Goal: Task Accomplishment & Management: Use online tool/utility

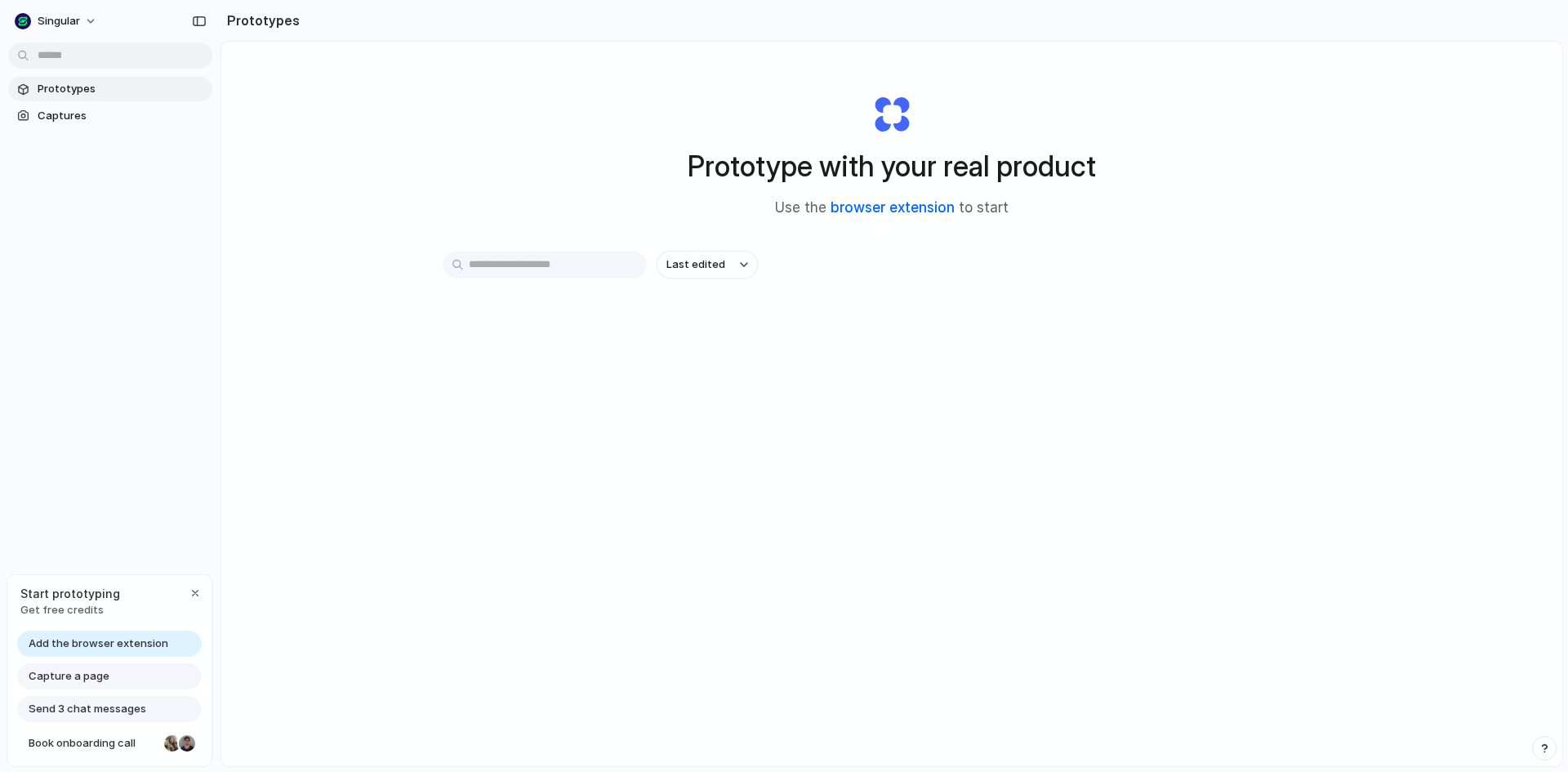
click at [918, 206] on link "browser extension" at bounding box center [892, 208] width 124 height 17
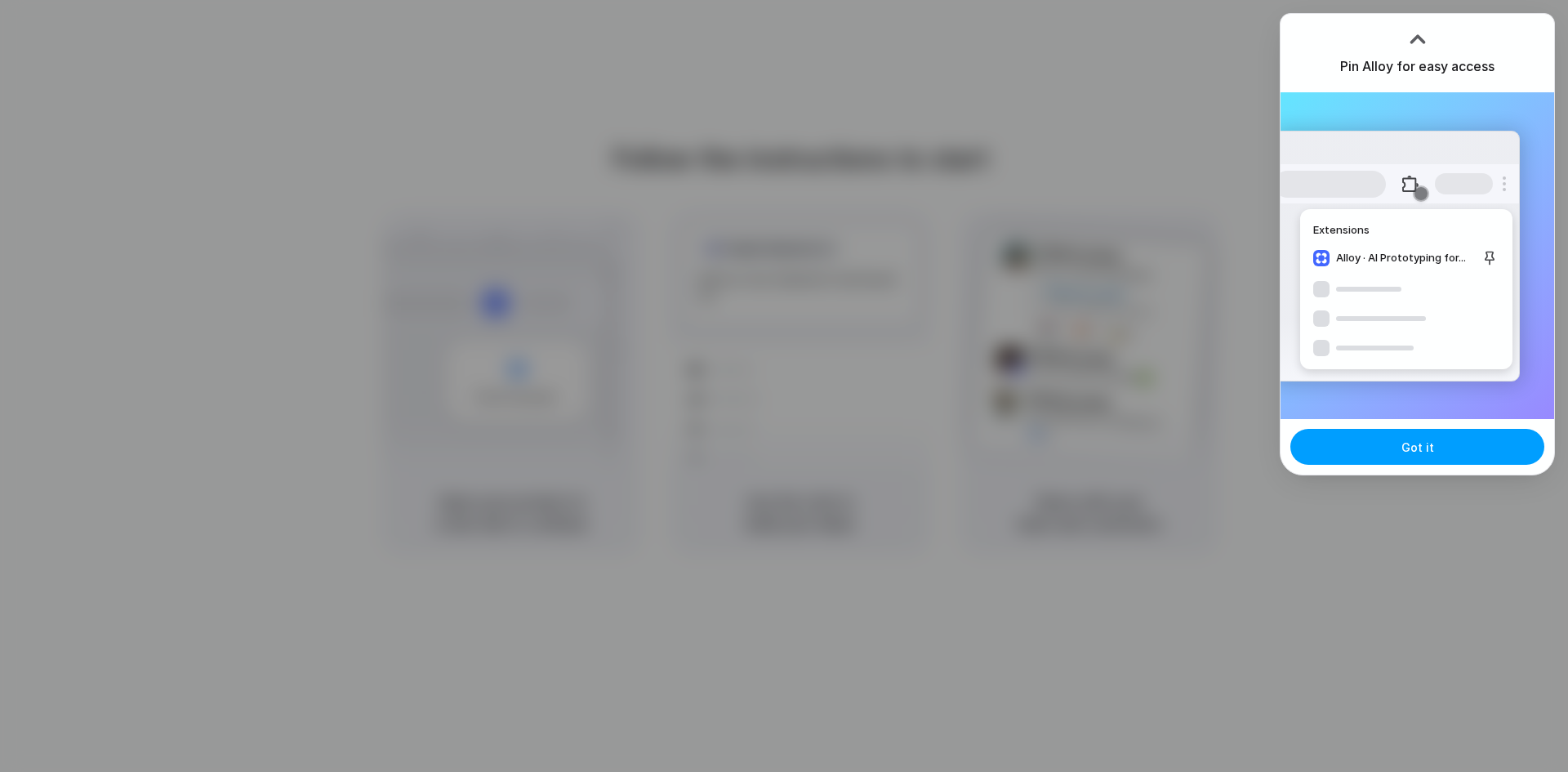
click at [1422, 454] on span "Got it" at bounding box center [1418, 448] width 32 height 17
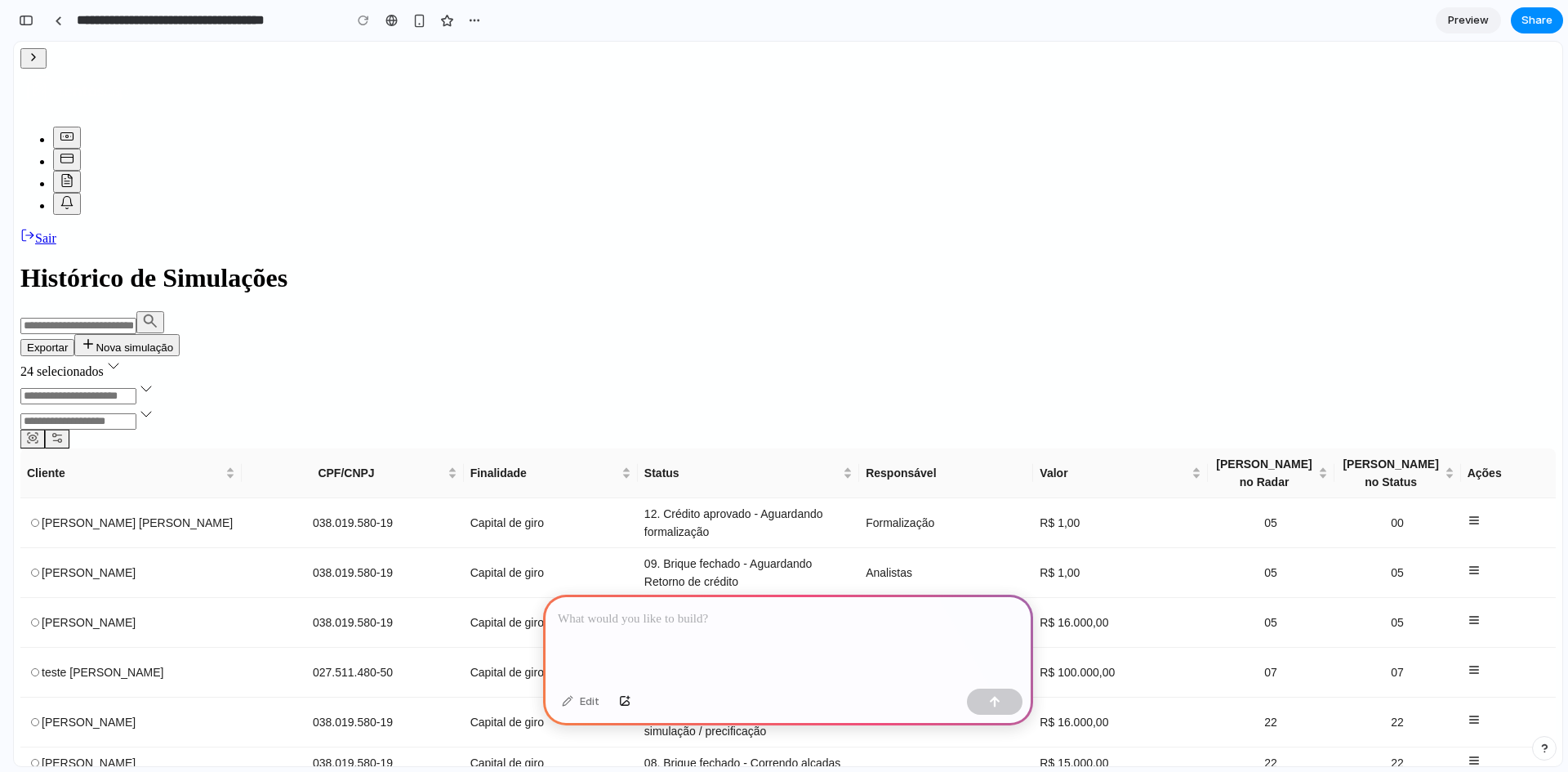
click at [646, 635] on div at bounding box center [787, 638] width 490 height 87
click at [646, 632] on div at bounding box center [787, 638] width 490 height 87
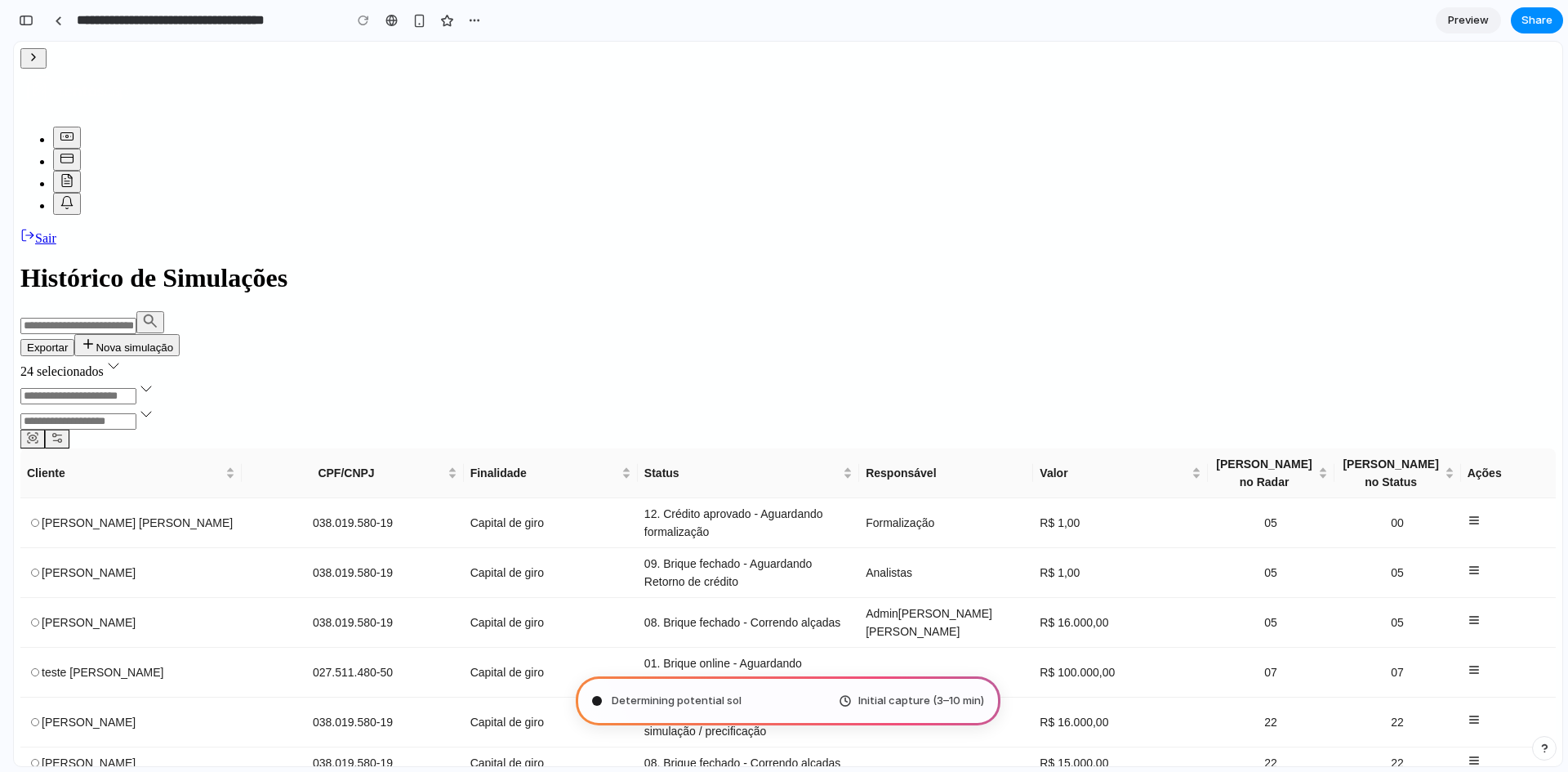
click at [695, 694] on span "Determining potential sol" at bounding box center [677, 701] width 130 height 17
click at [930, 698] on span "Initial capture (3–10 min)" at bounding box center [921, 701] width 126 height 17
type input "**********"
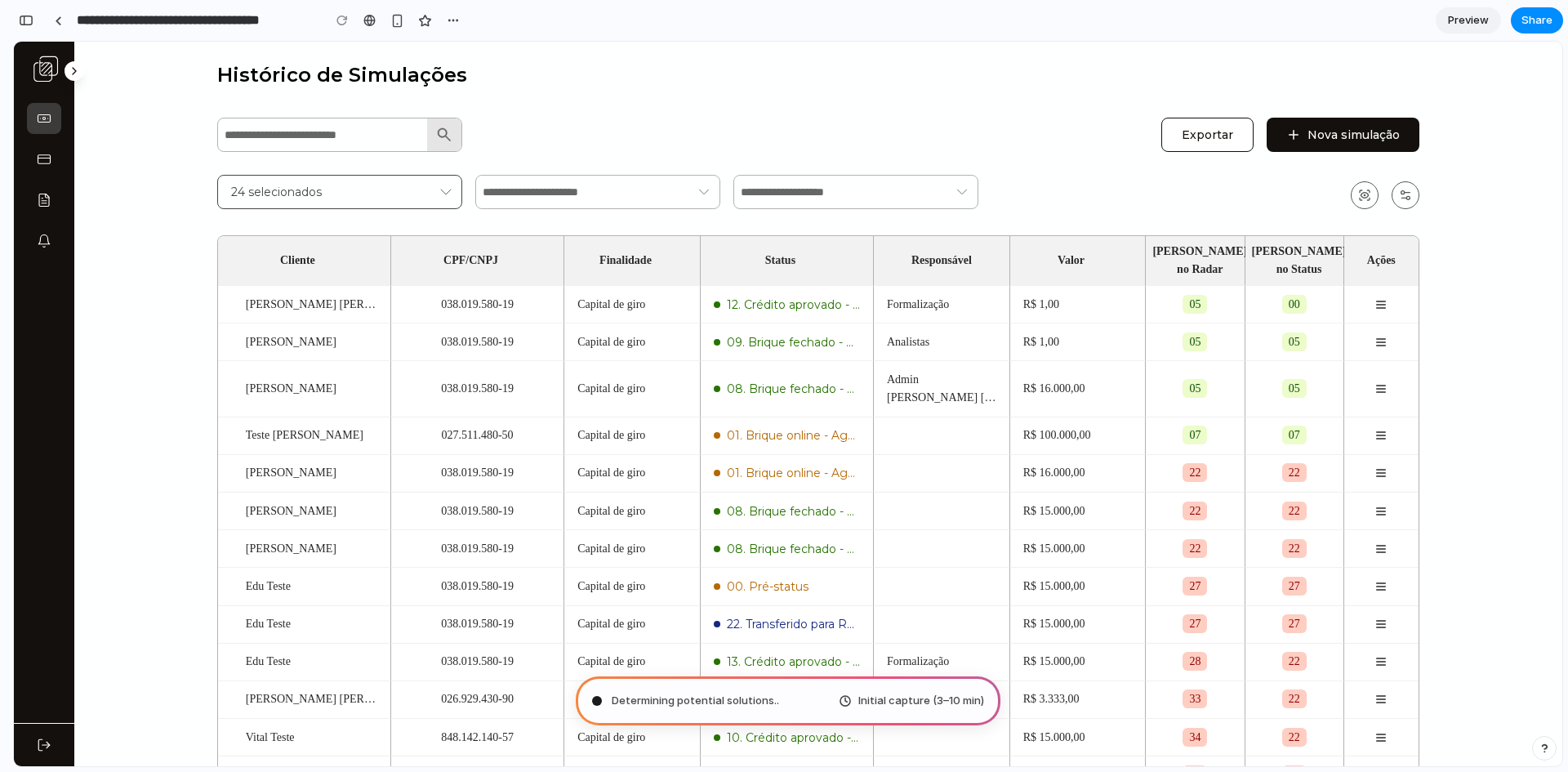
click at [900, 96] on div "Histórico de Simulações Exportar Nova simulação 24 selecionados Cliente CPF/CNP…" at bounding box center [818, 451] width 1202 height 779
click at [832, 705] on div "Determining potential solutions Initial capture (3–10 min)" at bounding box center [788, 700] width 425 height 49
click at [866, 701] on span "Initial capture (3–10 min)" at bounding box center [921, 701] width 126 height 17
click at [933, 98] on div "Histórico de Simulações Exportar Nova simulação 24 selecionados Cliente CPF/CNP…" at bounding box center [818, 451] width 1202 height 779
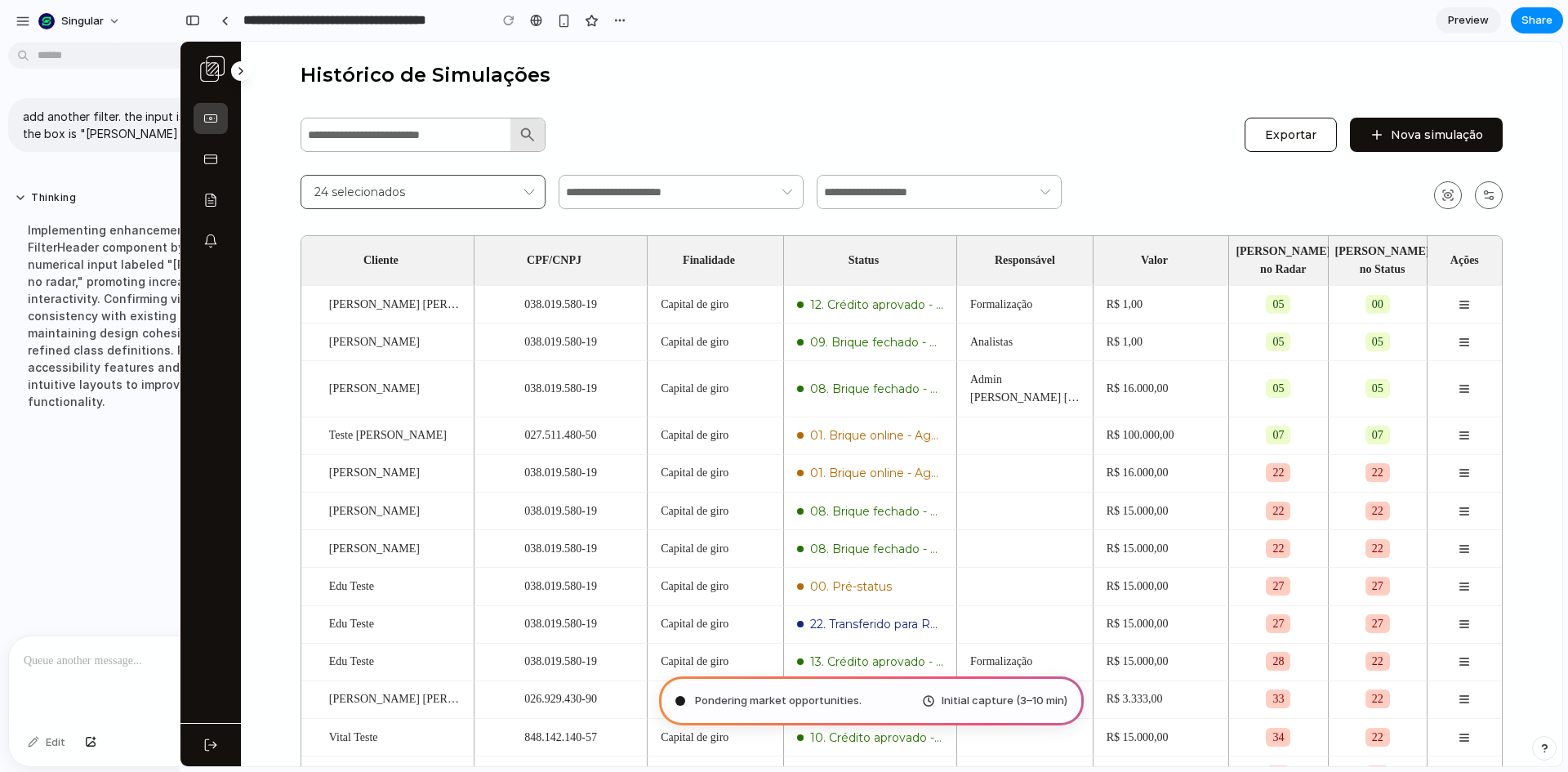
drag, startPoint x: 60, startPoint y: 236, endPoint x: 105, endPoint y: 364, distance: 135.7
click at [105, 364] on div "Implementing enhancements to the FilterHeader component by adding a new numeric…" at bounding box center [151, 315] width 273 height 209
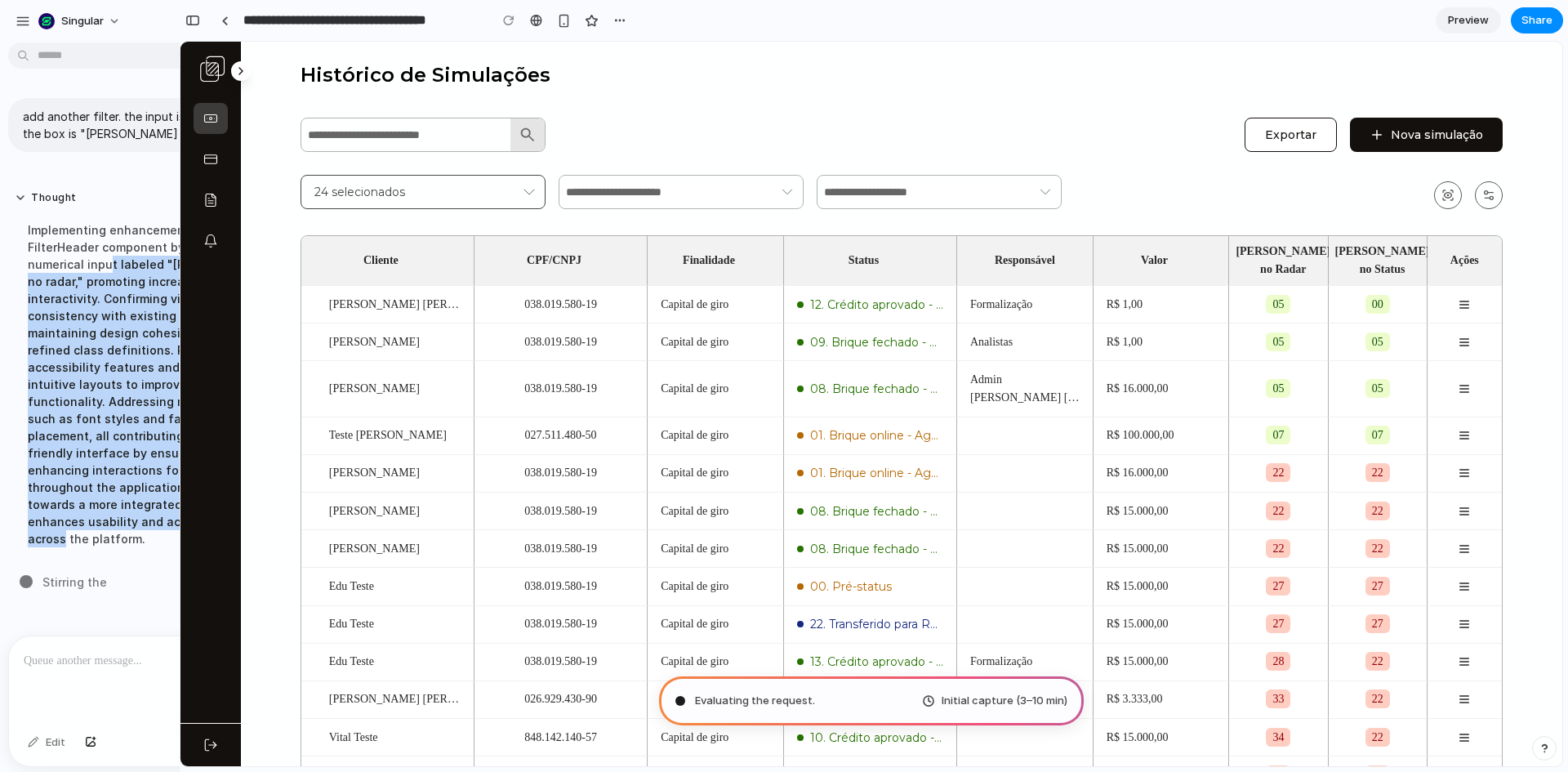
drag, startPoint x: 110, startPoint y: 512, endPoint x: 107, endPoint y: 271, distance: 241.0
click at [107, 271] on div "Implementing enhancements to the FilterHeader component by adding a new numeric…" at bounding box center [151, 384] width 273 height 346
click at [107, 270] on div "Implementing enhancements to the FilterHeader component by adding a new numeric…" at bounding box center [151, 384] width 273 height 346
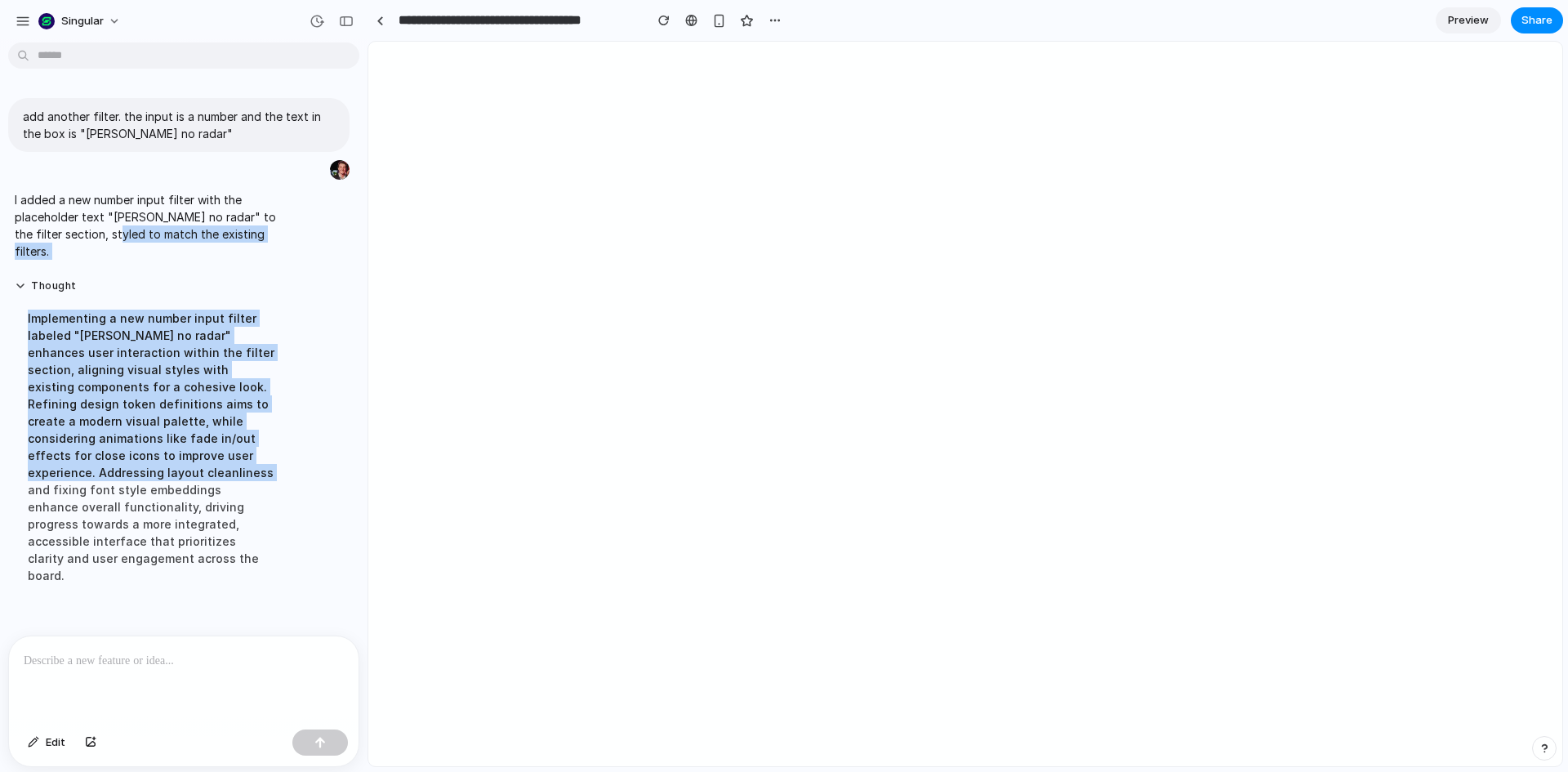
click at [124, 477] on div "add another filter. the input is a number and the text in the box is "[PERSON_N…" at bounding box center [179, 344] width 357 height 519
click at [117, 397] on div "Implementing a new number input filter labeled "[PERSON_NAME] no radar" enhance…" at bounding box center [151, 448] width 273 height 294
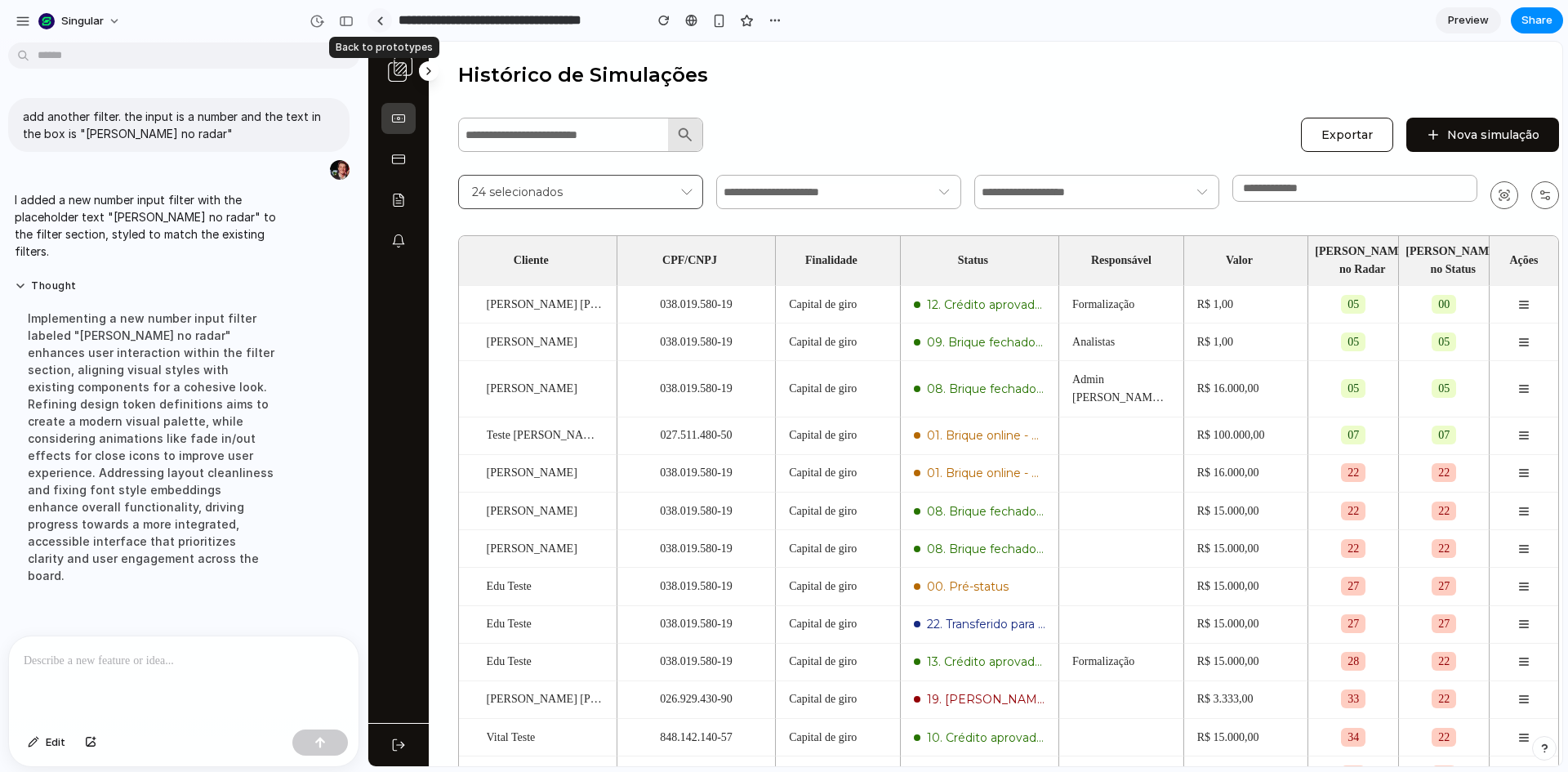
click at [380, 23] on div at bounding box center [380, 21] width 7 height 9
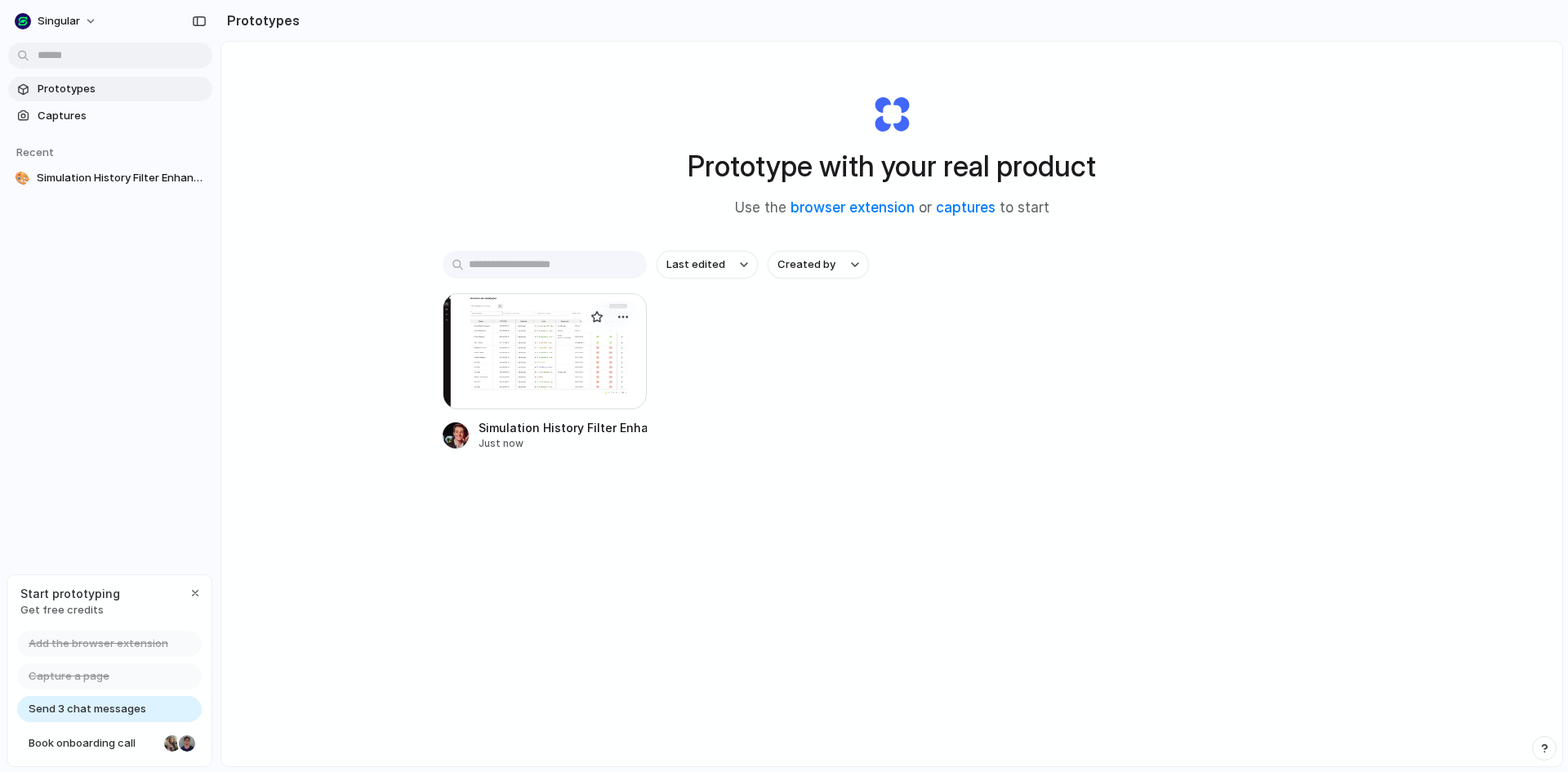
click at [512, 375] on div at bounding box center [545, 352] width 205 height 116
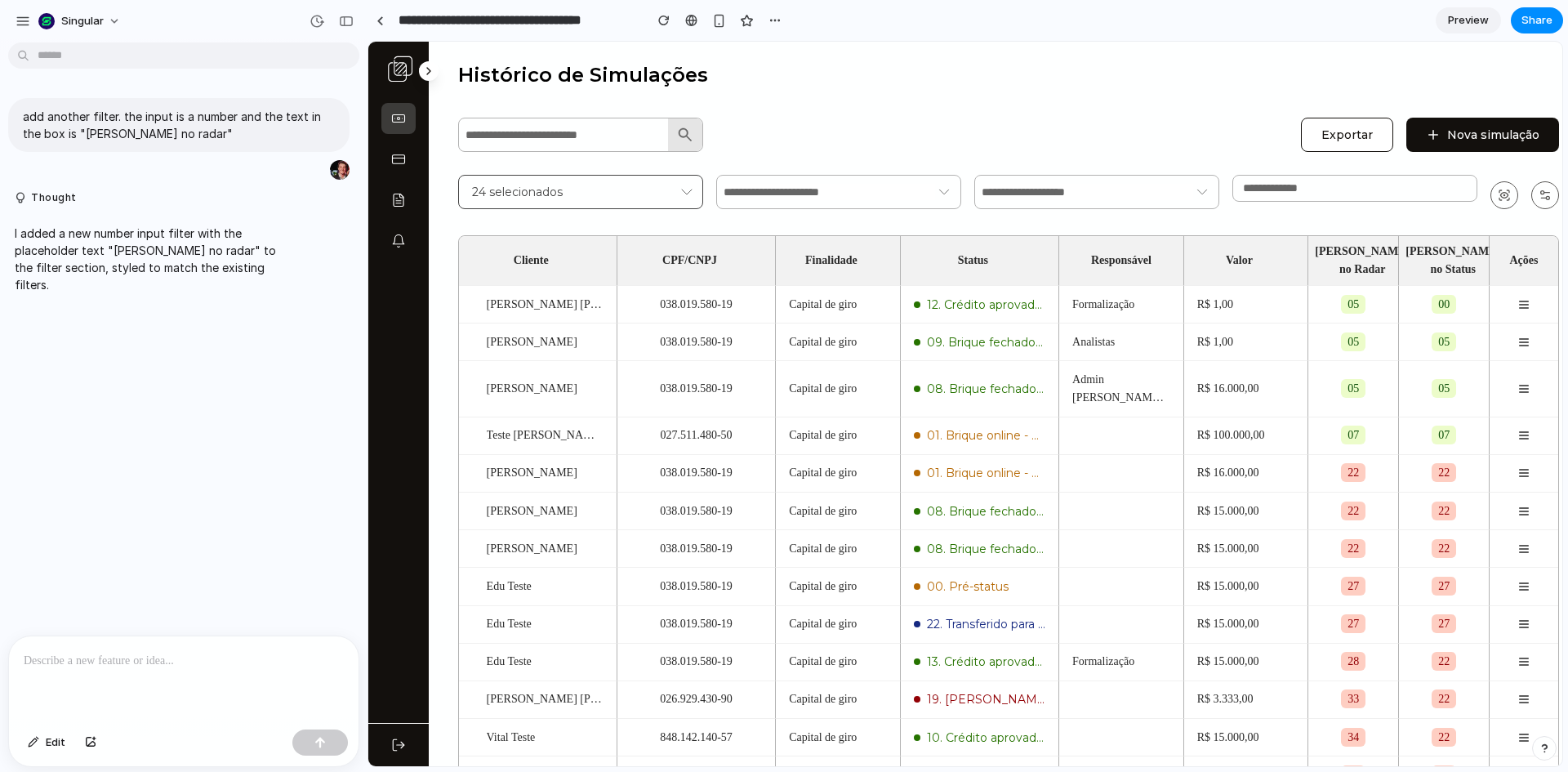
click at [1283, 193] on input "number" at bounding box center [1354, 188] width 224 height 12
click at [1460, 186] on input "*" at bounding box center [1354, 188] width 224 height 12
click at [1460, 199] on div "*" at bounding box center [1354, 188] width 245 height 27
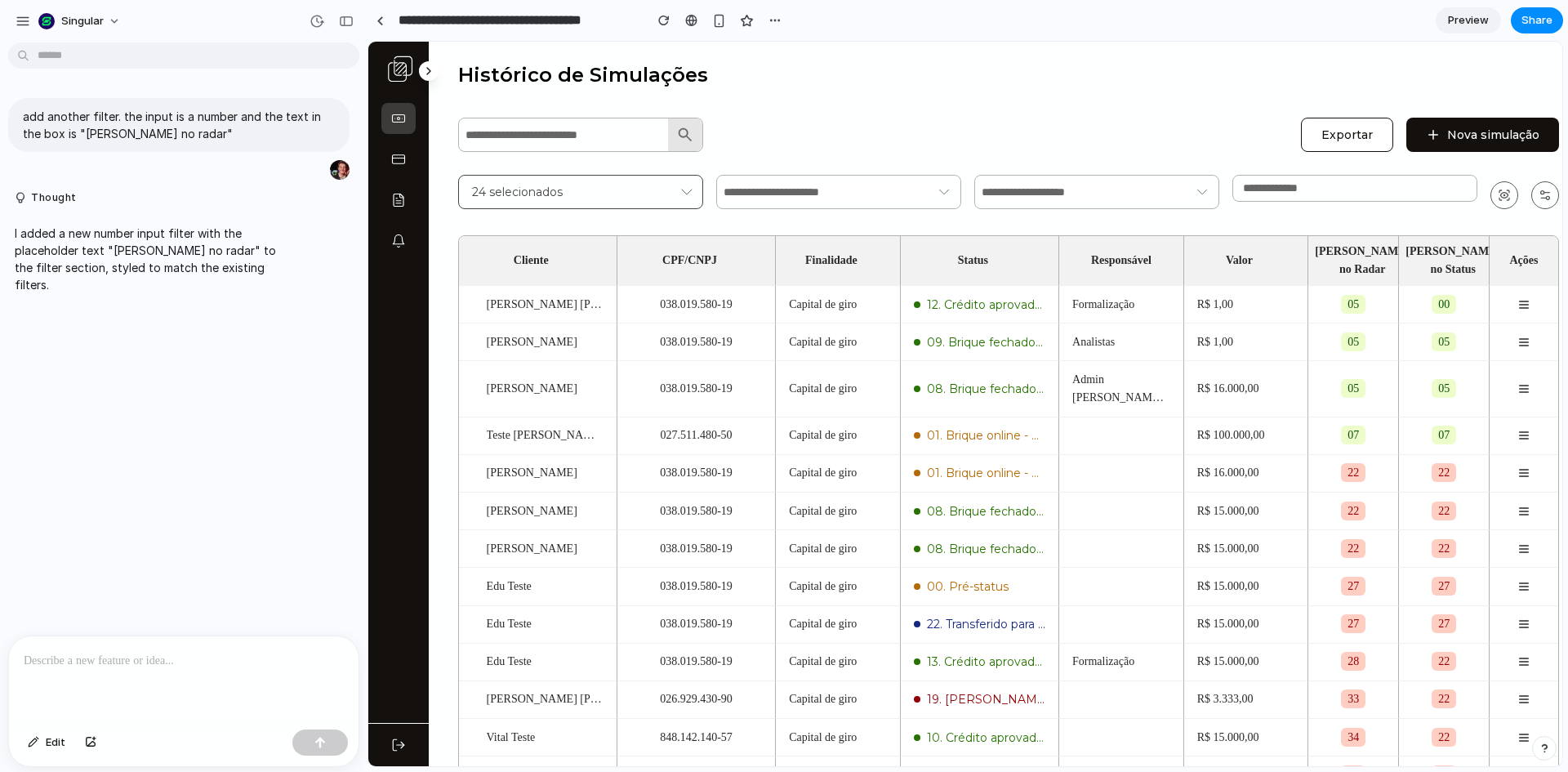
click at [1460, 199] on div "*" at bounding box center [1354, 188] width 245 height 27
click at [1459, 199] on div "*" at bounding box center [1354, 188] width 245 height 27
click at [1461, 195] on input "*" at bounding box center [1354, 188] width 224 height 12
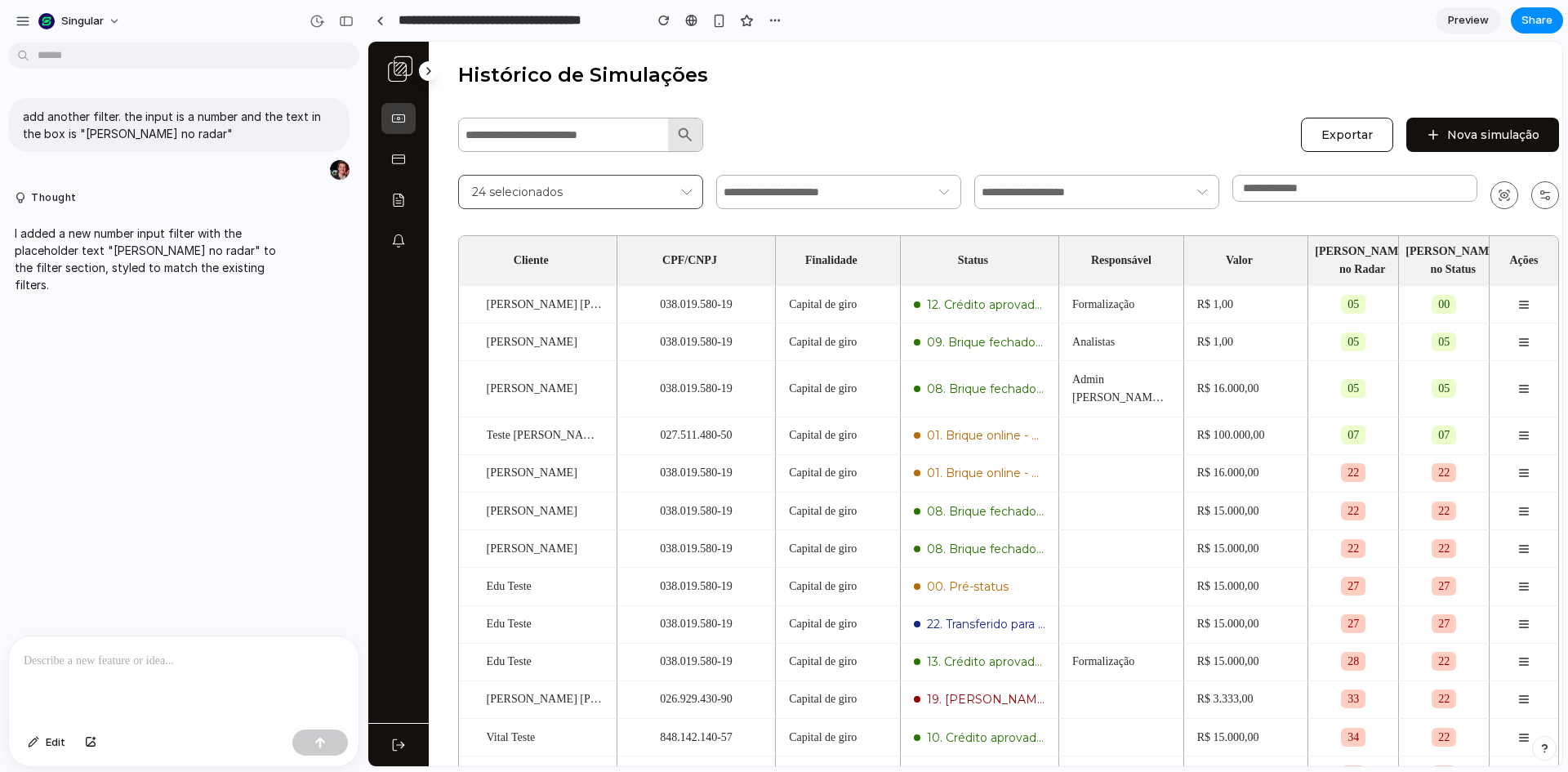
click at [1462, 186] on input "*" at bounding box center [1354, 188] width 224 height 12
click at [1462, 195] on input "*" at bounding box center [1354, 188] width 224 height 12
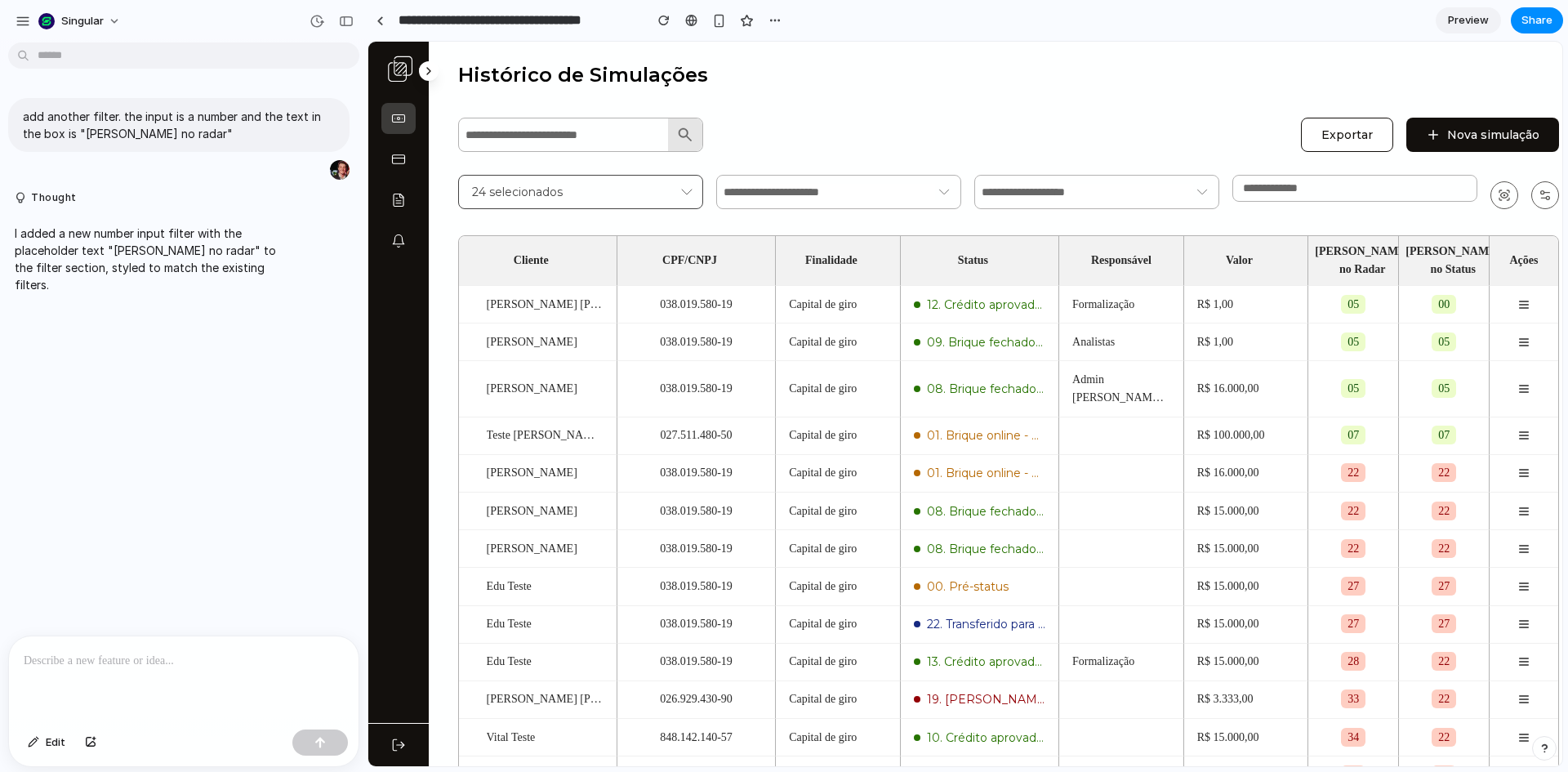
drag, startPoint x: 1462, startPoint y: 196, endPoint x: 1428, endPoint y: 190, distance: 34.5
click at [1460, 195] on input "*" at bounding box center [1354, 188] width 224 height 12
click at [1213, 161] on div "Exportar Nova simulação 24 selecionados *" at bounding box center [1008, 162] width 1101 height 95
click at [1462, 195] on input "**" at bounding box center [1354, 188] width 224 height 12
click at [1454, 200] on div "**" at bounding box center [1354, 188] width 245 height 27
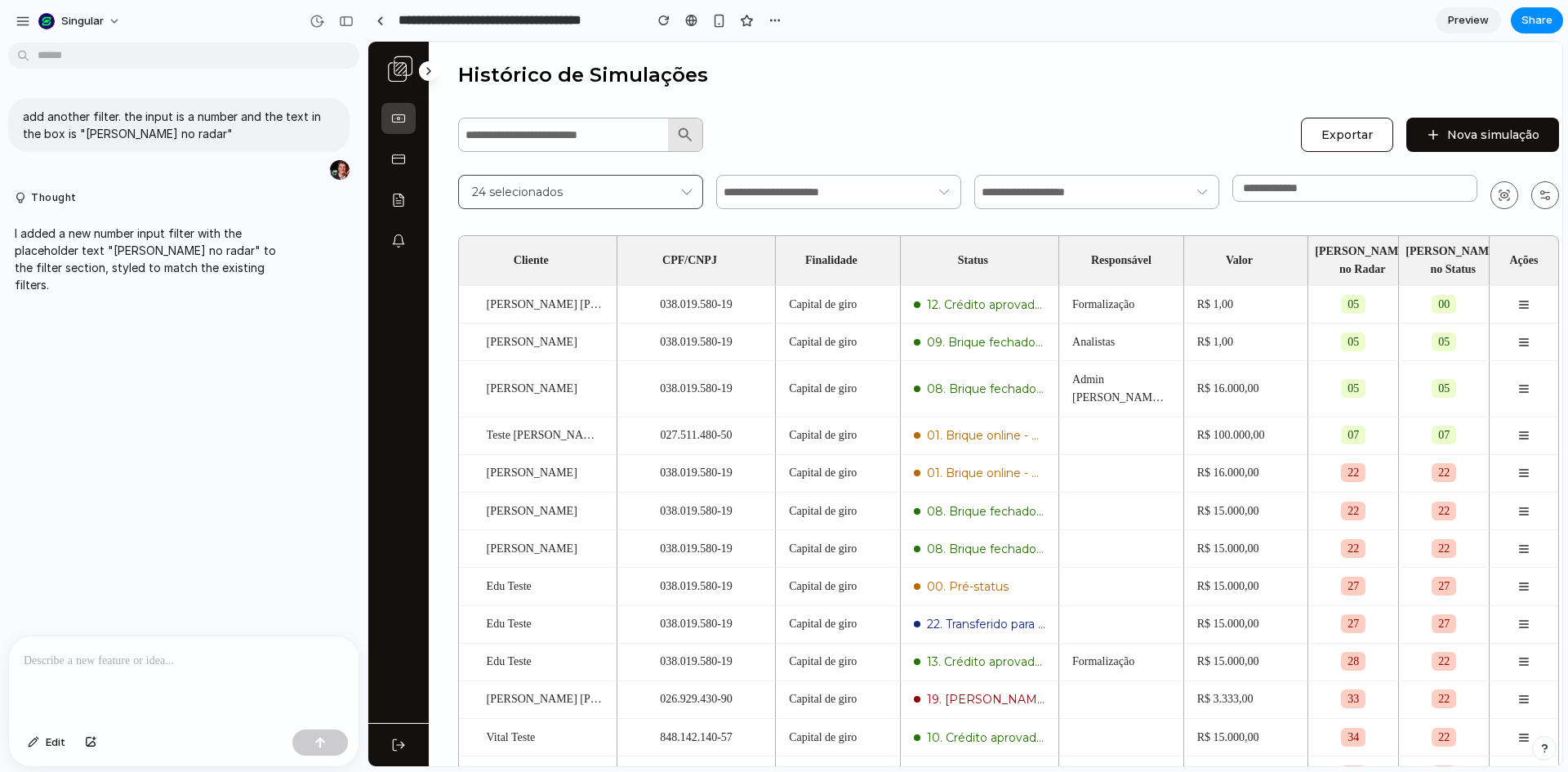
type input "*"
click at [1461, 189] on input "*" at bounding box center [1354, 188] width 224 height 12
click at [1209, 100] on div "Histórico de Simulações Exportar Nova simulação 24 selecionados Cliente CPF/CNP…" at bounding box center [1008, 451] width 1101 height 779
click at [380, 24] on div at bounding box center [380, 21] width 7 height 9
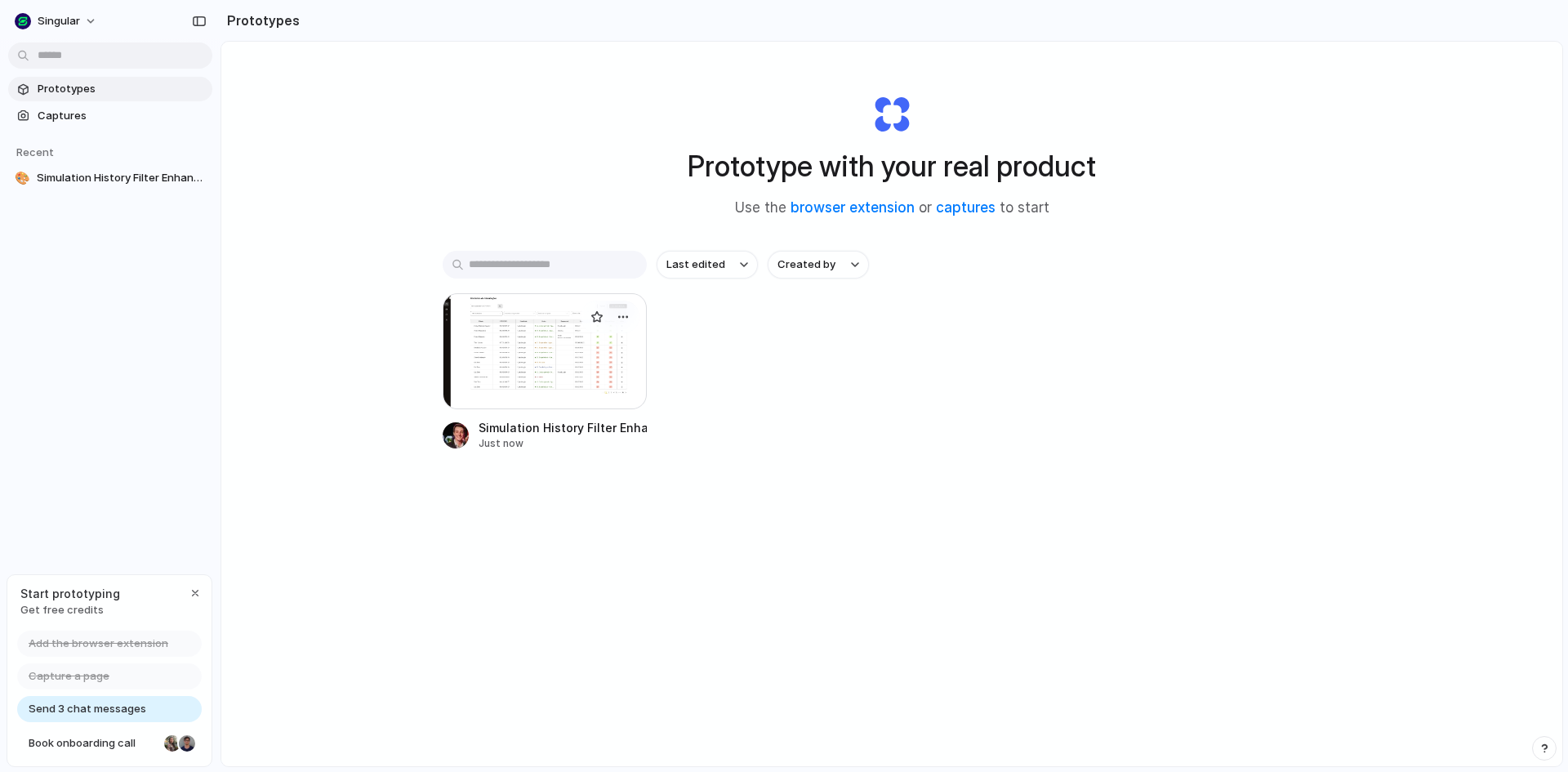
click at [504, 382] on div at bounding box center [545, 352] width 205 height 116
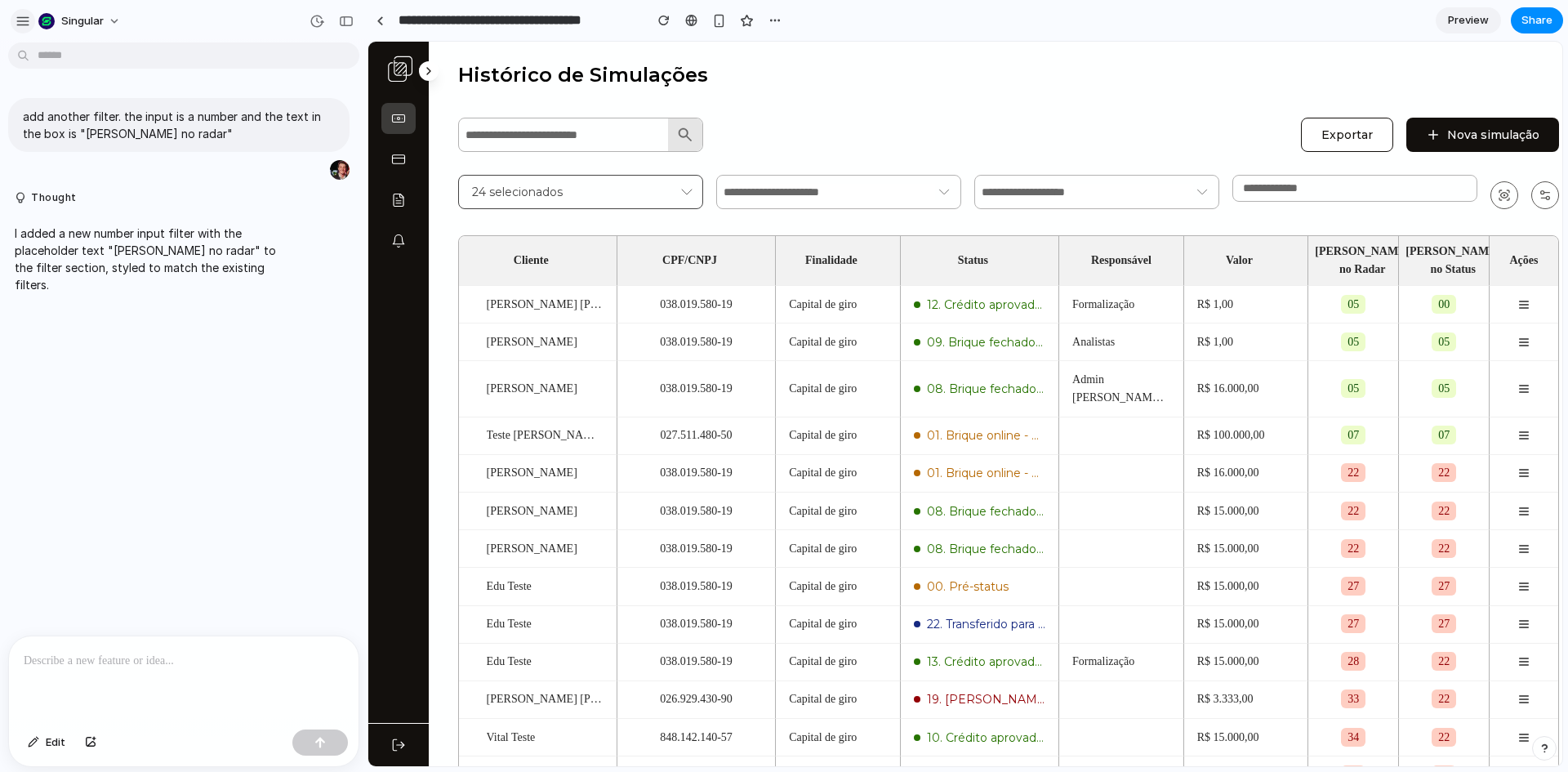
click at [23, 23] on div "button" at bounding box center [23, 22] width 15 height 15
click at [97, 23] on span "Singular" at bounding box center [82, 22] width 42 height 17
click at [216, 14] on div "Settings Invite members Change theme Sign out" at bounding box center [784, 386] width 1568 height 772
click at [98, 27] on span "Singular" at bounding box center [82, 22] width 42 height 17
click at [238, 8] on div "Settings Invite members Change theme Sign out" at bounding box center [784, 386] width 1568 height 772
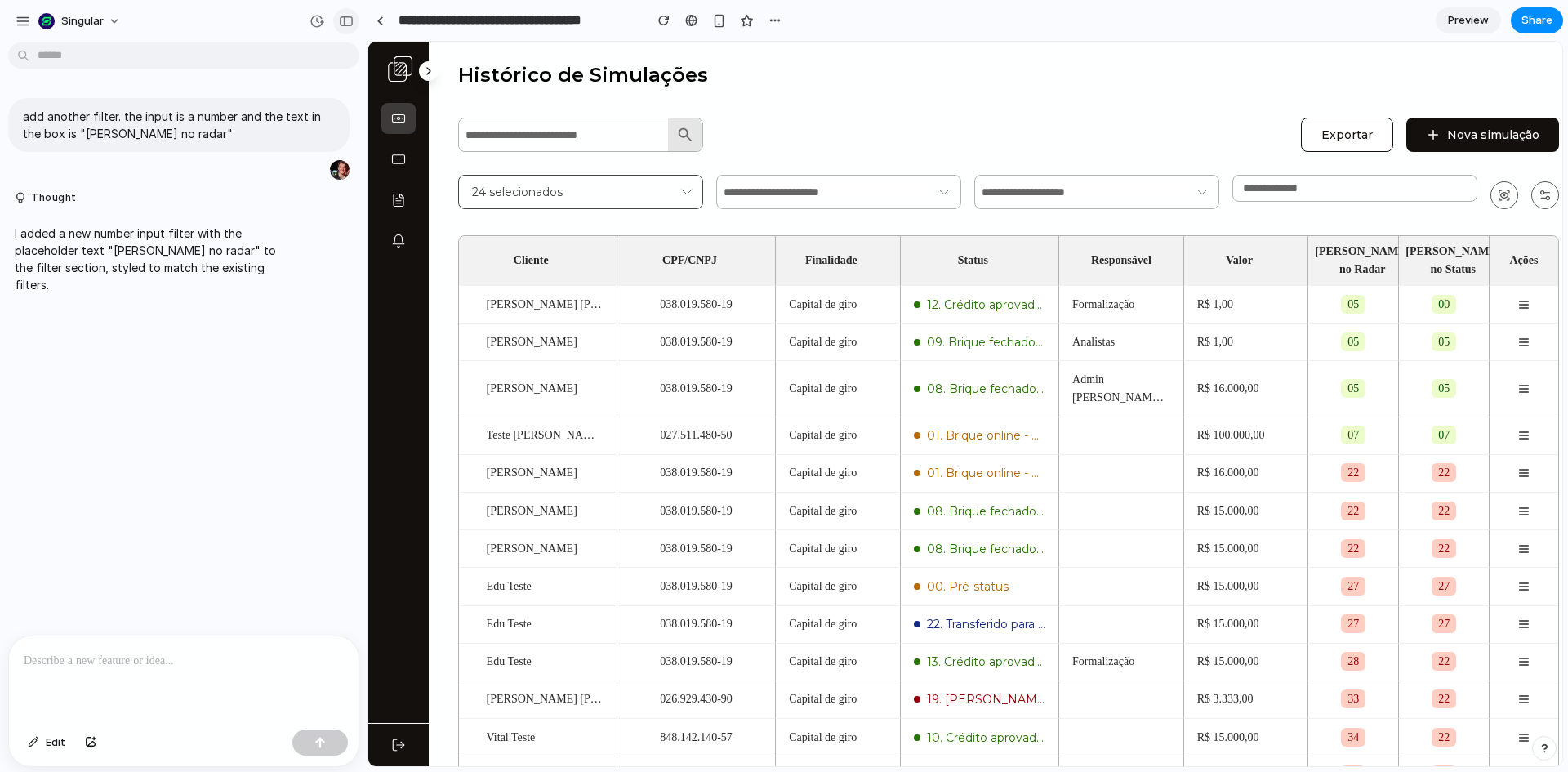
click at [342, 23] on div "button" at bounding box center [347, 22] width 15 height 12
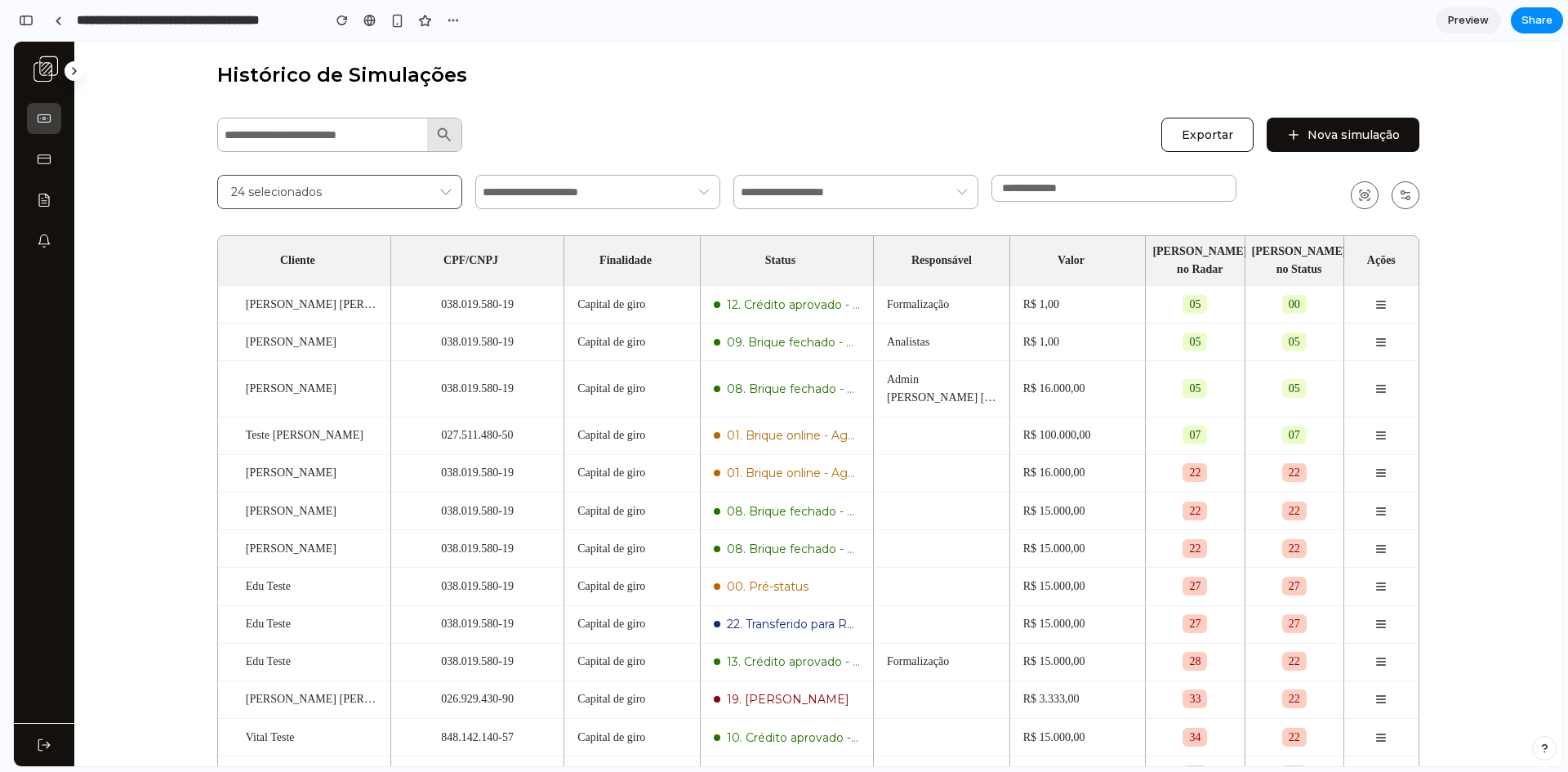
click at [984, 94] on div "Histórico de Simulações Exportar Nova simulação 24 selecionados Cliente CPF/CNP…" at bounding box center [818, 451] width 1202 height 779
click at [605, 83] on h1 "Histórico de Simulações" at bounding box center [818, 75] width 1202 height 27
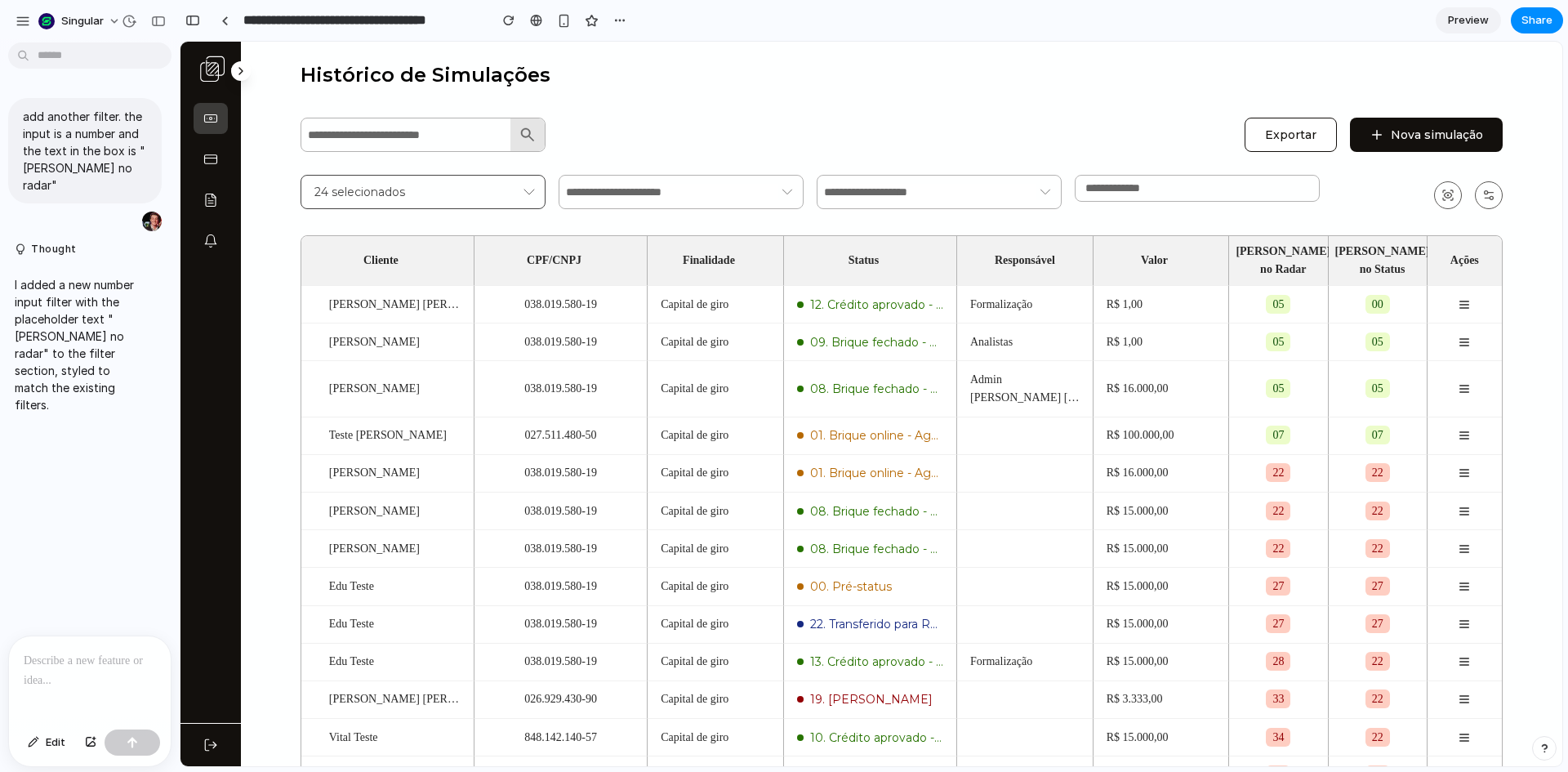
click at [64, 667] on div at bounding box center [90, 680] width 162 height 87
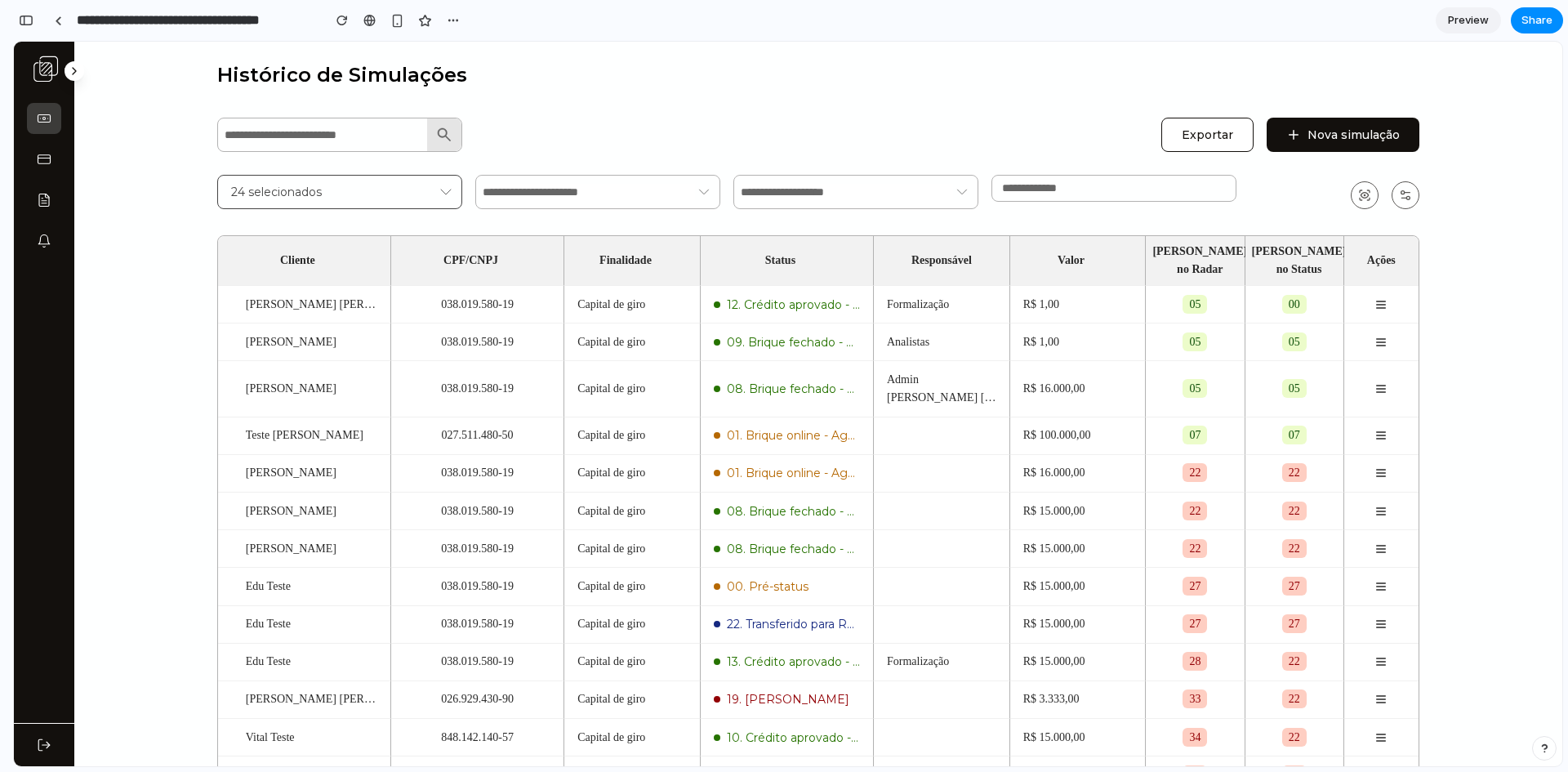
click at [1082, 186] on input "number" at bounding box center [1113, 188] width 224 height 12
click at [1212, 187] on input "*" at bounding box center [1113, 188] width 224 height 12
click at [1214, 193] on input "*" at bounding box center [1113, 188] width 224 height 12
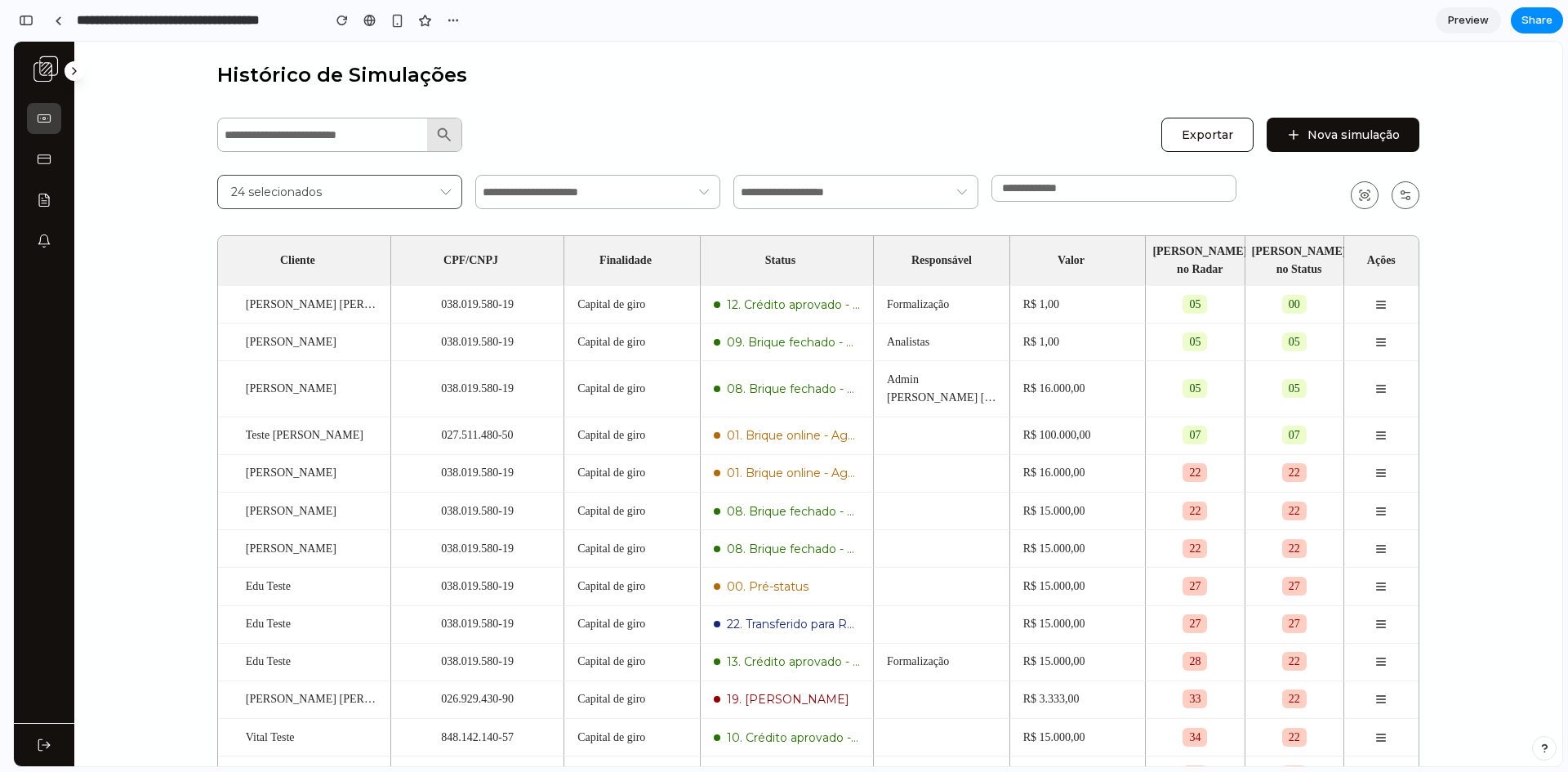
click at [1214, 188] on input "*" at bounding box center [1113, 188] width 224 height 12
click at [1215, 188] on input "*" at bounding box center [1113, 188] width 224 height 12
click at [1209, 193] on input "*" at bounding box center [1113, 188] width 224 height 12
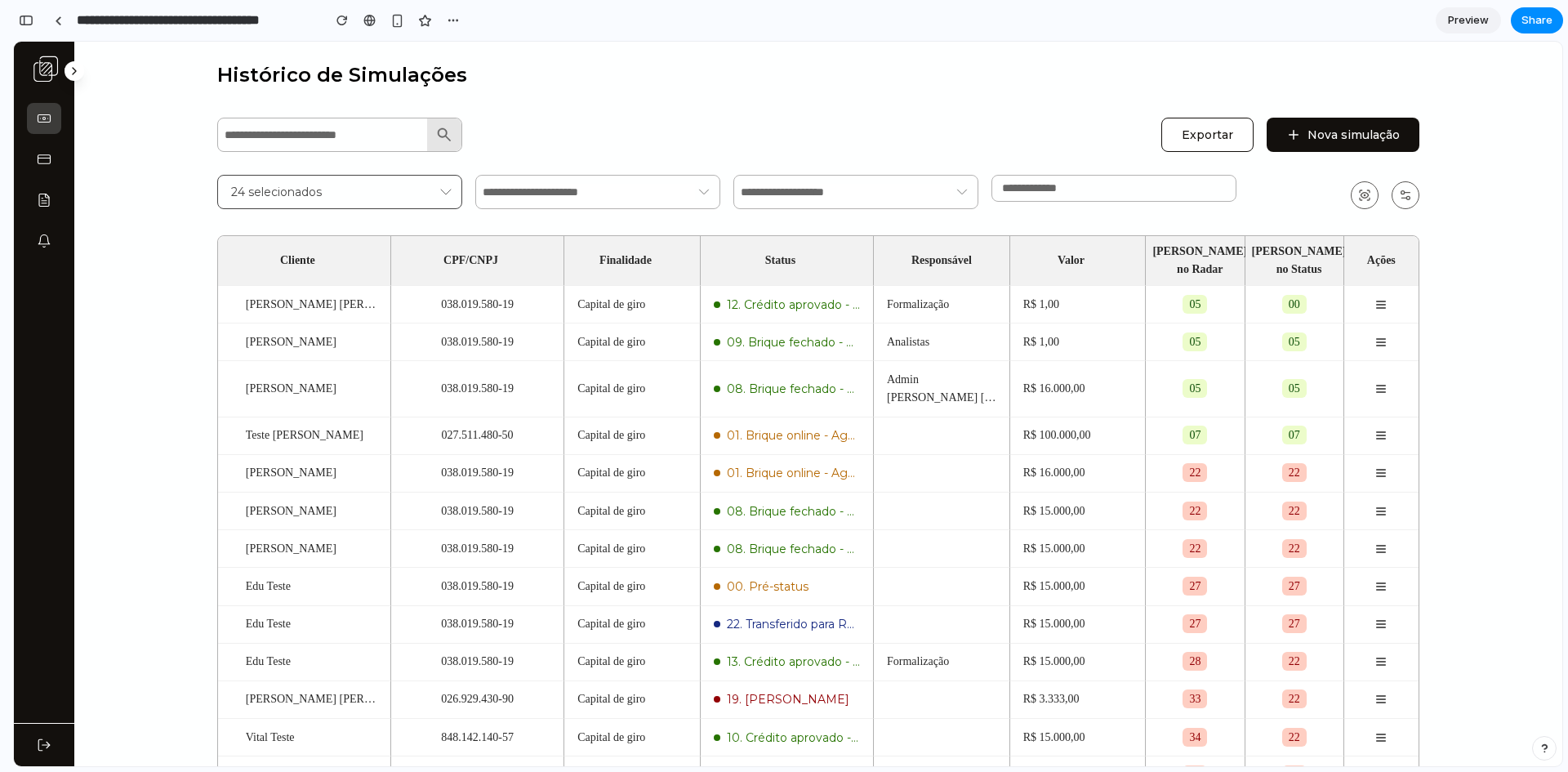
click at [1209, 193] on input "*" at bounding box center [1113, 188] width 224 height 12
click at [1087, 139] on div "Exportar Nova simulação" at bounding box center [818, 133] width 1202 height 37
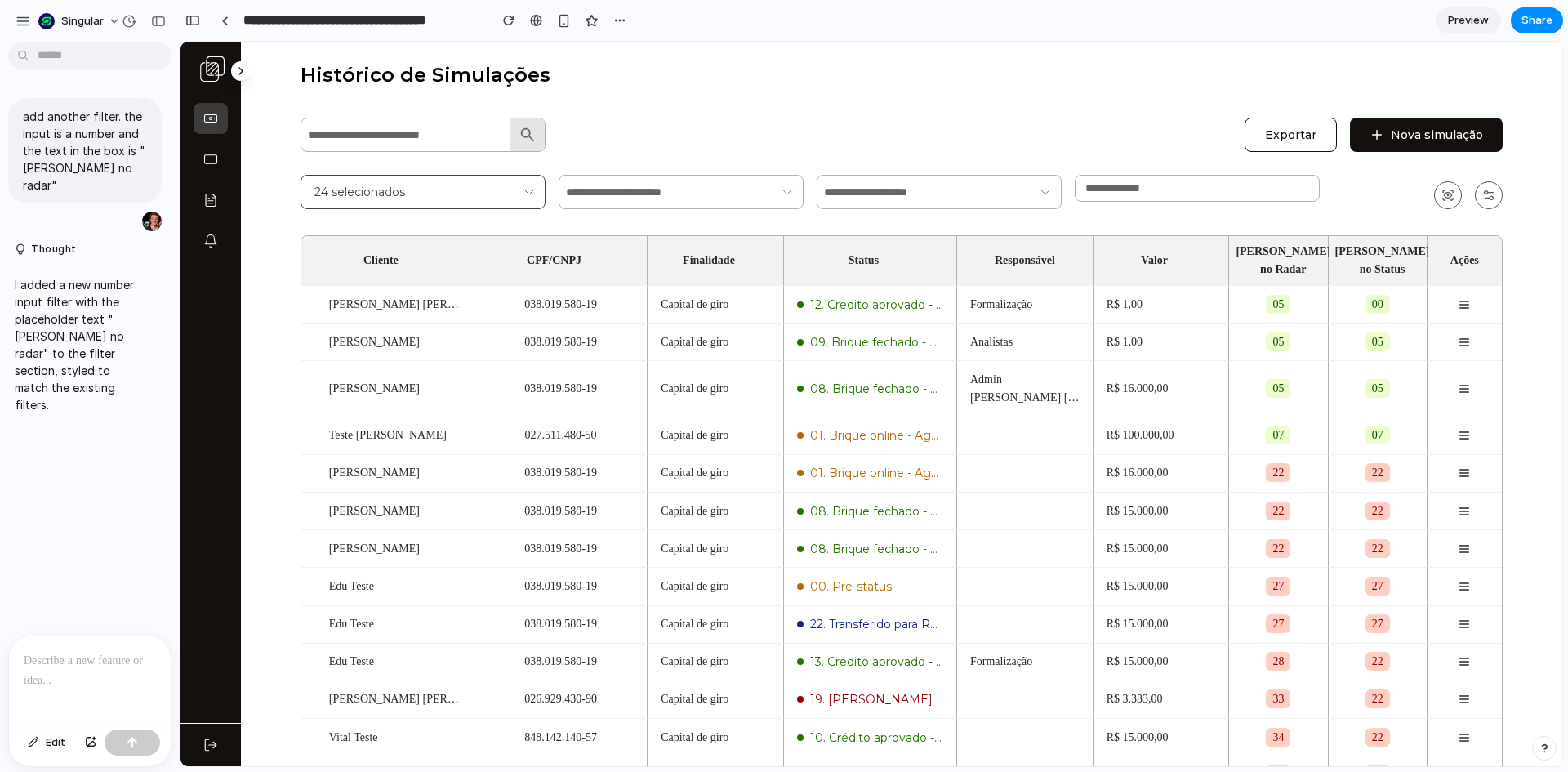
click at [99, 676] on div at bounding box center [90, 680] width 162 height 87
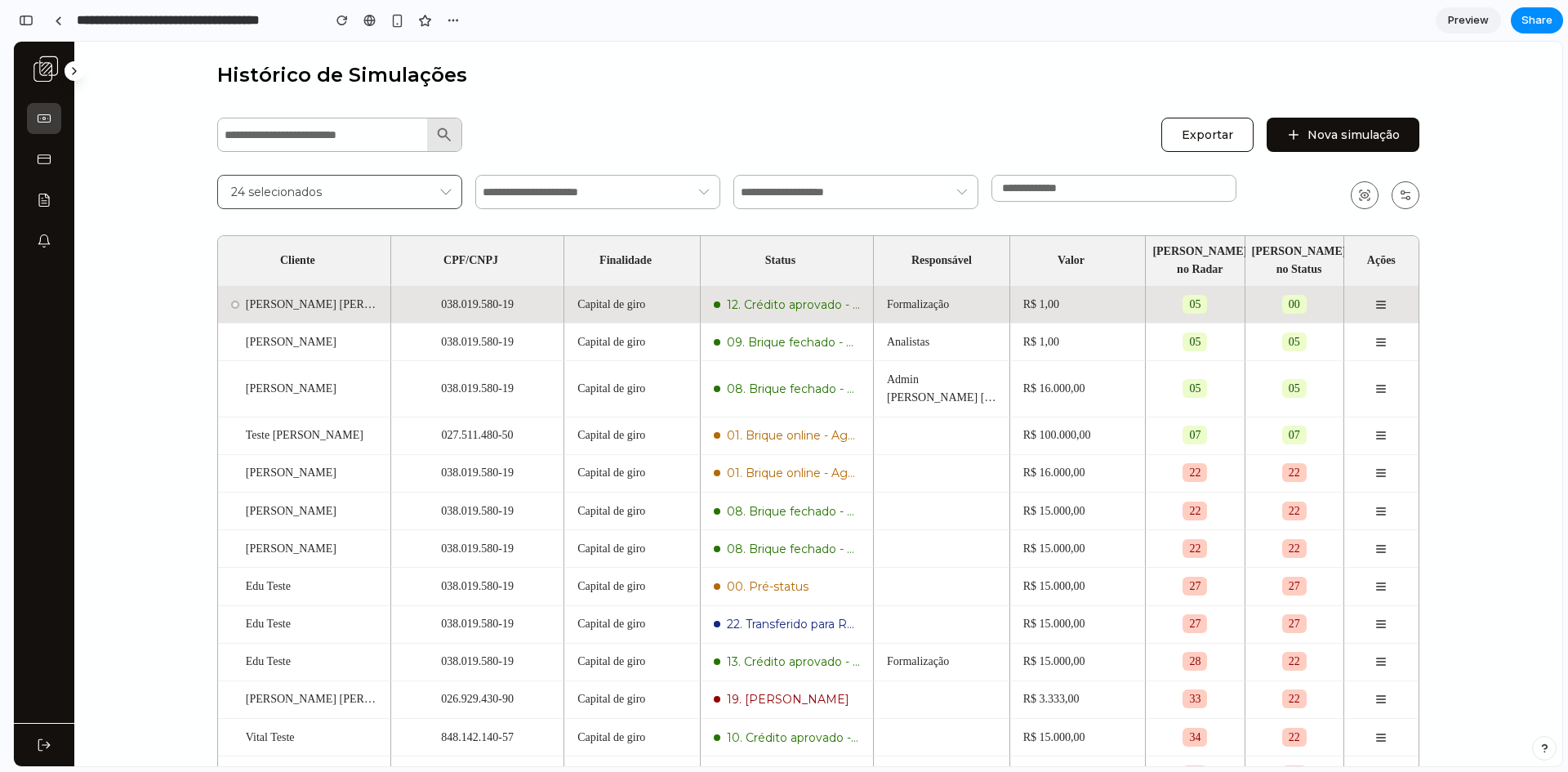
click at [1377, 308] on line at bounding box center [1381, 308] width 9 height 0
click at [1377, 302] on line at bounding box center [1381, 302] width 9 height 0
click at [223, 287] on div "[PERSON_NAME] [PERSON_NAME]" at bounding box center [303, 304] width 172 height 37
click at [297, 296] on span "[PERSON_NAME] [PERSON_NAME]" at bounding box center [312, 305] width 131 height 18
click at [466, 293] on td "038.019.580-19" at bounding box center [478, 304] width 173 height 37
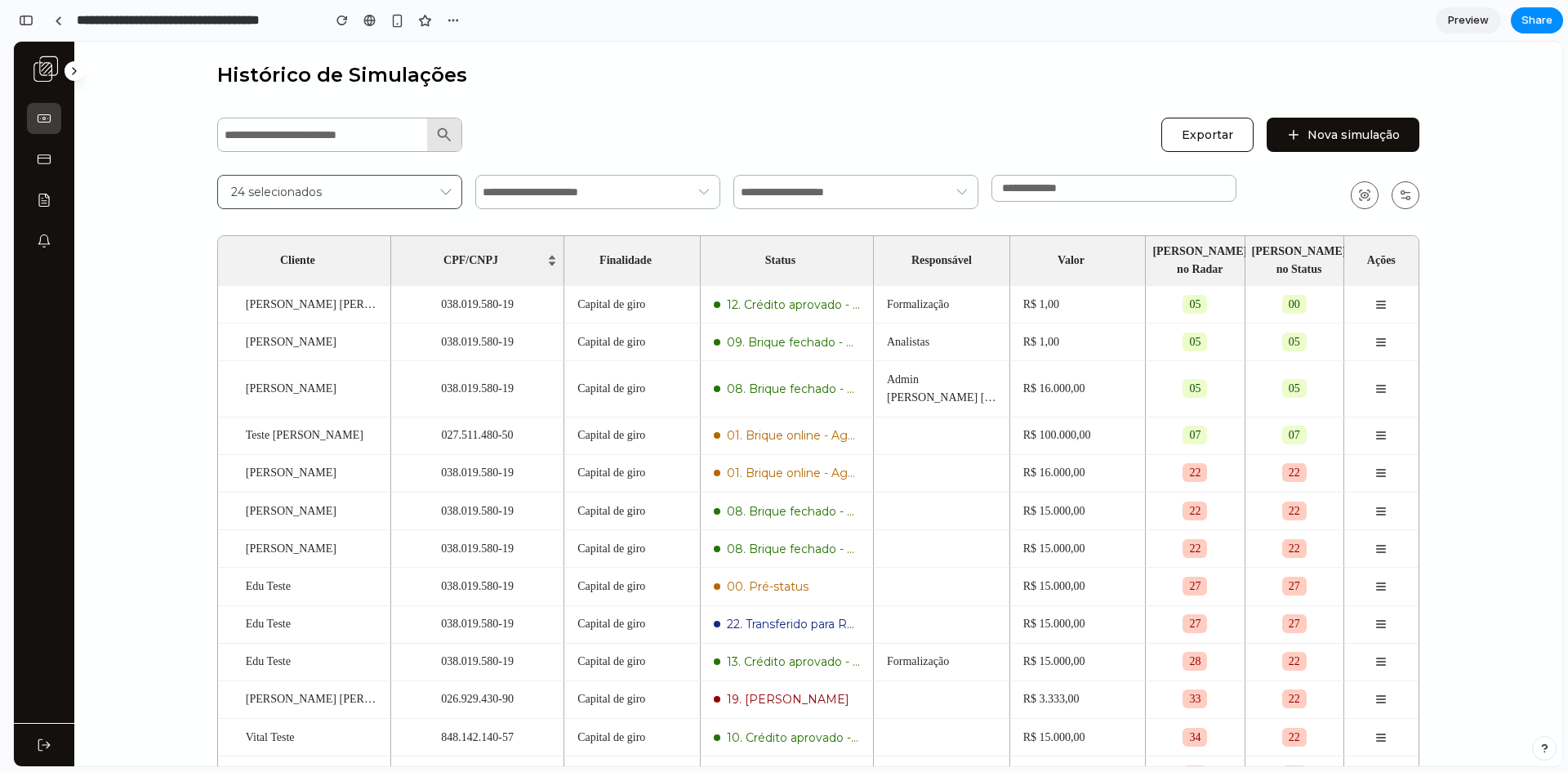
click at [547, 252] on div "CPF/CNPJ" at bounding box center [477, 261] width 160 height 18
click at [545, 256] on div "CPF/CNPJ" at bounding box center [477, 261] width 160 height 18
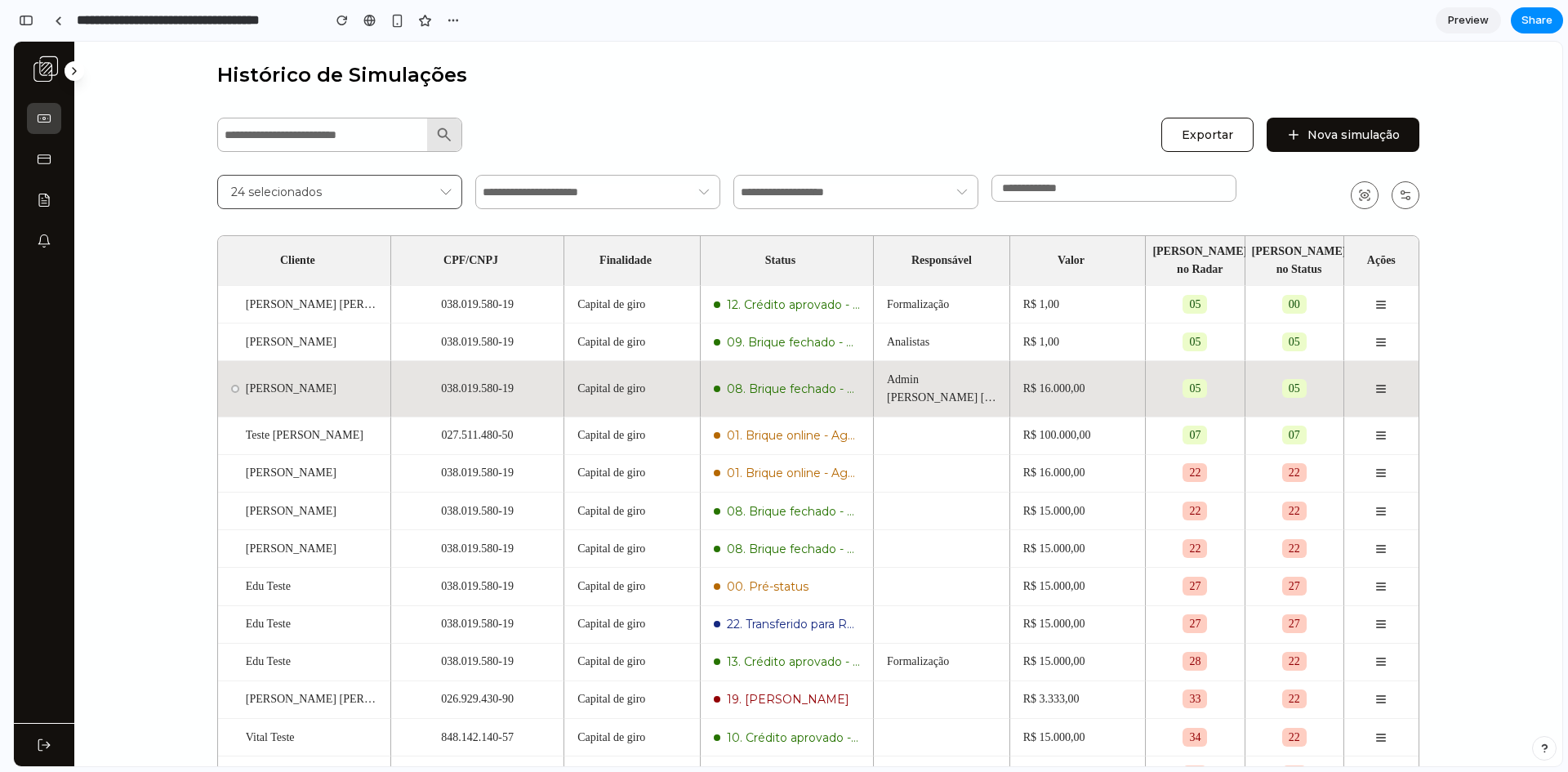
click at [515, 369] on td "038.019.580-19" at bounding box center [478, 388] width 173 height 56
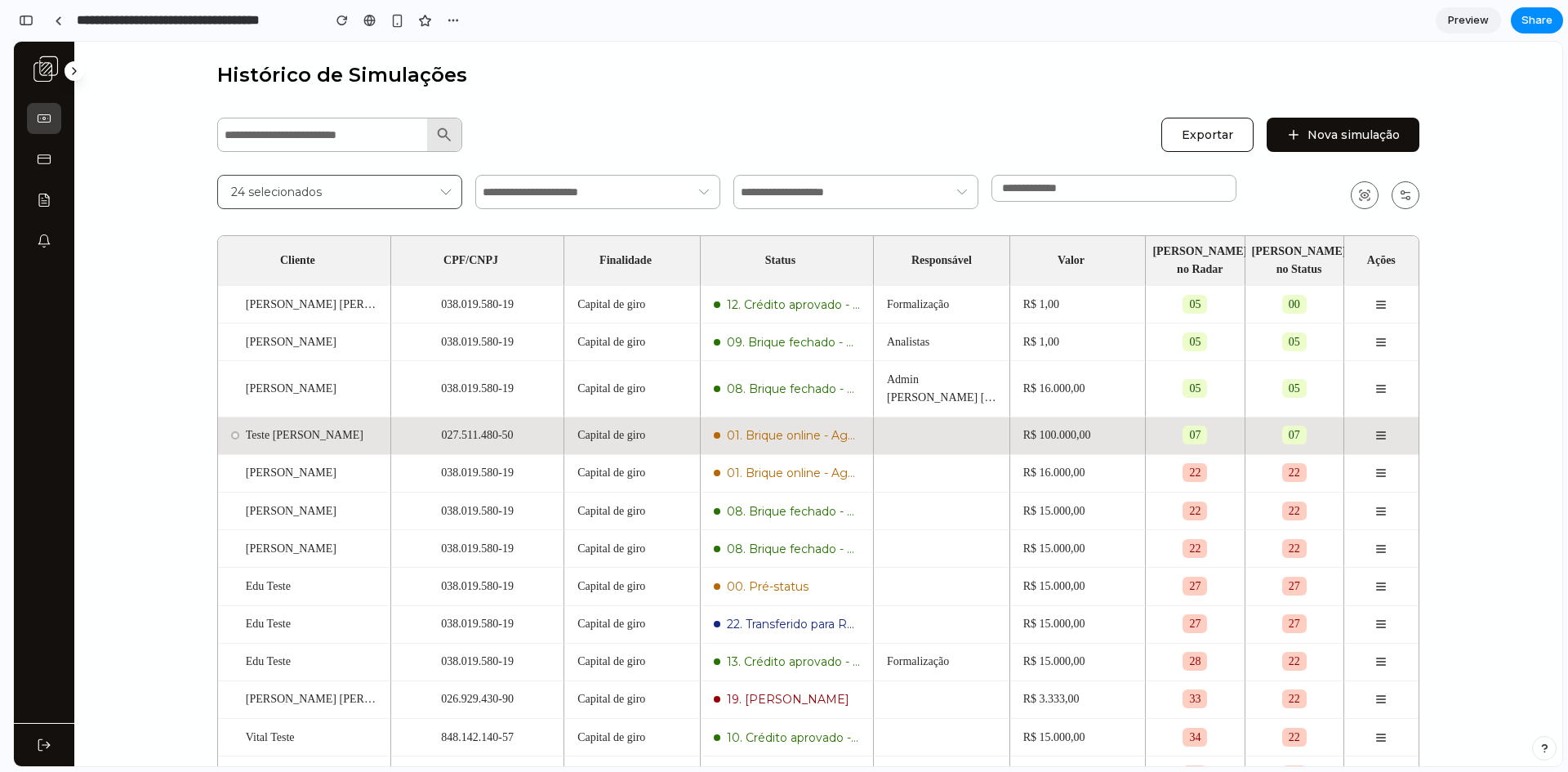
click at [615, 427] on span "Capital de giro" at bounding box center [612, 436] width 68 height 18
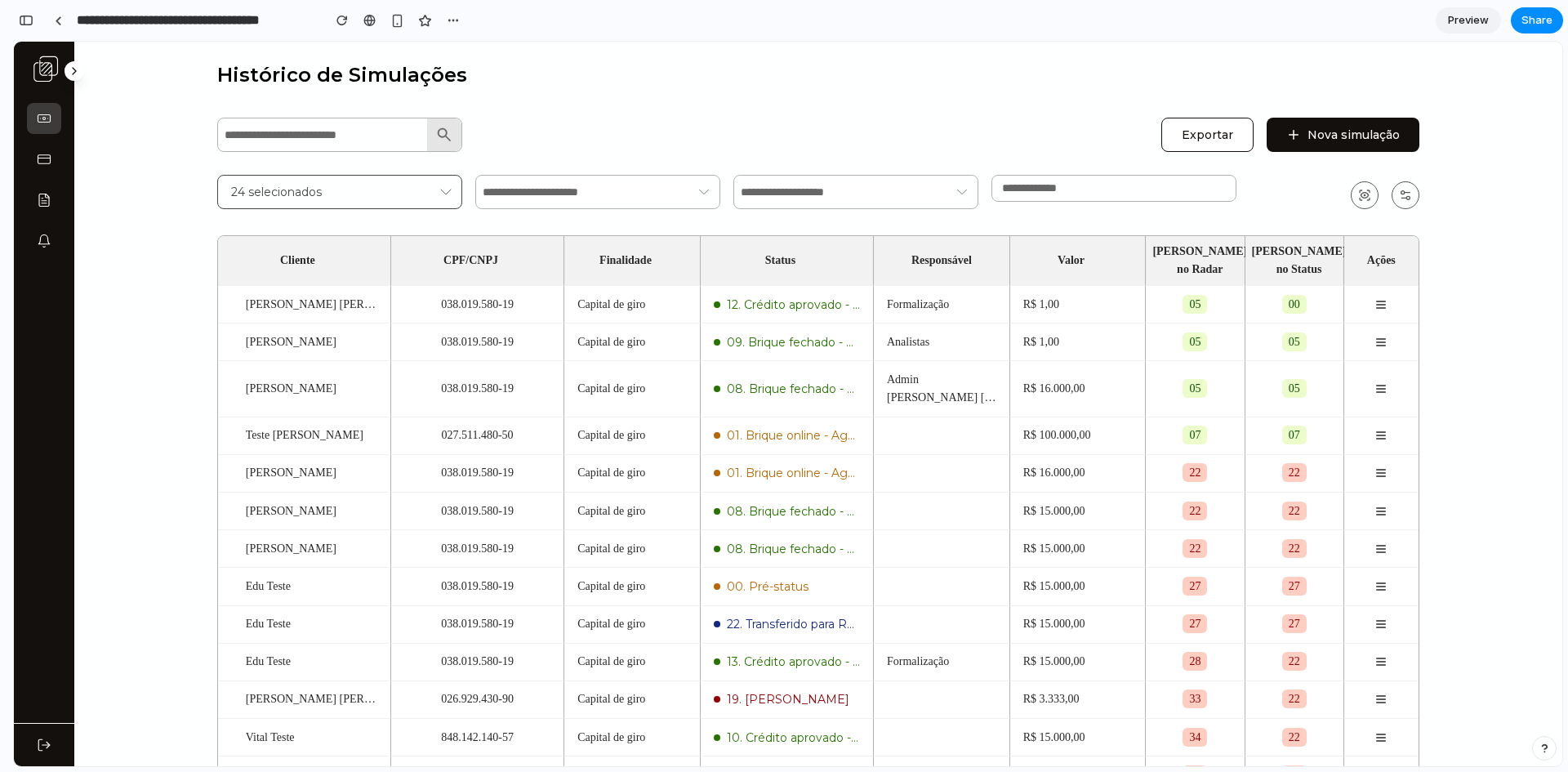
click at [382, 165] on div "Exportar Nova simulação 24 selecionados *" at bounding box center [818, 162] width 1202 height 95
click at [390, 196] on span "24 selecionados" at bounding box center [335, 192] width 208 height 17
click at [537, 191] on input "text" at bounding box center [589, 192] width 212 height 17
click at [703, 195] on icon at bounding box center [704, 192] width 18 height 20
click at [518, 195] on div at bounding box center [598, 191] width 245 height 34
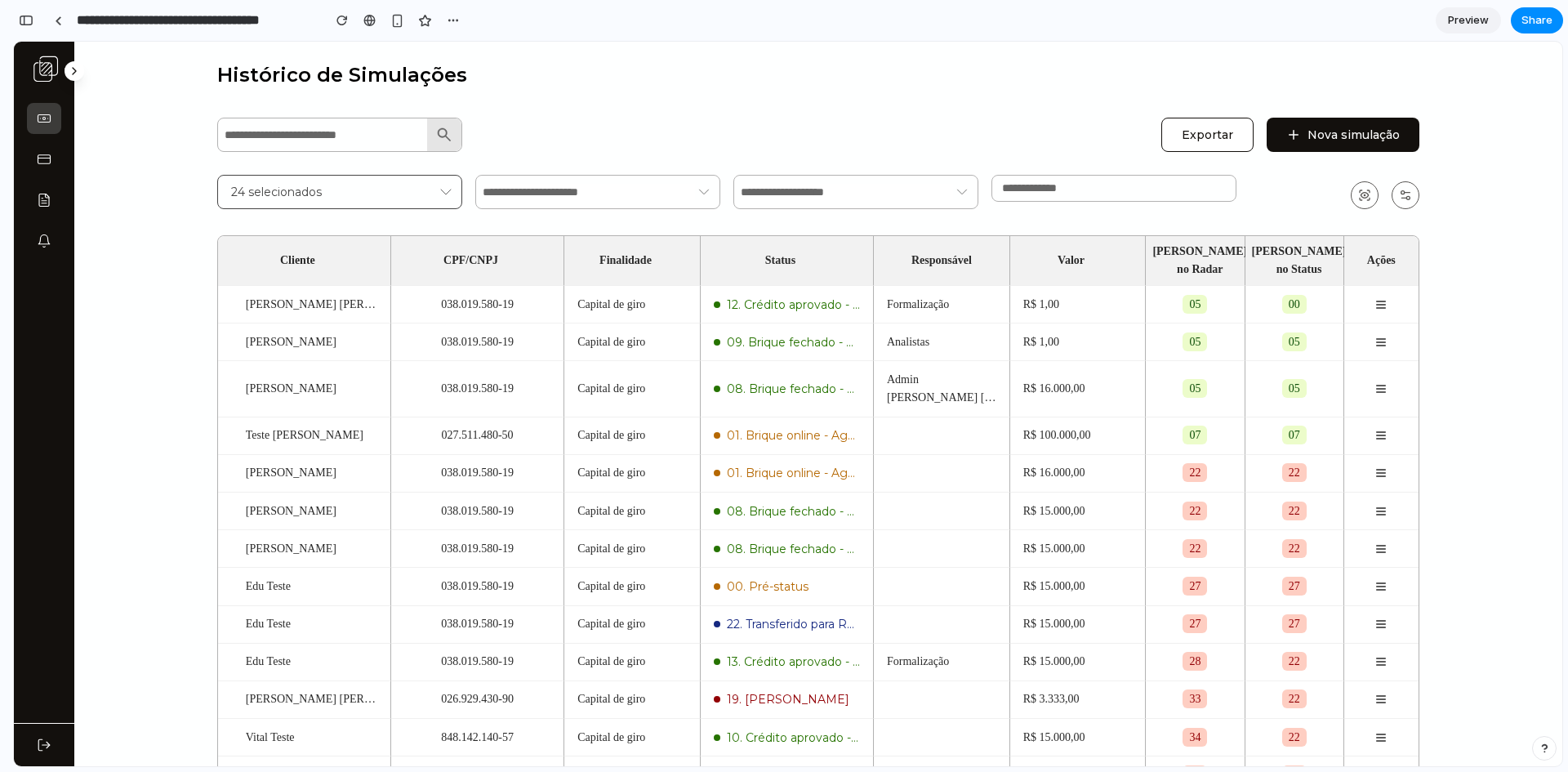
click at [794, 195] on input "text" at bounding box center [846, 192] width 212 height 17
click at [1004, 189] on input "*" at bounding box center [1113, 188] width 224 height 12
click at [381, 132] on input at bounding box center [339, 134] width 230 height 32
drag, startPoint x: 568, startPoint y: 121, endPoint x: 423, endPoint y: 115, distance: 145.1
click at [566, 121] on div "Exportar Nova simulação" at bounding box center [818, 133] width 1202 height 37
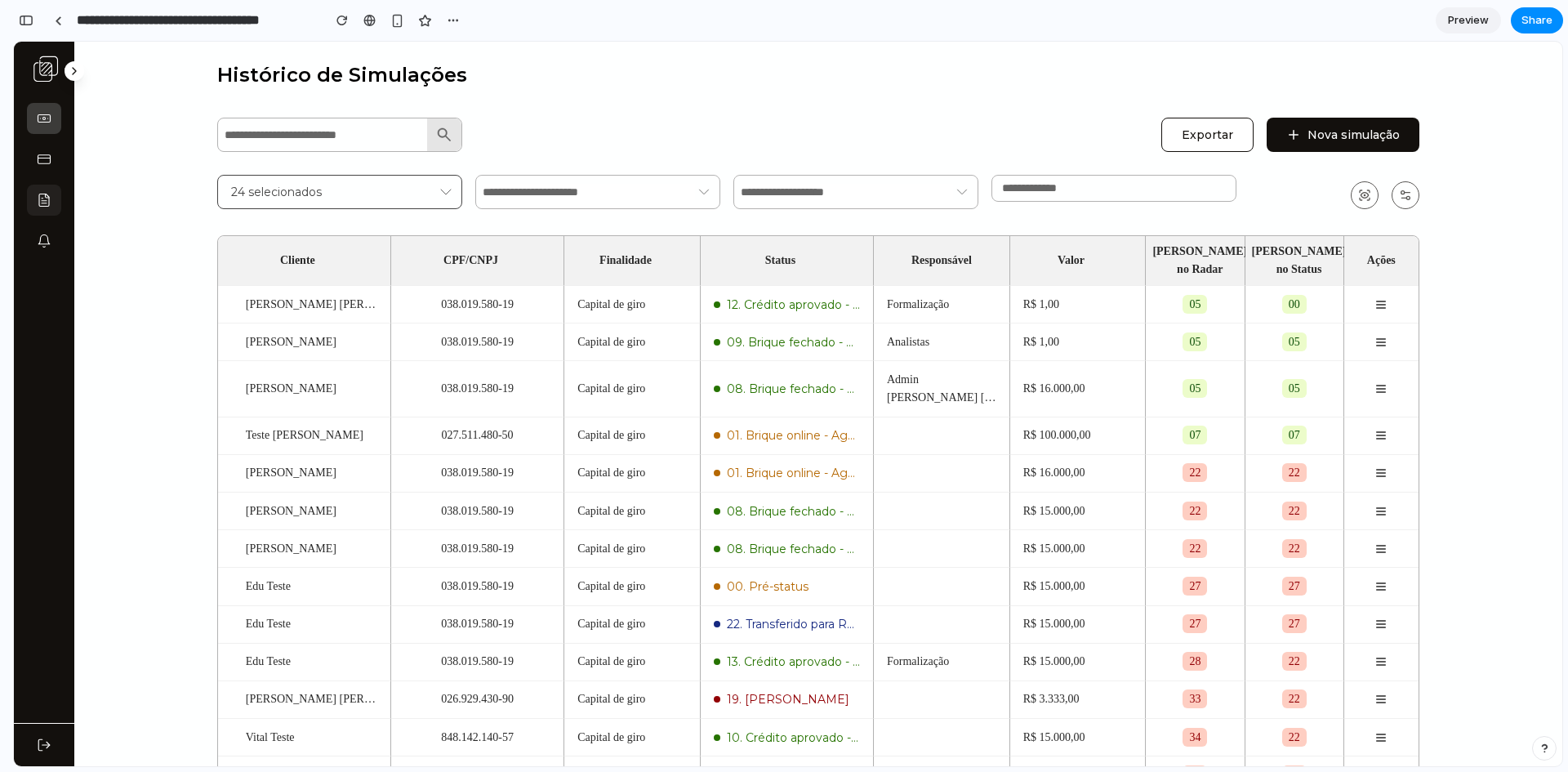
click at [47, 195] on icon at bounding box center [44, 200] width 15 height 15
click at [76, 66] on icon at bounding box center [75, 72] width 13 height 13
click at [161, 115] on main "Histórico de Simulações Exportar Nova simulação 24 selecionados * Cliente CPF/C…" at bounding box center [818, 461] width 1488 height 839
click at [1095, 110] on div "Histórico de Simulações Exportar Nova simulação 24 selecionados * Cliente CPF/C…" at bounding box center [818, 451] width 1202 height 779
click at [1466, 23] on span "Preview" at bounding box center [1468, 21] width 41 height 17
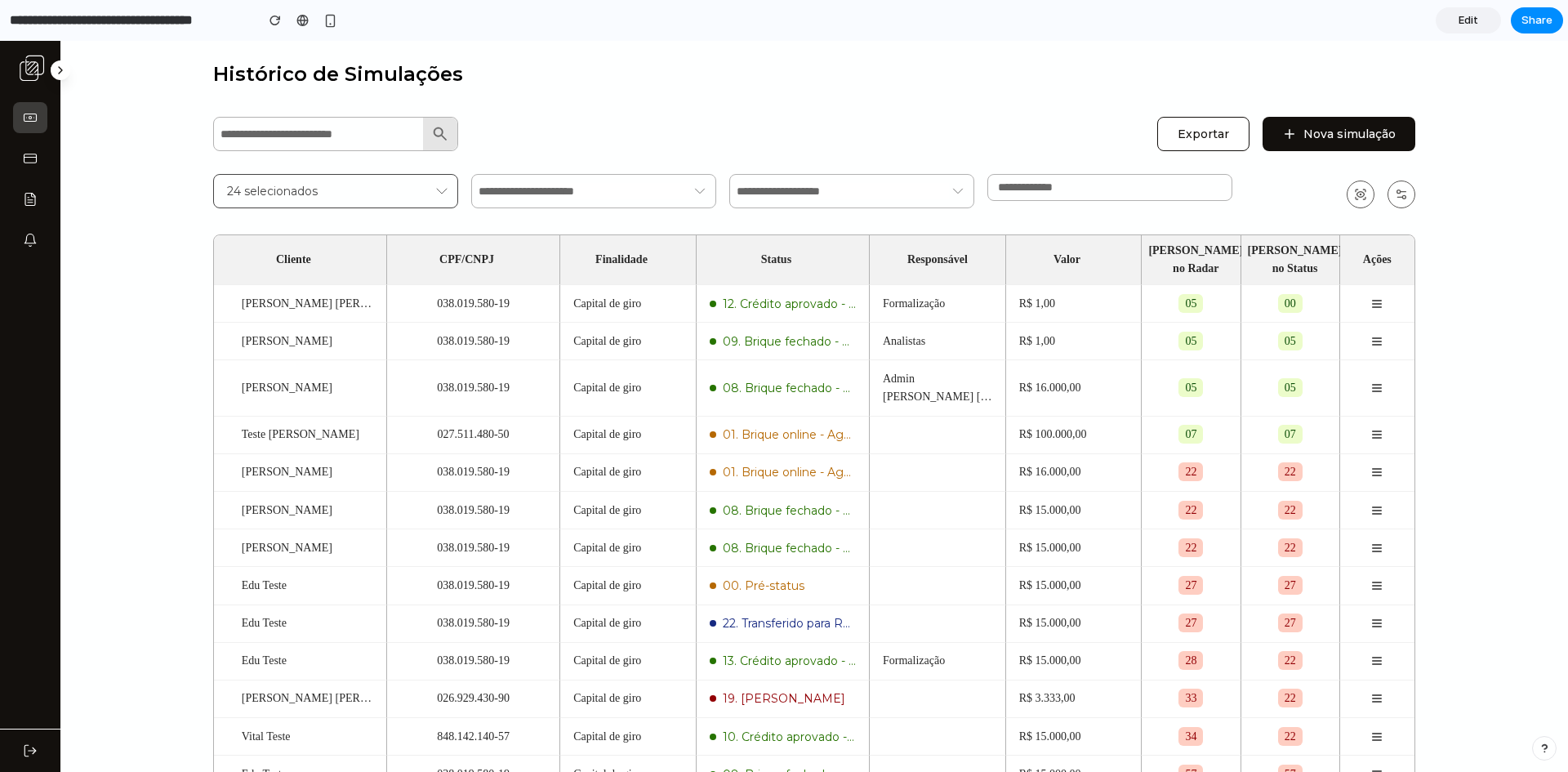
click at [955, 191] on icon at bounding box center [959, 191] width 18 height 20
drag, startPoint x: 928, startPoint y: 176, endPoint x: 967, endPoint y: 206, distance: 49.2
click at [925, 179] on div at bounding box center [851, 191] width 245 height 34
click at [1073, 182] on input "*" at bounding box center [1110, 187] width 224 height 12
click at [1215, 183] on input "*" at bounding box center [1110, 187] width 224 height 12
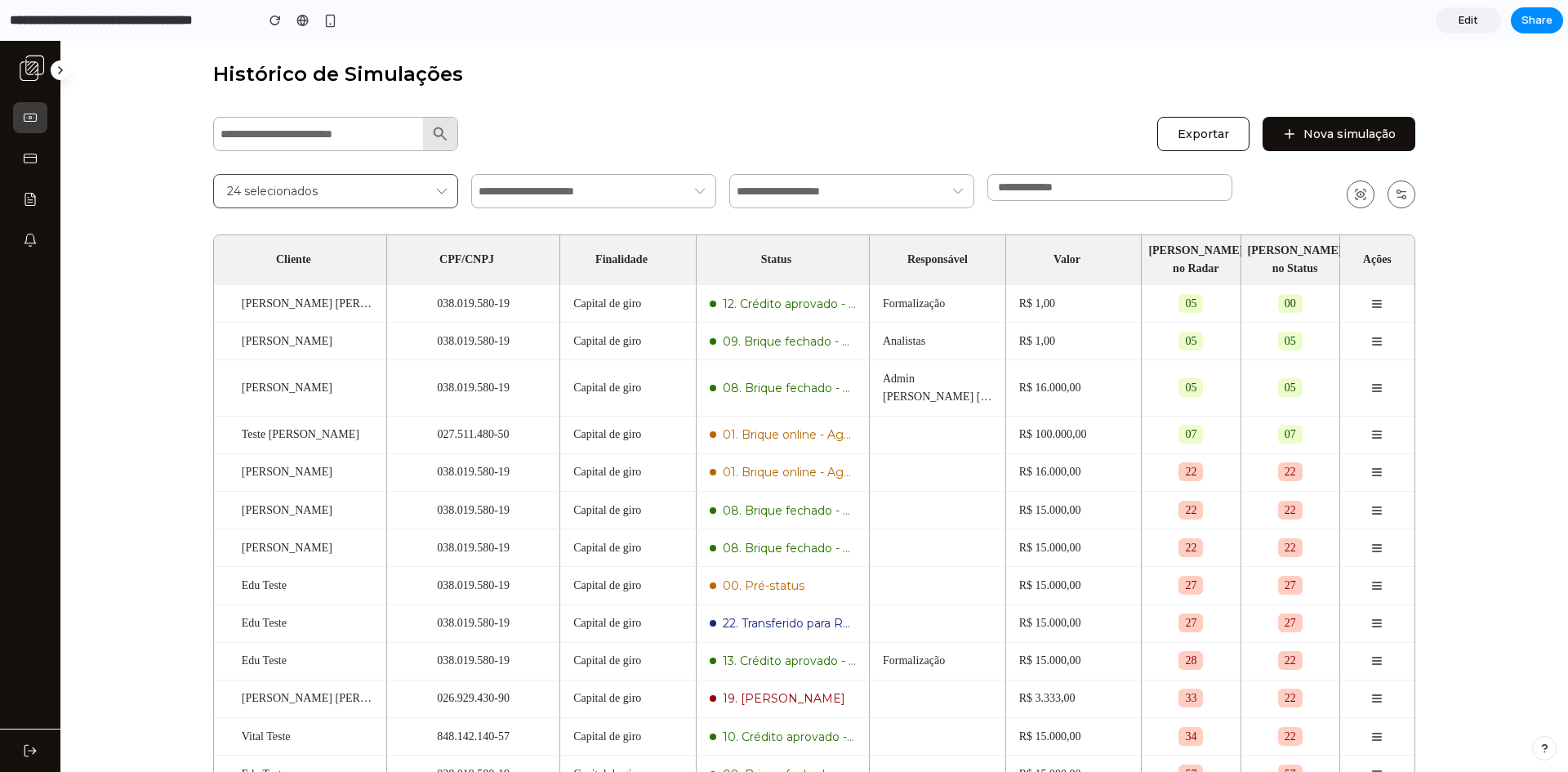
click at [1215, 183] on input "*" at bounding box center [1110, 187] width 224 height 12
click at [1210, 191] on input "*" at bounding box center [1110, 187] width 224 height 12
type input "*"
click at [1210, 191] on input "*" at bounding box center [1110, 187] width 224 height 12
click at [59, 69] on icon at bounding box center [61, 71] width 13 height 13
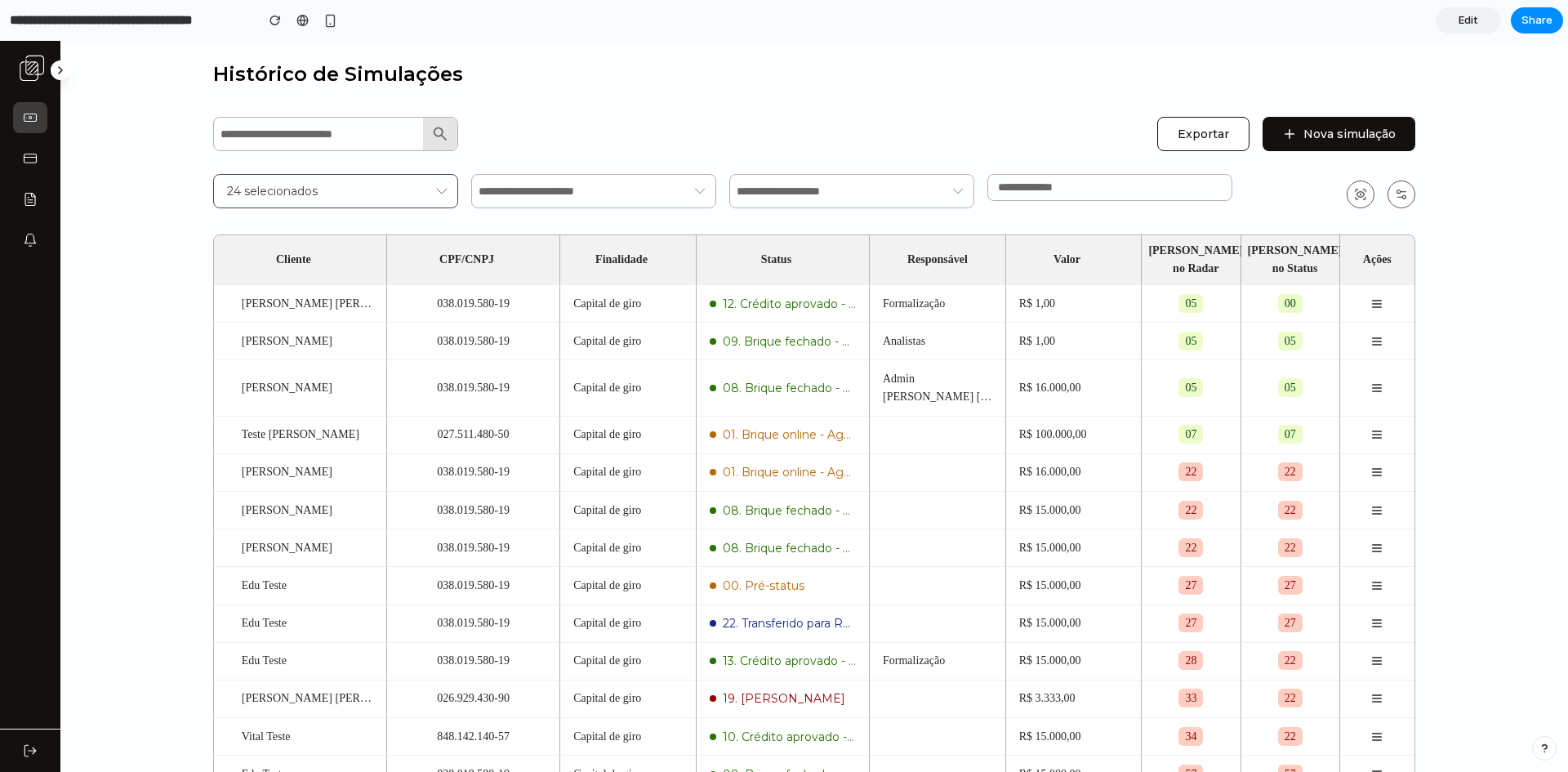
click at [1458, 18] on link "Edit" at bounding box center [1468, 20] width 66 height 26
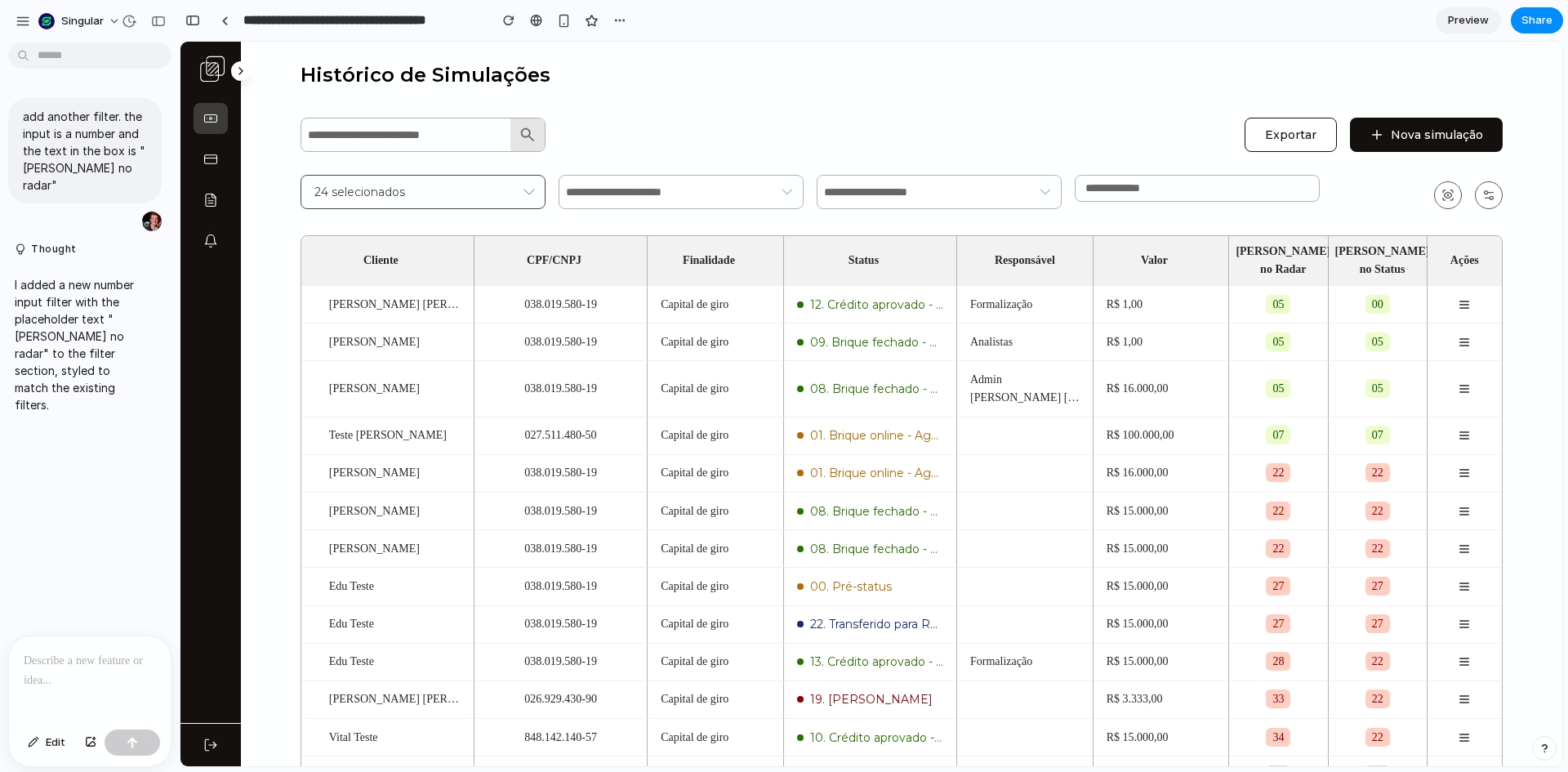
click at [58, 679] on div at bounding box center [90, 680] width 162 height 87
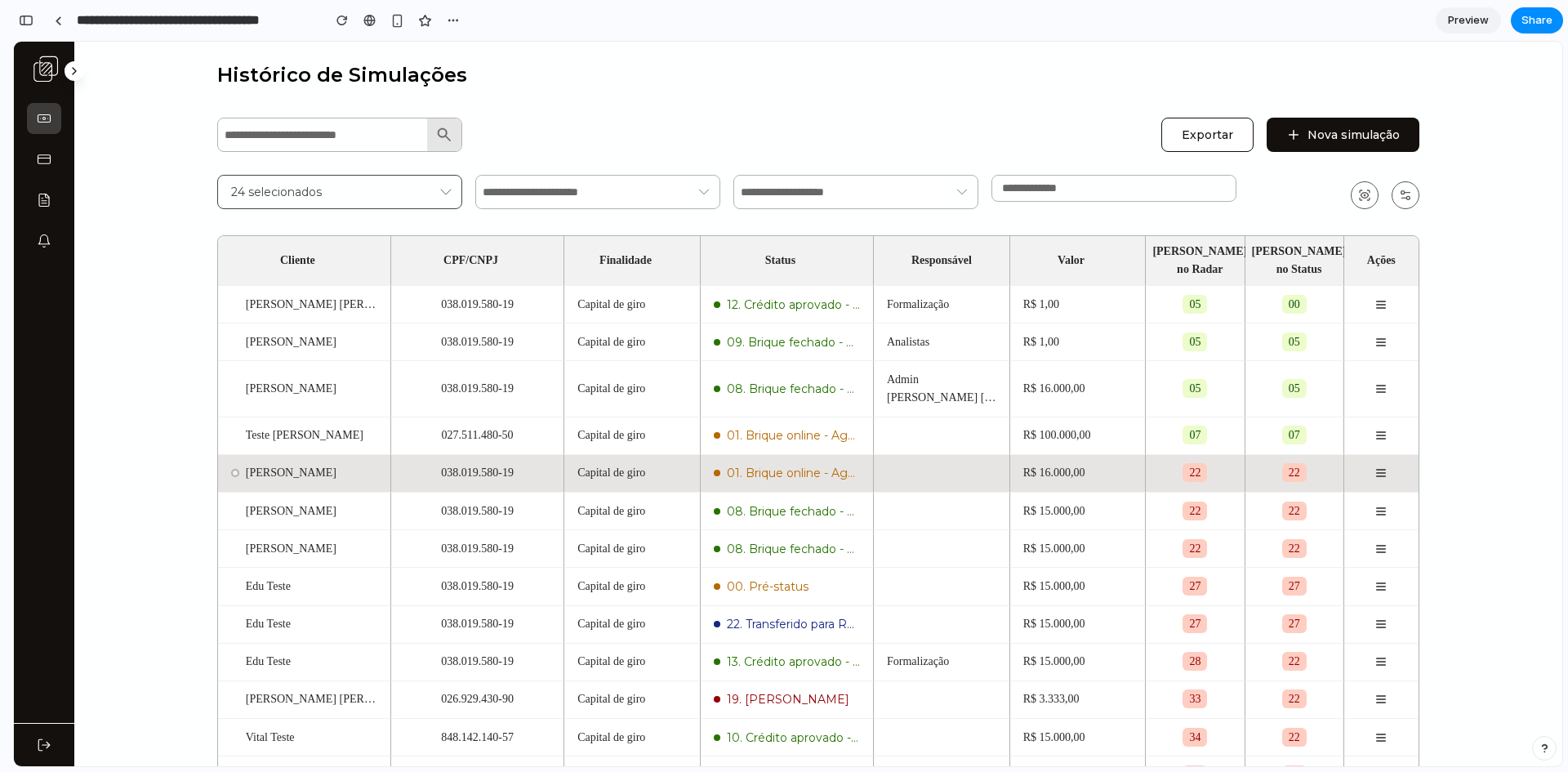
click at [805, 465] on span "01. Brique online - Aguardando simulação / precificação" at bounding box center [793, 473] width 133 height 17
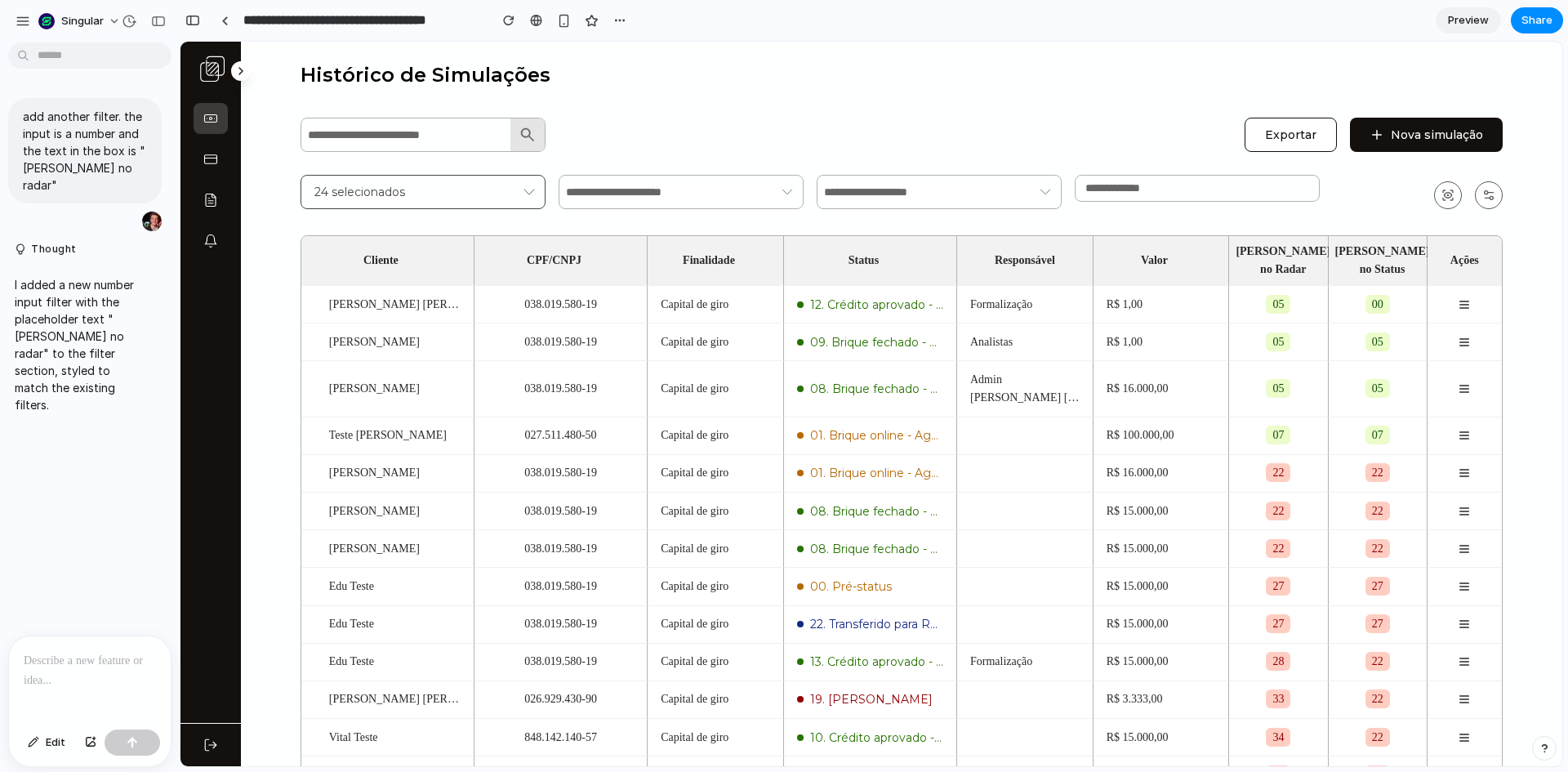
click at [75, 668] on div at bounding box center [90, 680] width 162 height 87
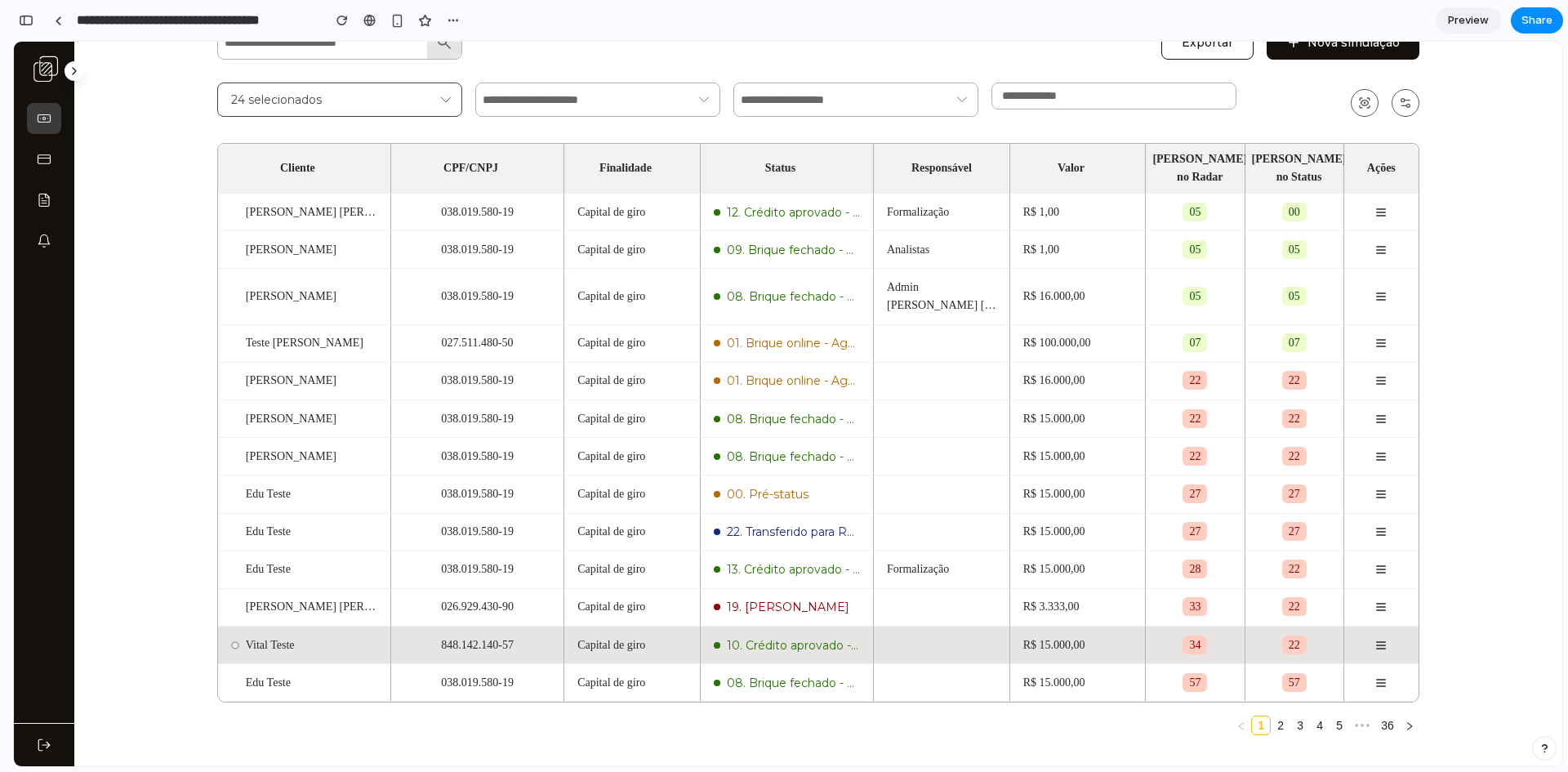
scroll to position [96, 0]
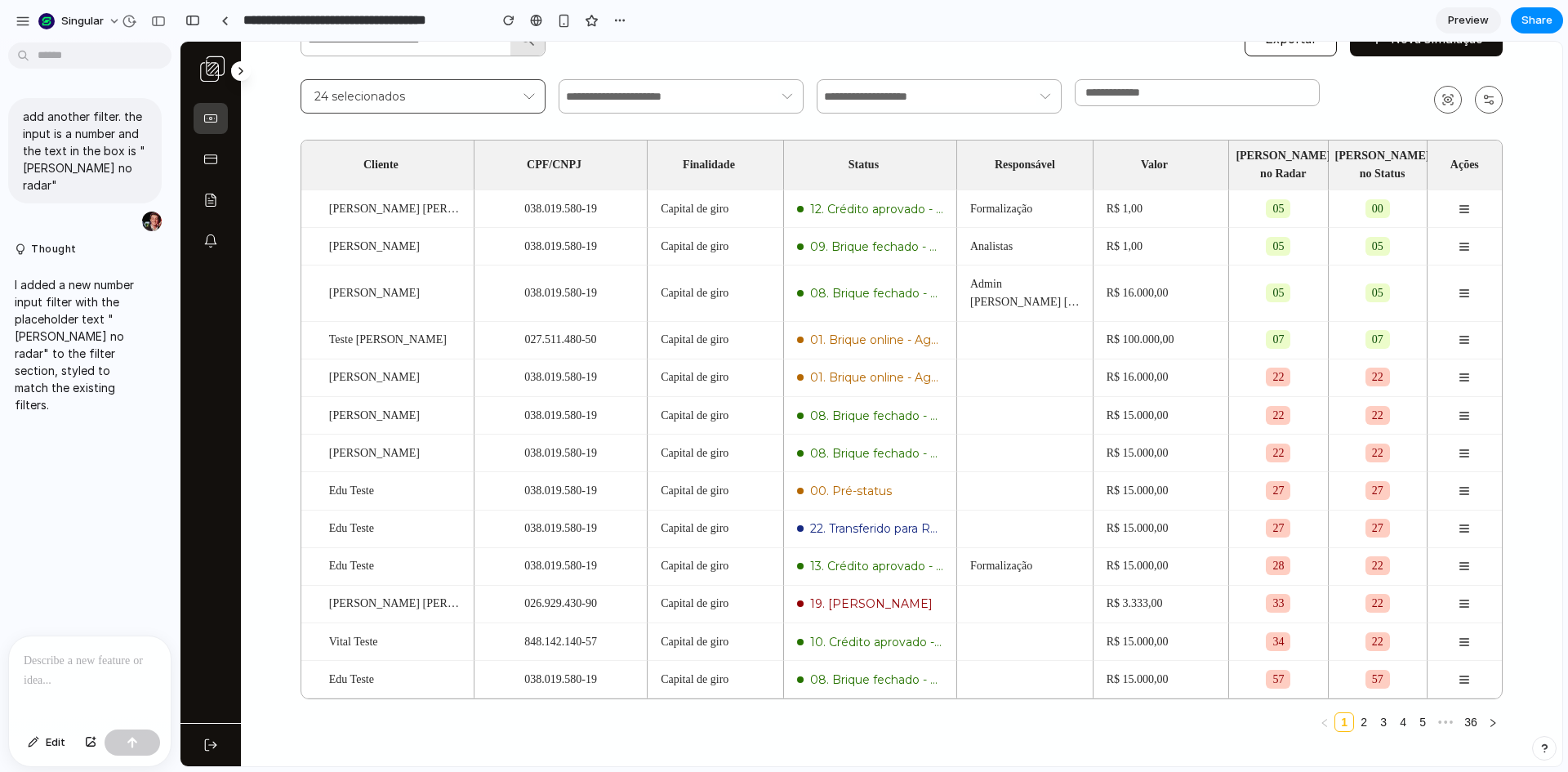
click at [74, 668] on div at bounding box center [90, 680] width 162 height 87
click at [106, 671] on div at bounding box center [90, 680] width 162 height 87
click at [105, 668] on div at bounding box center [90, 680] width 162 height 87
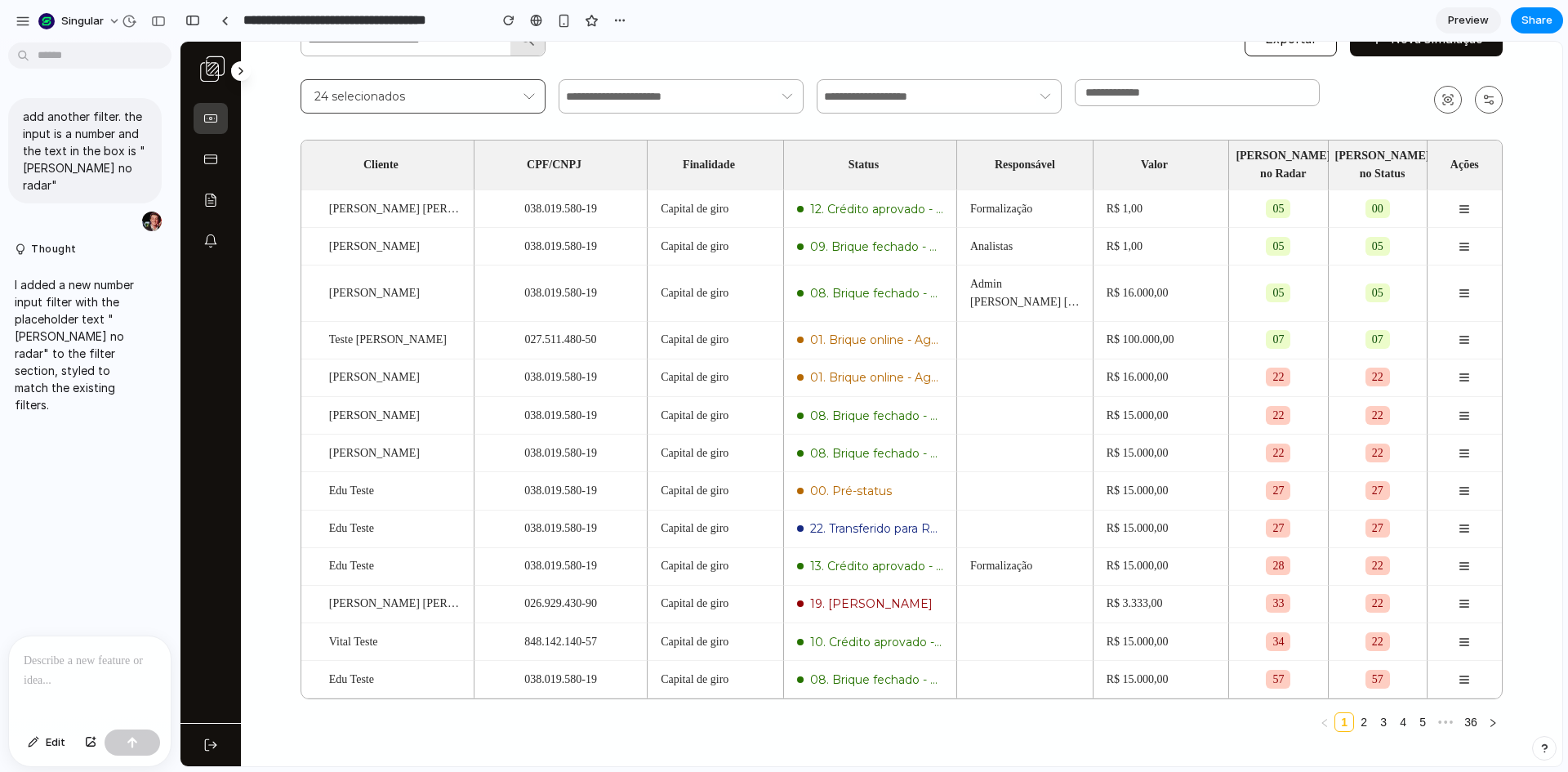
click at [105, 668] on div at bounding box center [90, 680] width 162 height 87
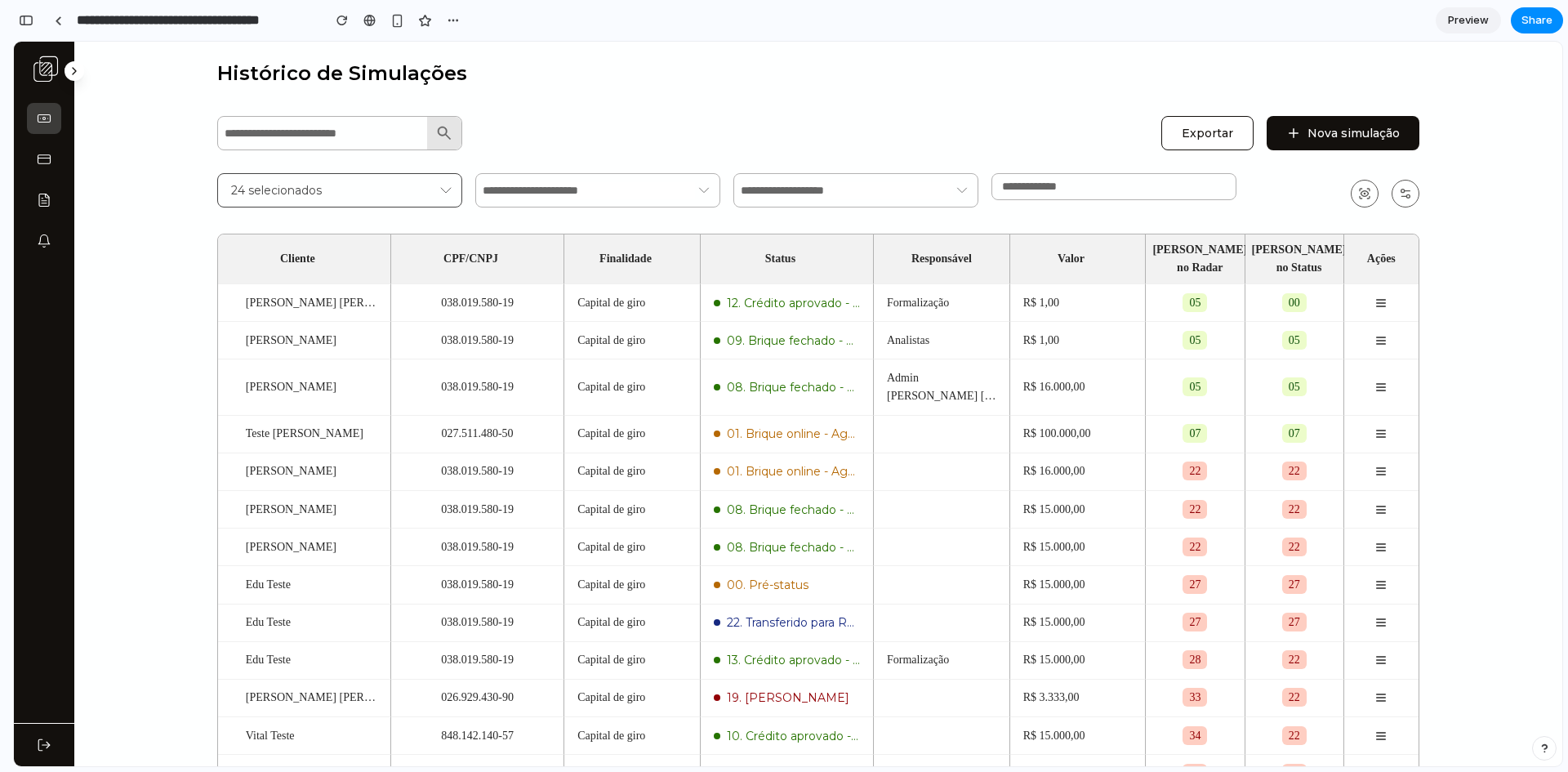
scroll to position [0, 0]
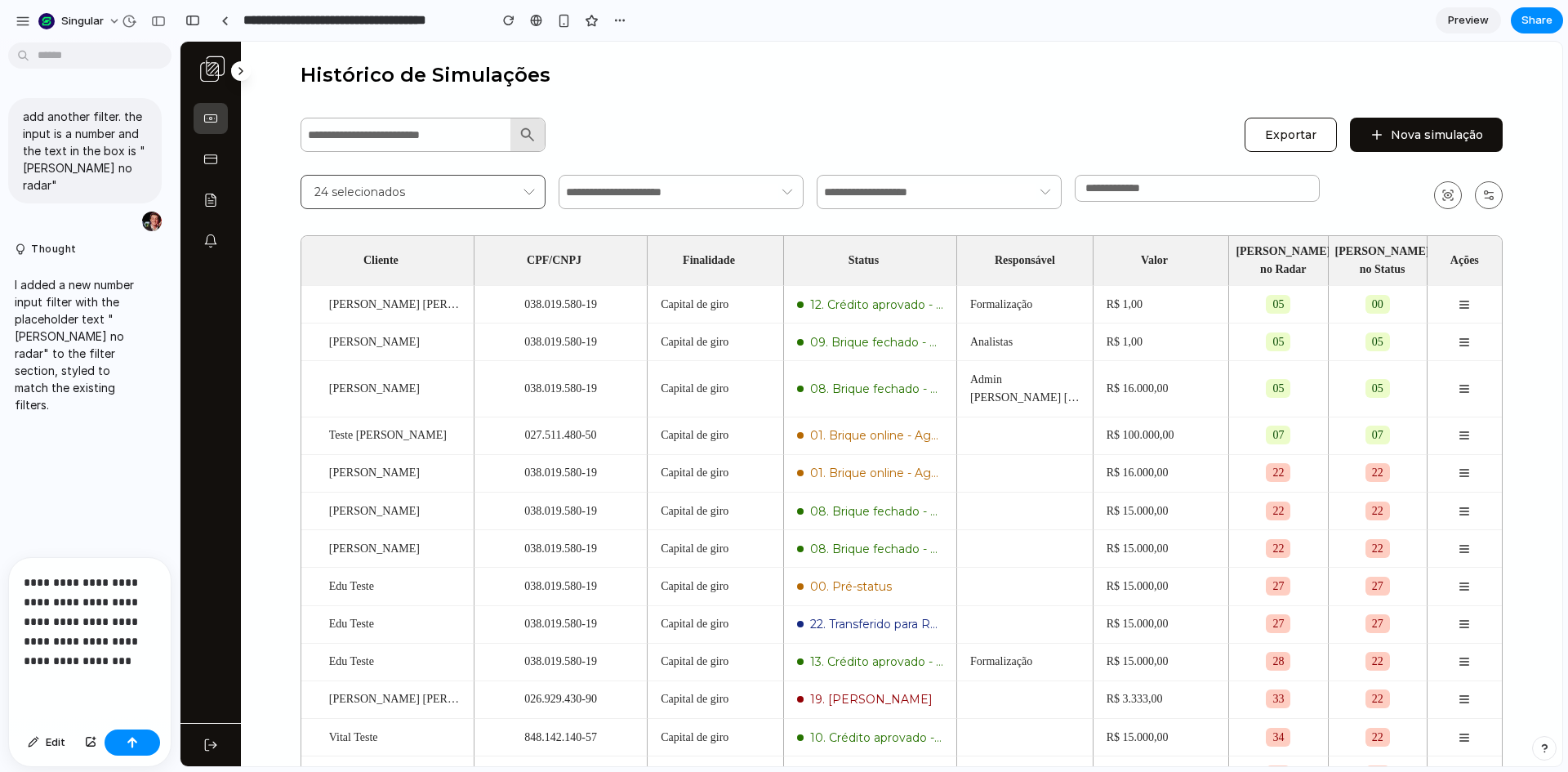
click at [90, 656] on p "**********" at bounding box center [86, 622] width 126 height 98
click at [91, 656] on p "**********" at bounding box center [86, 622] width 126 height 98
click at [99, 654] on p "**********" at bounding box center [86, 622] width 126 height 98
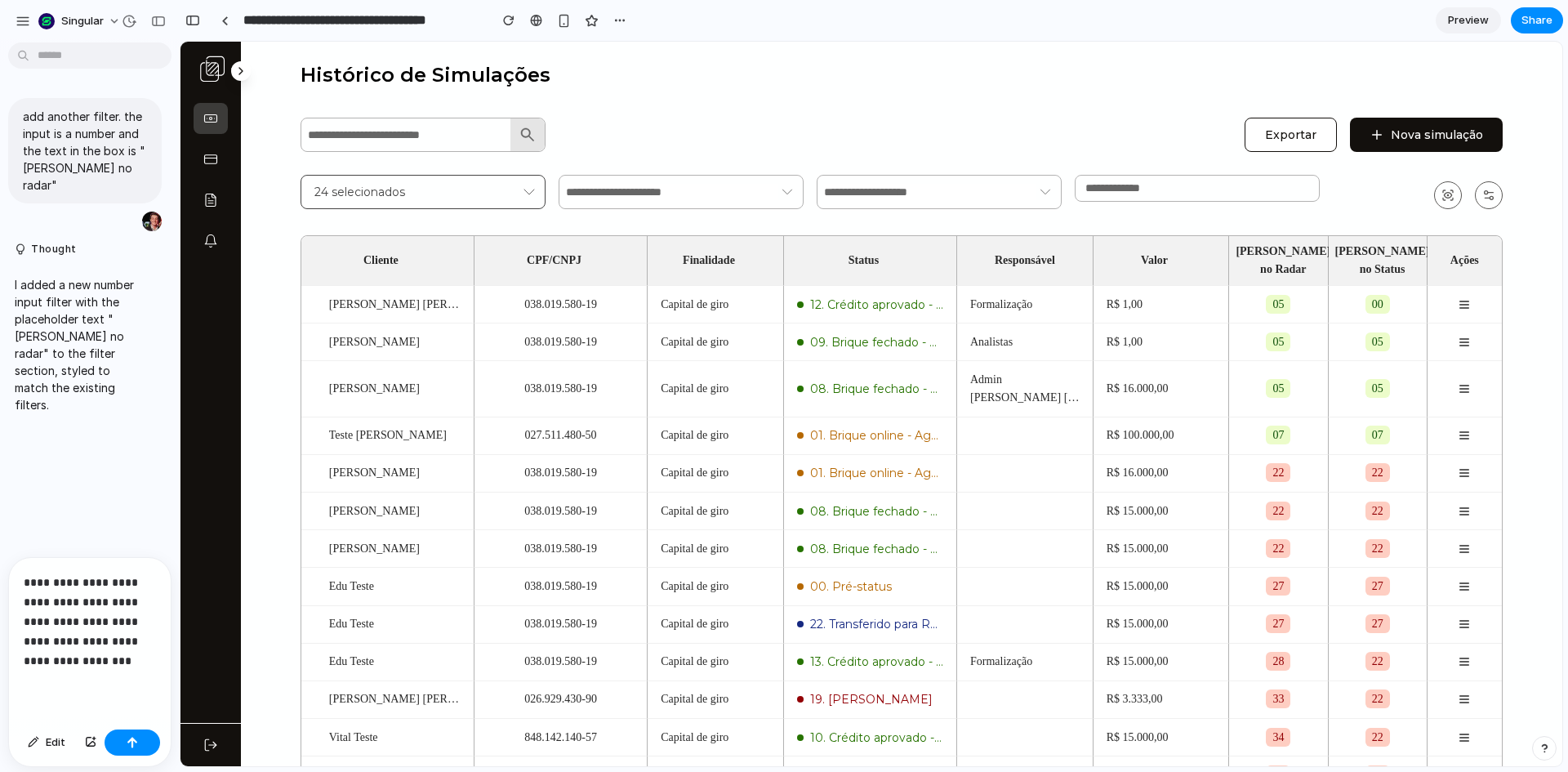
click at [99, 654] on p "**********" at bounding box center [86, 622] width 126 height 98
click at [126, 754] on button "button" at bounding box center [132, 742] width 56 height 26
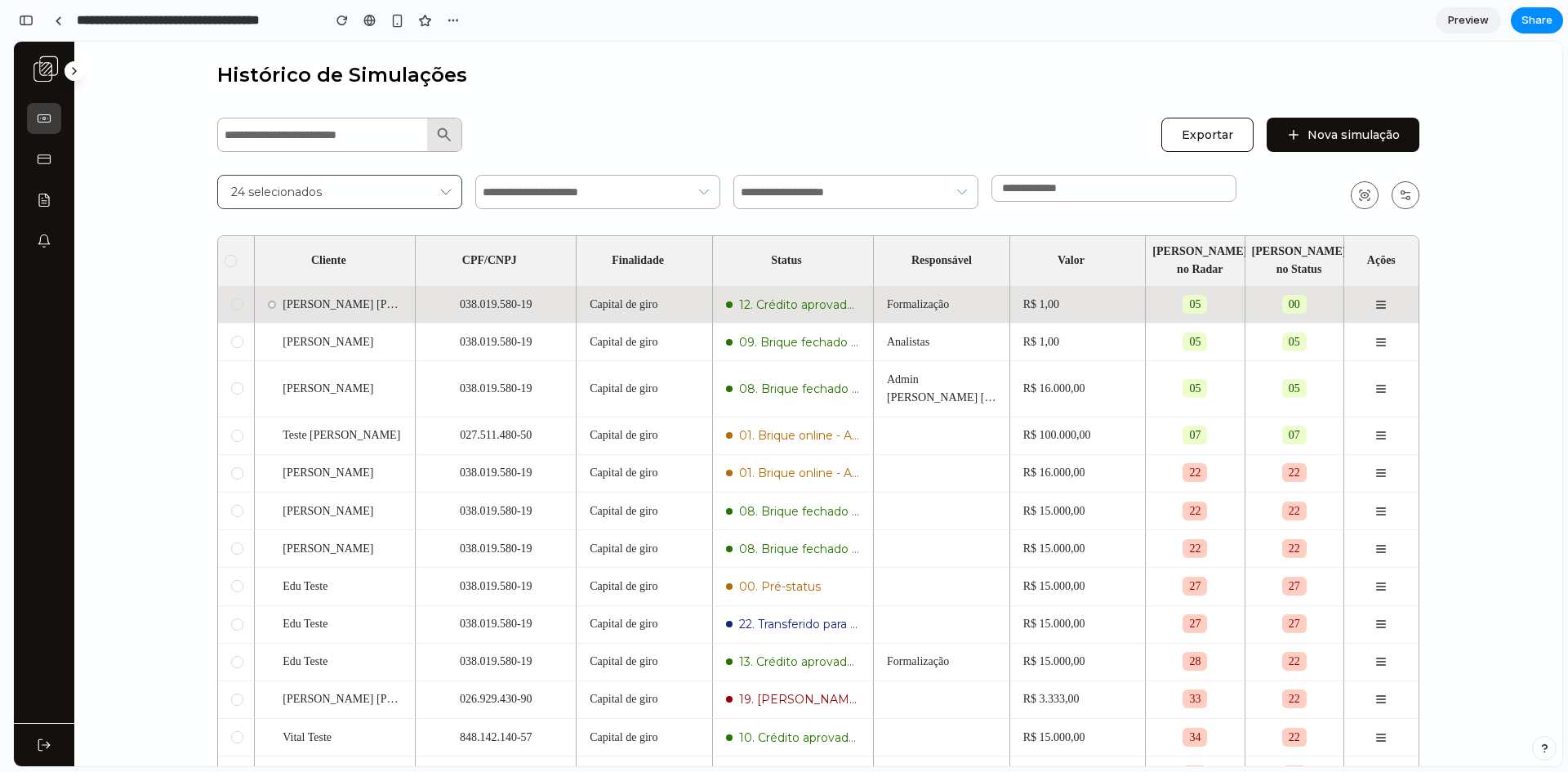
click at [231, 299] on div at bounding box center [237, 304] width 12 height 12
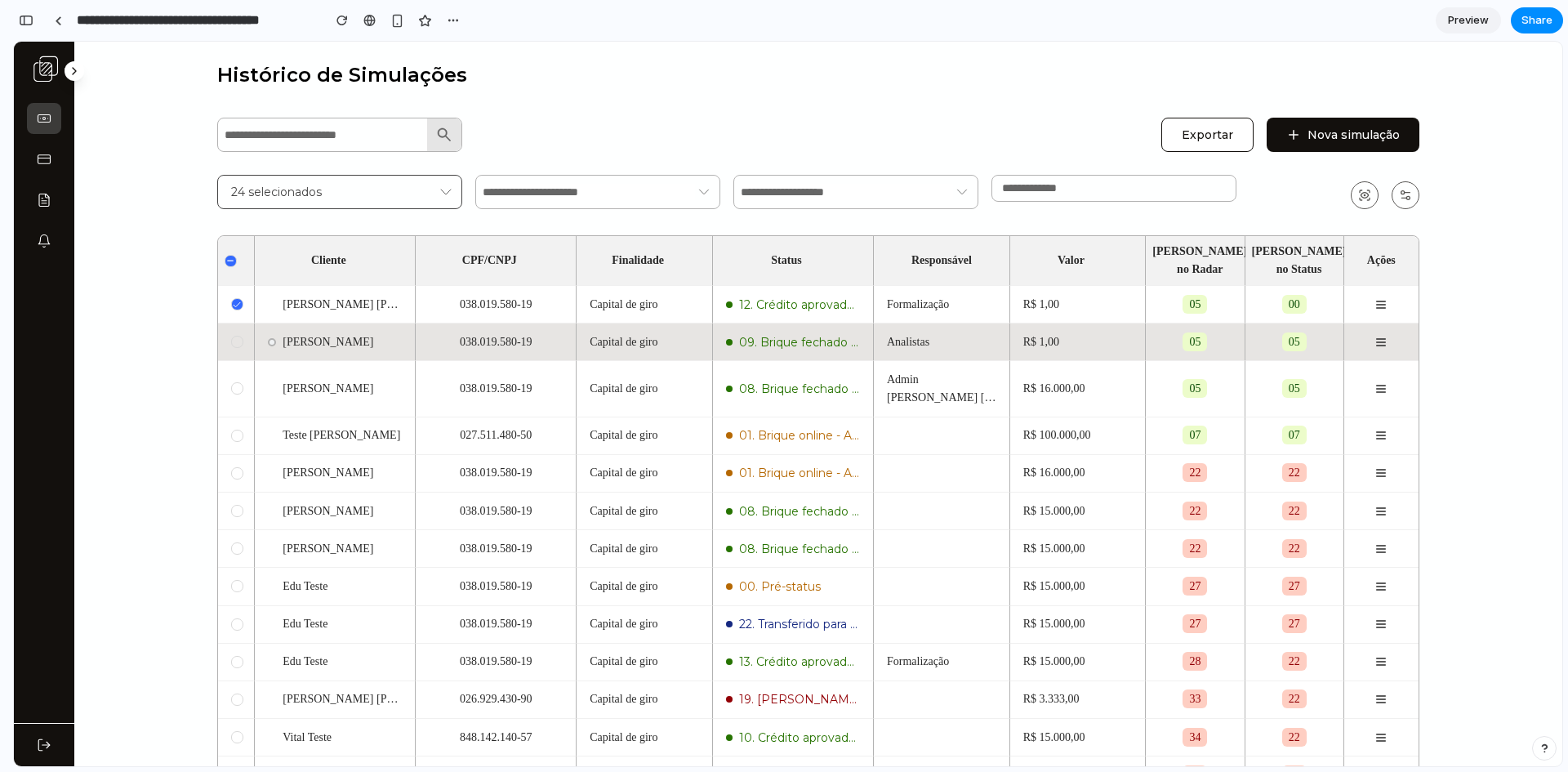
click at [231, 336] on div at bounding box center [237, 342] width 12 height 12
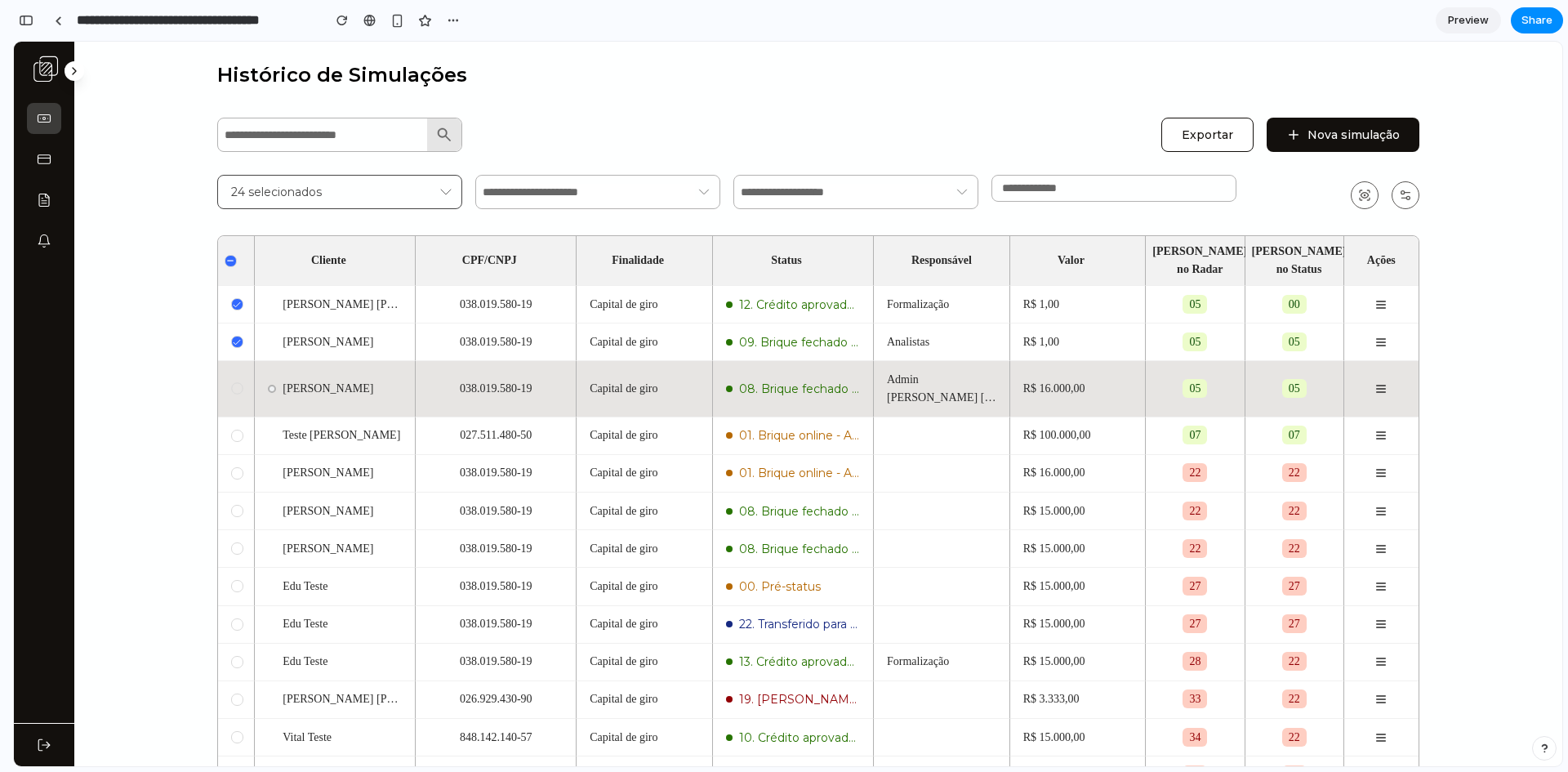
click at [231, 384] on div at bounding box center [237, 389] width 12 height 12
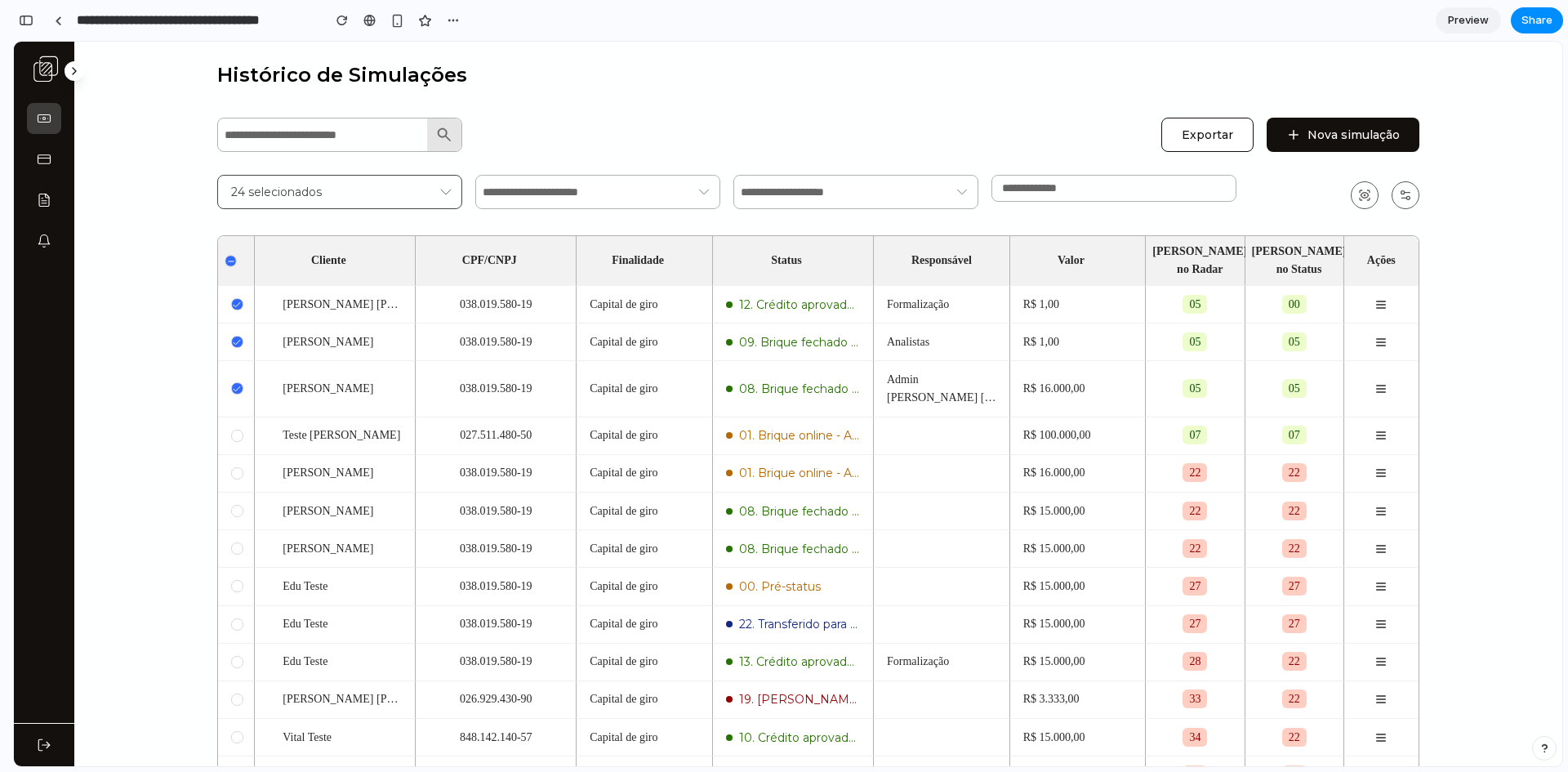
click at [227, 256] on icon at bounding box center [231, 260] width 8 height 8
click at [224, 255] on div at bounding box center [230, 261] width 12 height 12
click at [226, 256] on icon at bounding box center [230, 260] width 8 height 8
click at [224, 255] on div at bounding box center [230, 261] width 12 height 12
click at [226, 256] on icon at bounding box center [230, 260] width 8 height 8
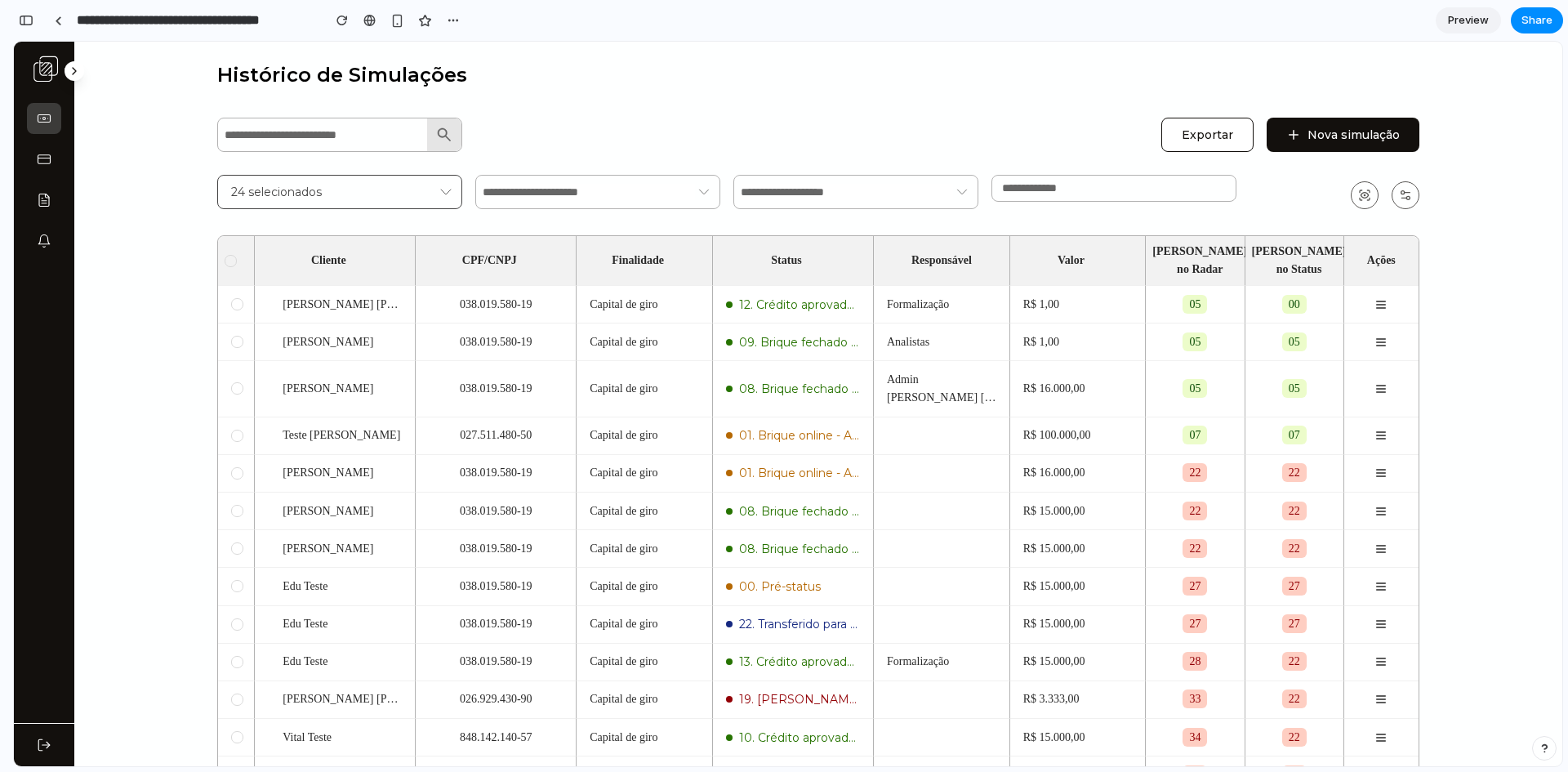
click at [111, 334] on main "Histórico de Simulações Exportar Nova simulação 24 selecionados Cliente CPF/CNP…" at bounding box center [818, 461] width 1488 height 839
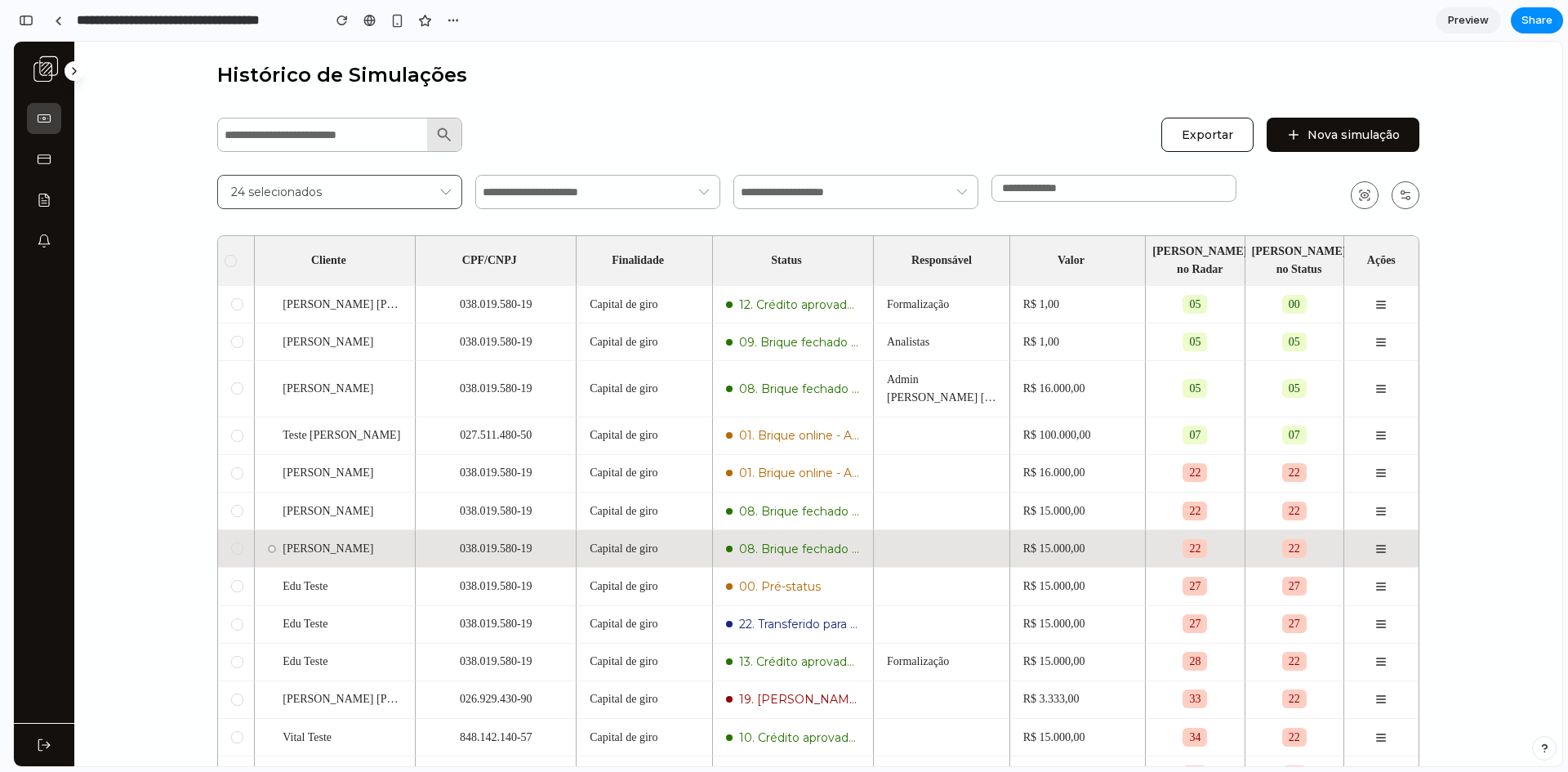
click at [231, 542] on div at bounding box center [236, 548] width 10 height 12
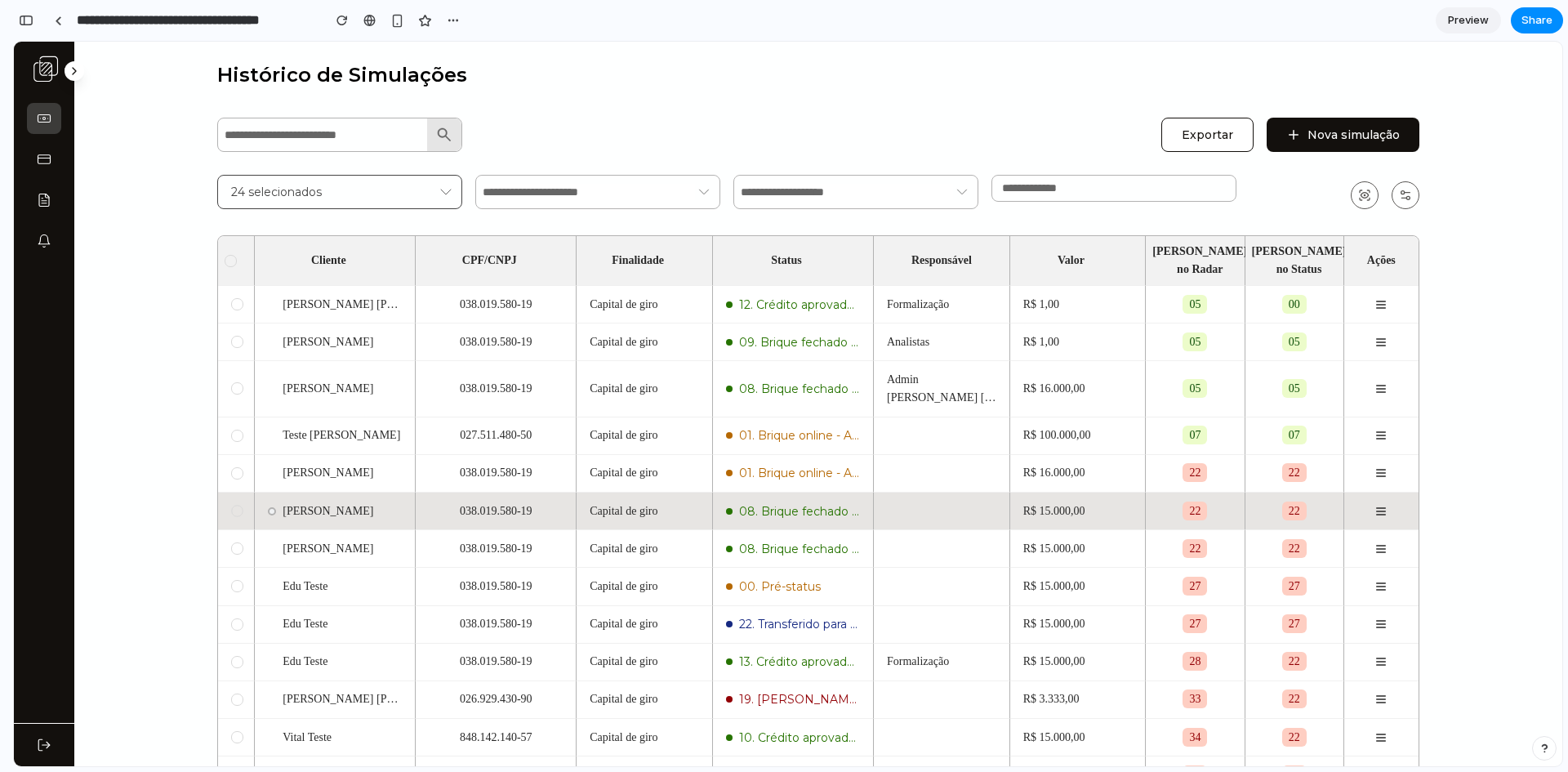
click at [231, 505] on div at bounding box center [237, 511] width 12 height 12
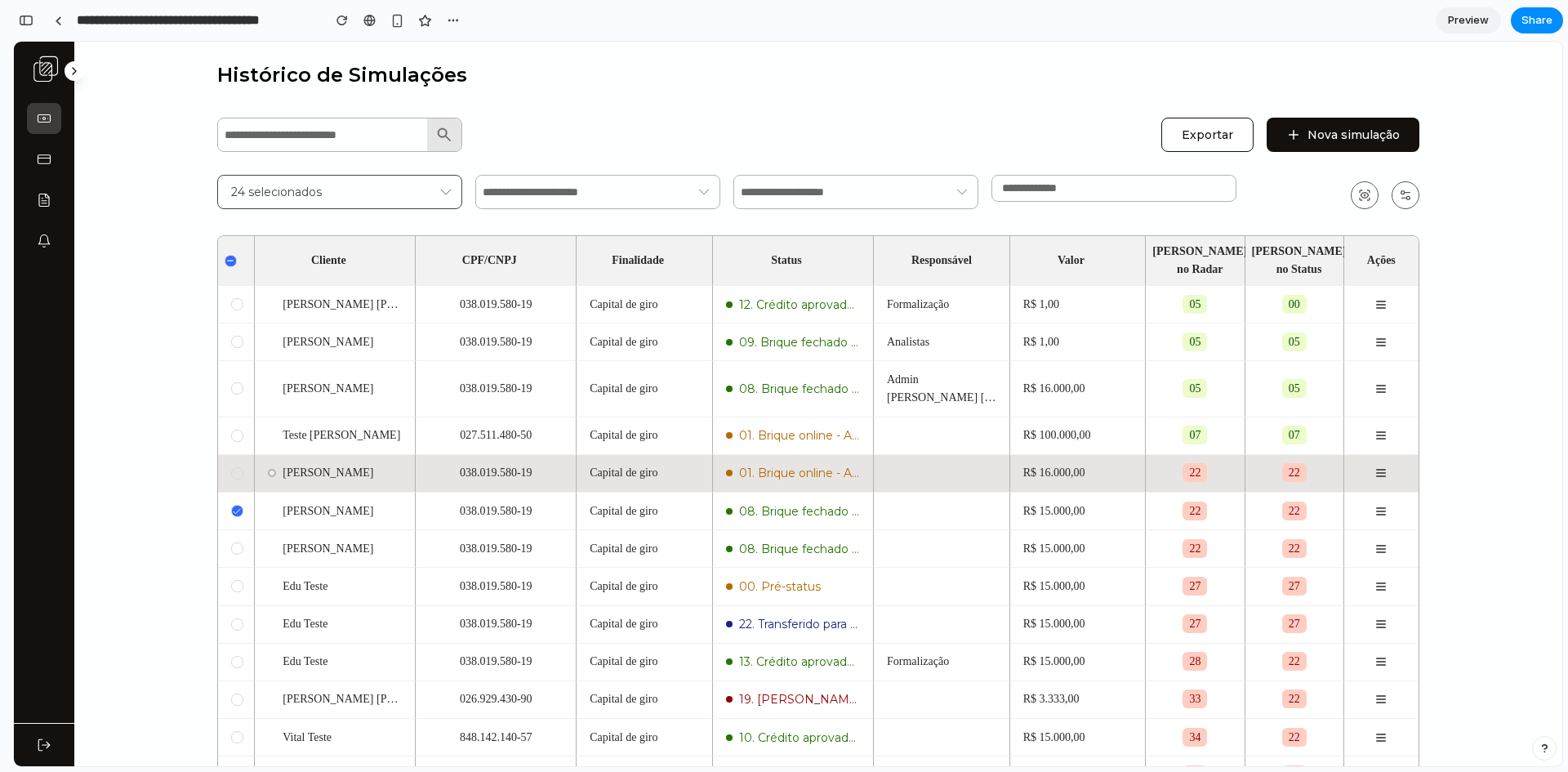
click at [221, 459] on td at bounding box center [236, 473] width 37 height 37
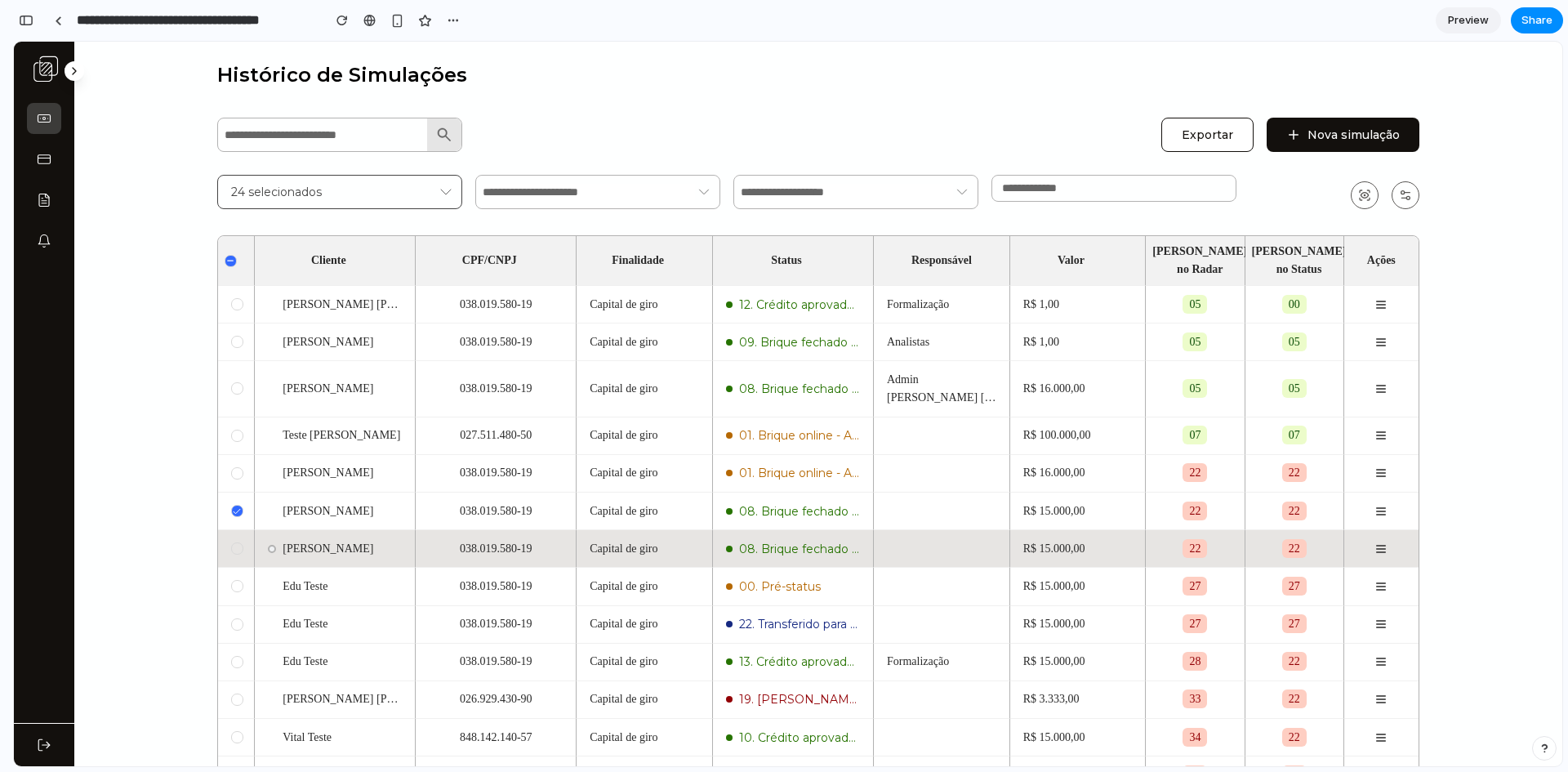
click at [231, 542] on div at bounding box center [237, 548] width 12 height 12
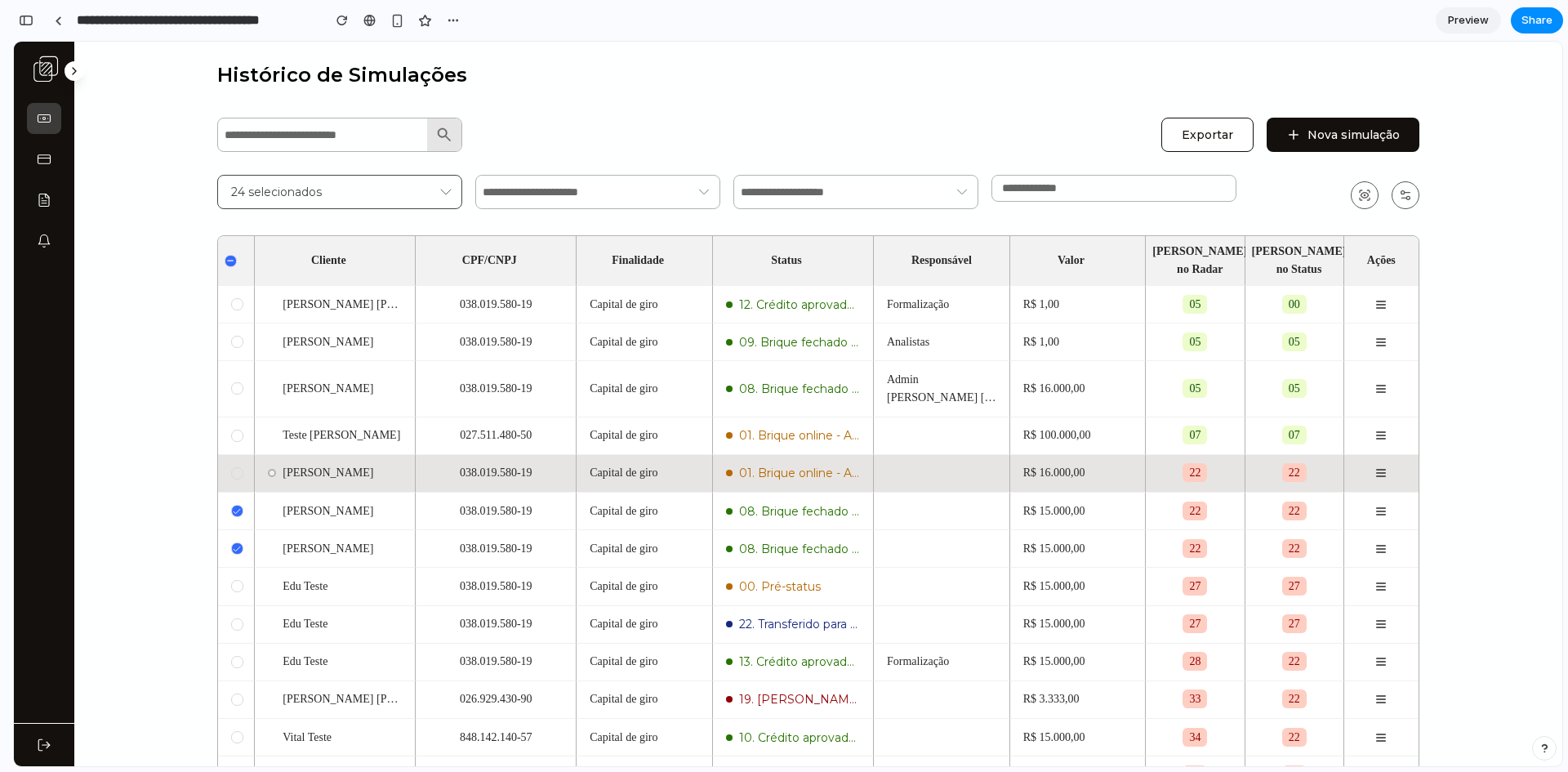
click at [231, 468] on div at bounding box center [237, 473] width 12 height 12
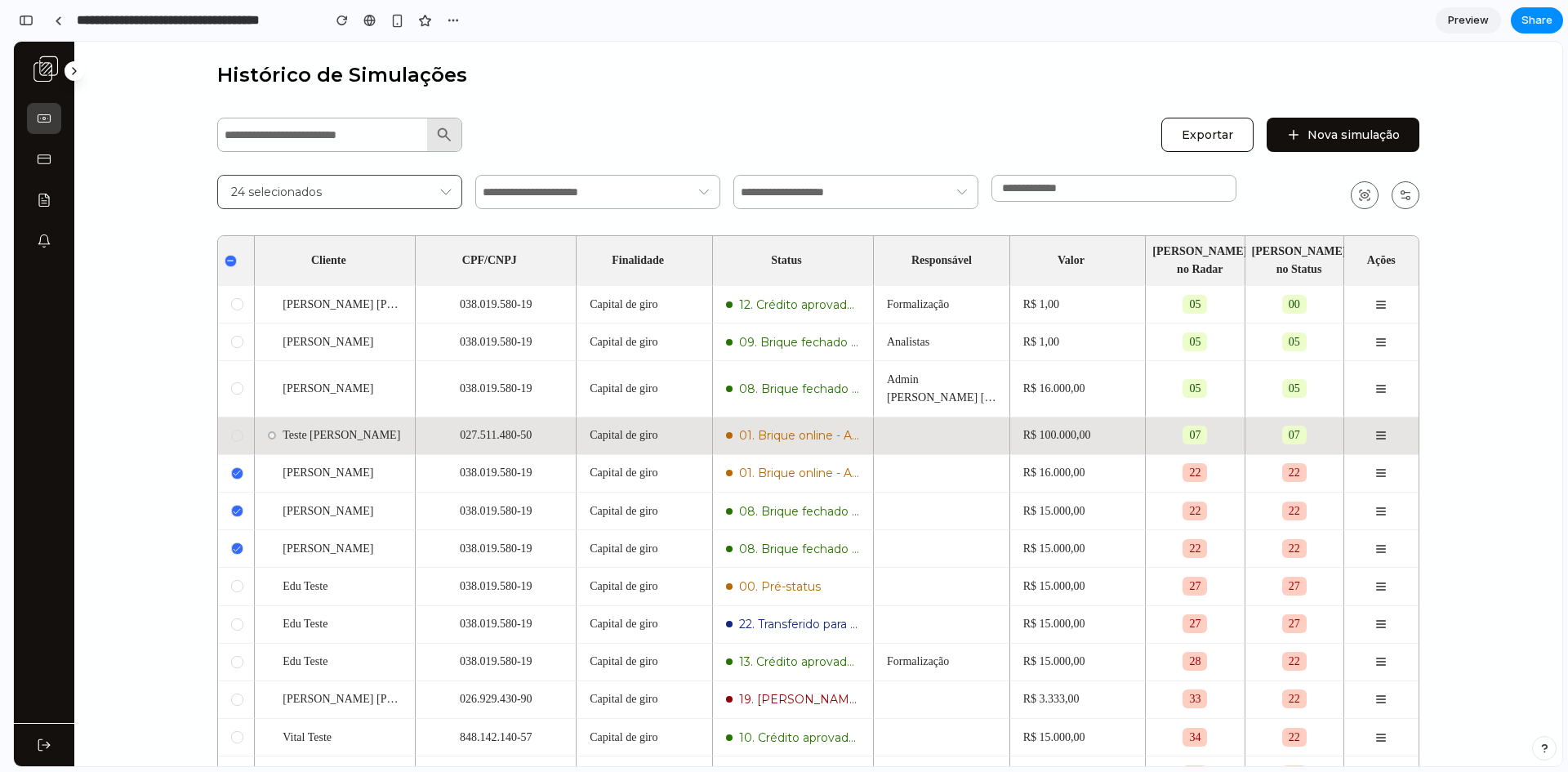
click at [231, 430] on div at bounding box center [237, 436] width 12 height 12
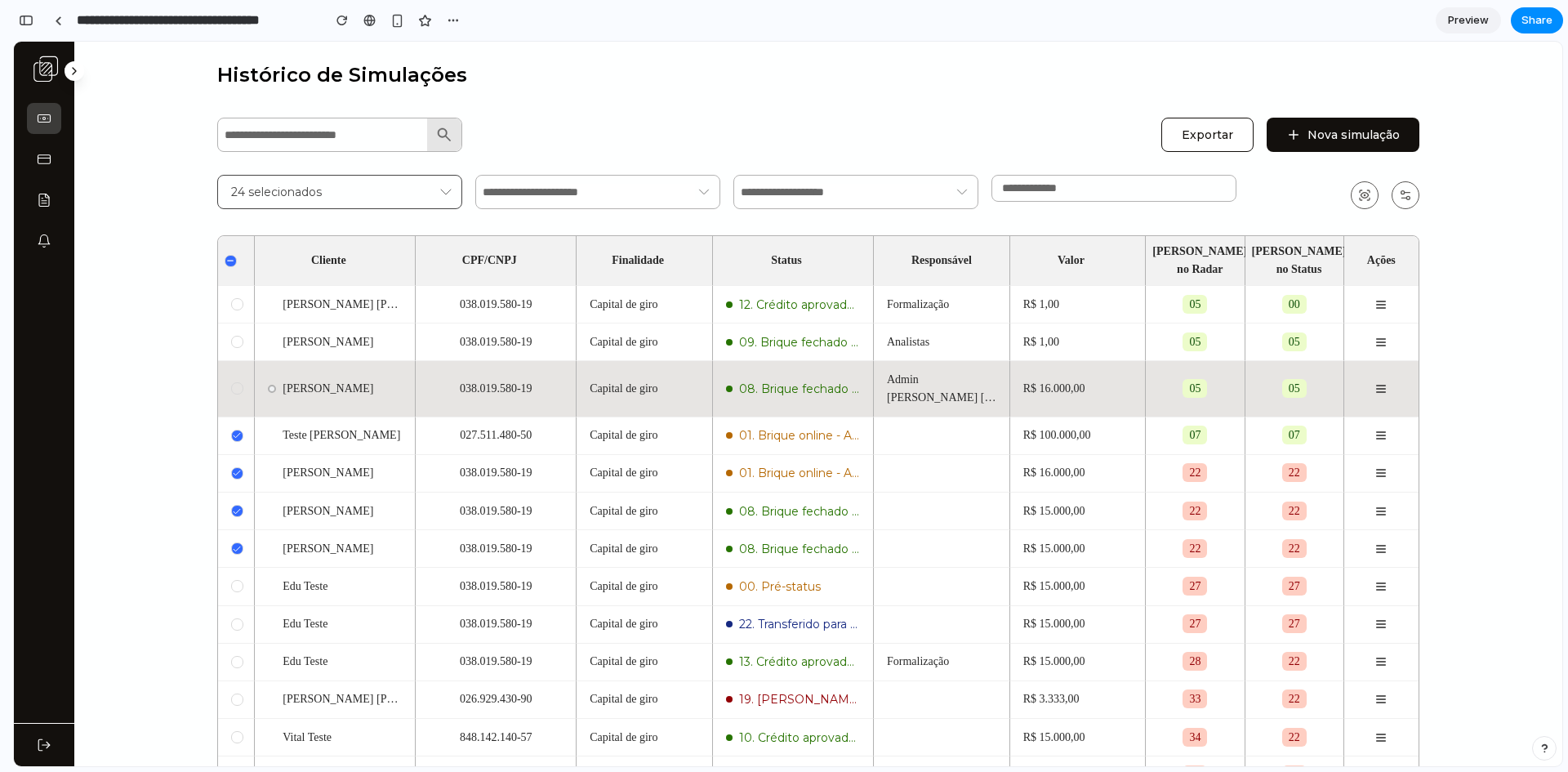
click at [235, 383] on div at bounding box center [237, 388] width 12 height 12
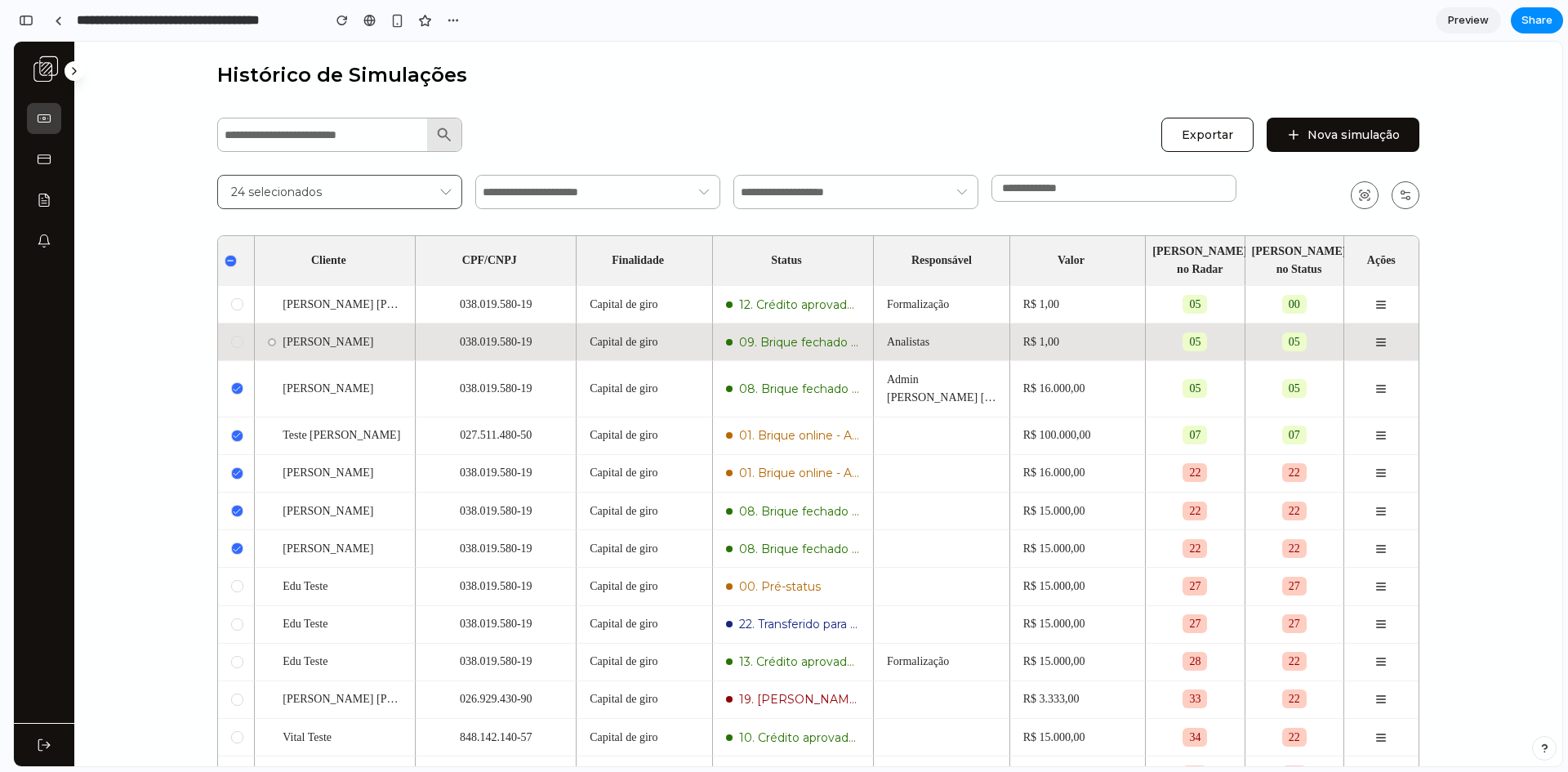
click at [231, 324] on td at bounding box center [236, 342] width 37 height 37
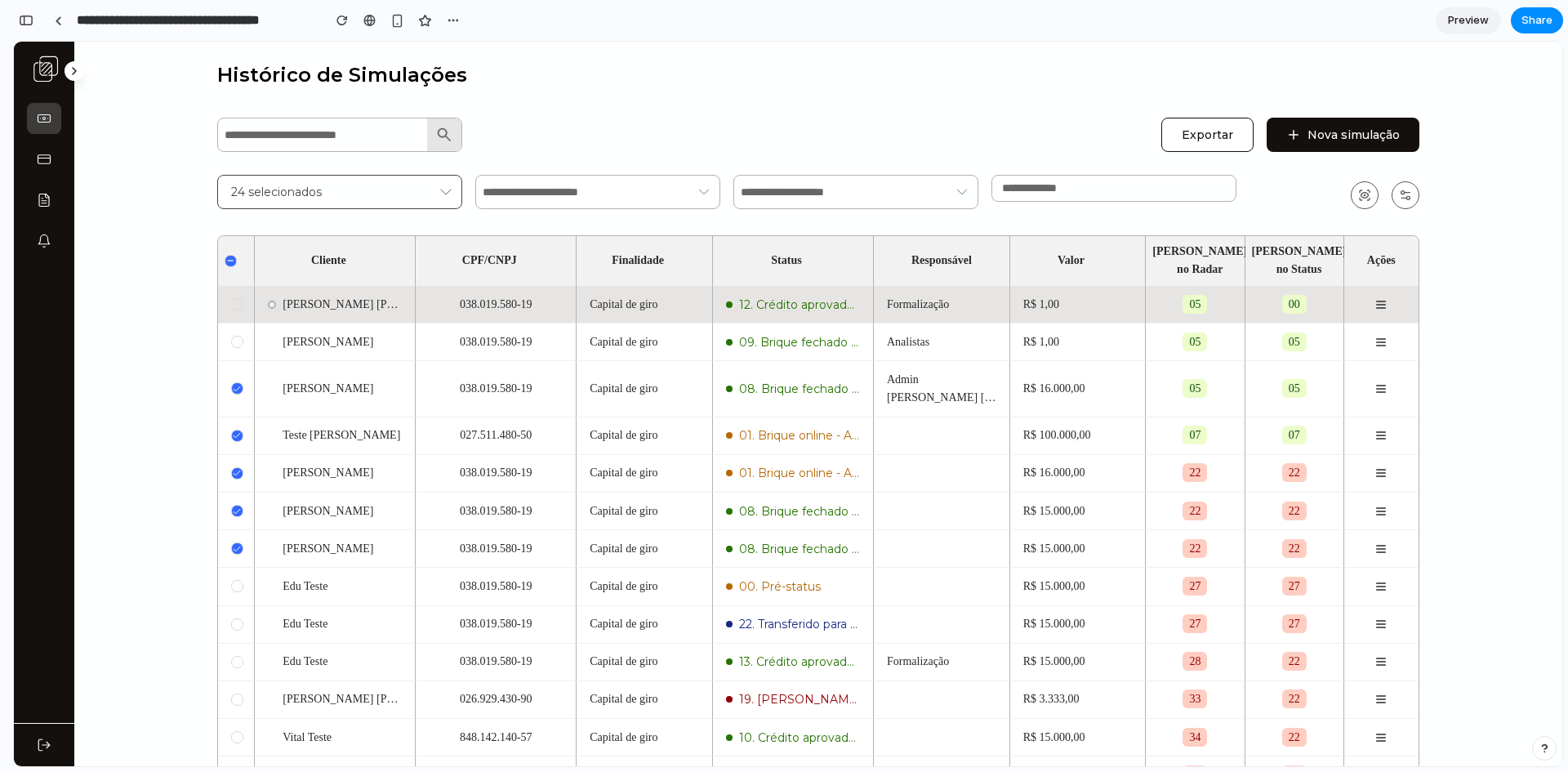
click at [234, 299] on div at bounding box center [237, 304] width 12 height 12
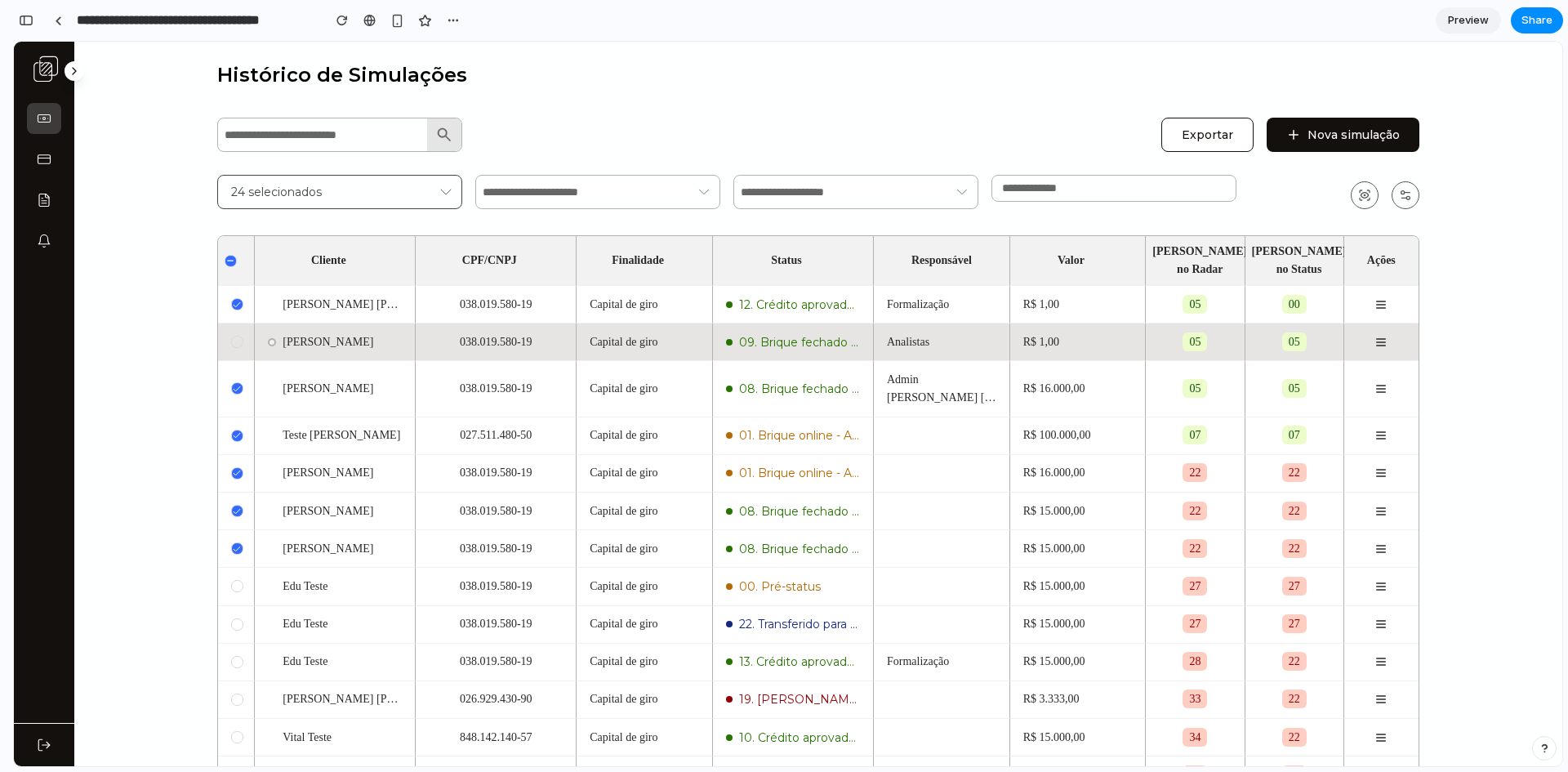
click at [237, 327] on td at bounding box center [236, 342] width 37 height 37
click at [231, 337] on div at bounding box center [237, 343] width 12 height 12
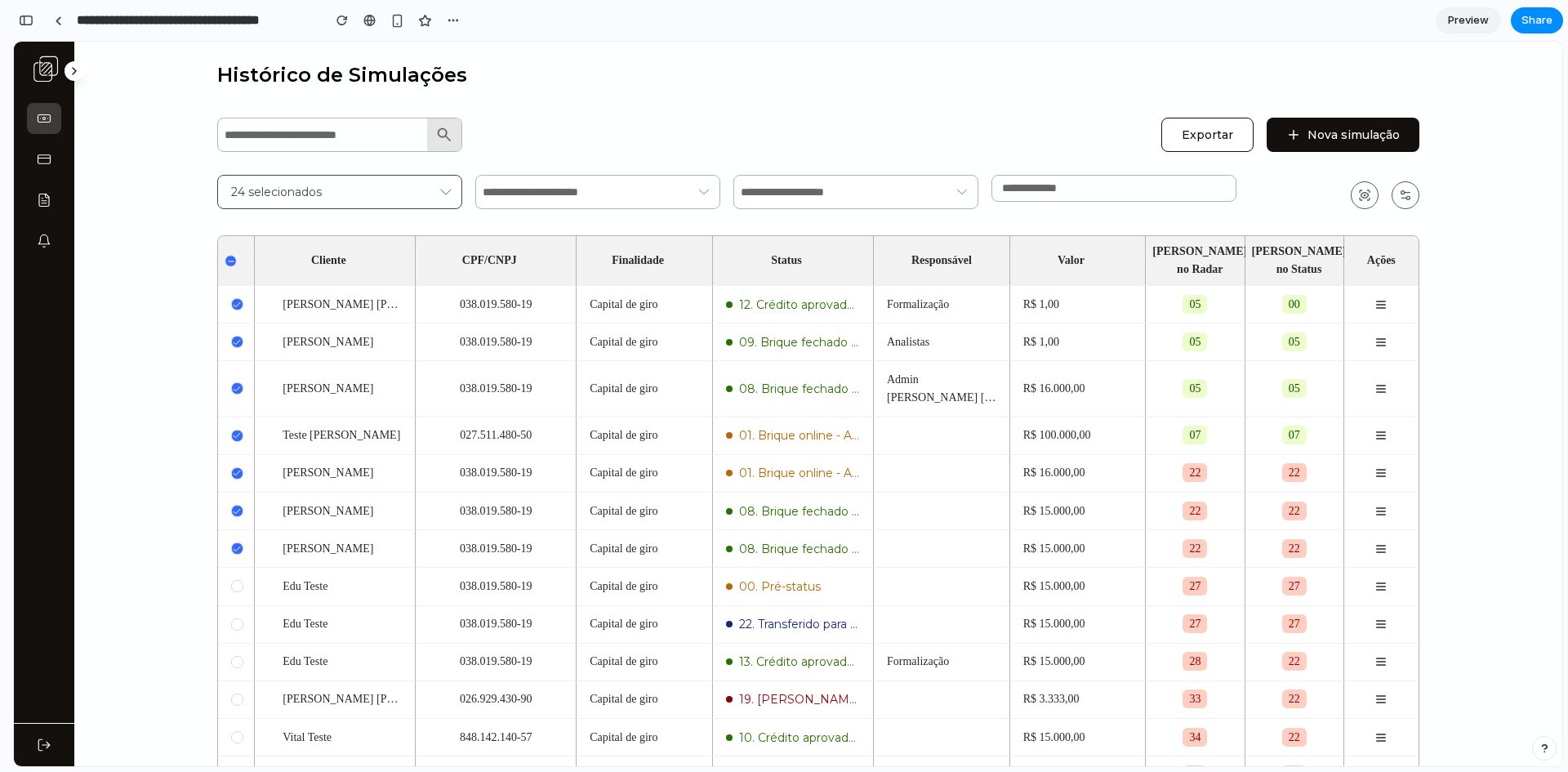
click at [228, 260] on line at bounding box center [230, 260] width 5 height 0
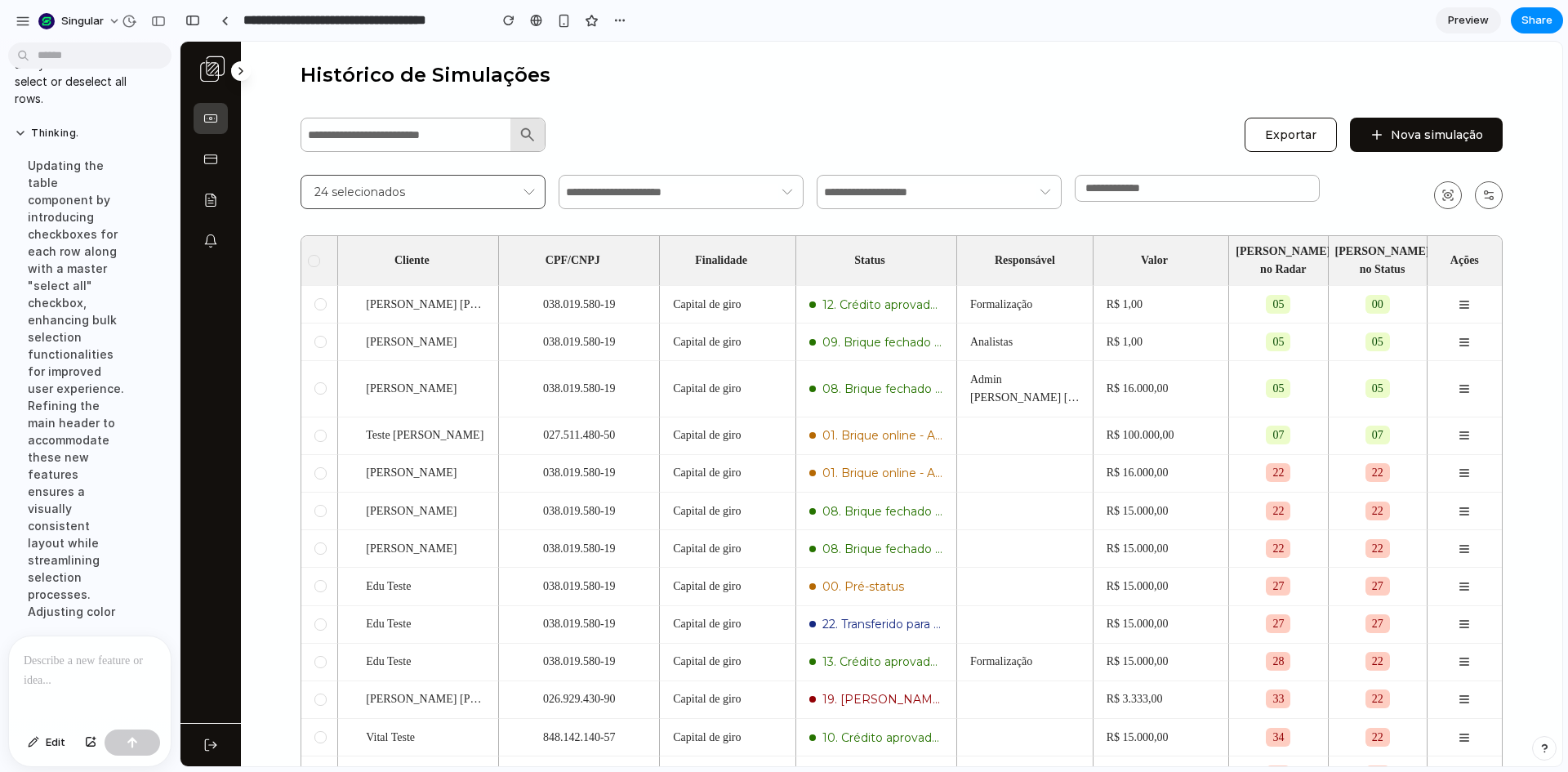
click at [81, 667] on div at bounding box center [90, 680] width 162 height 87
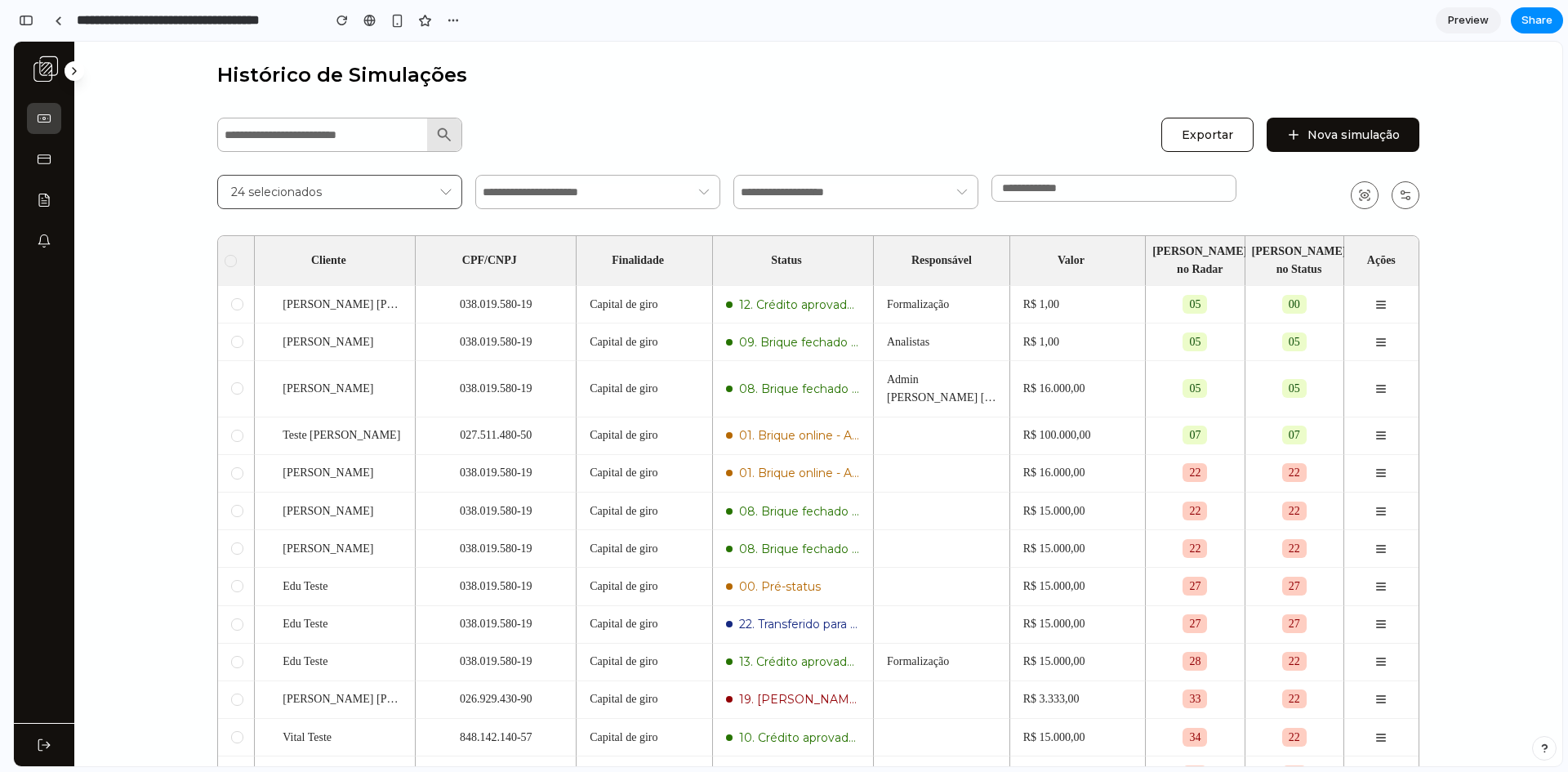
click at [1212, 186] on input "*" at bounding box center [1113, 188] width 224 height 12
click at [1211, 186] on input "*" at bounding box center [1113, 188] width 224 height 12
click at [1217, 197] on div "*" at bounding box center [1114, 188] width 245 height 27
click at [1217, 195] on input "*" at bounding box center [1113, 188] width 224 height 12
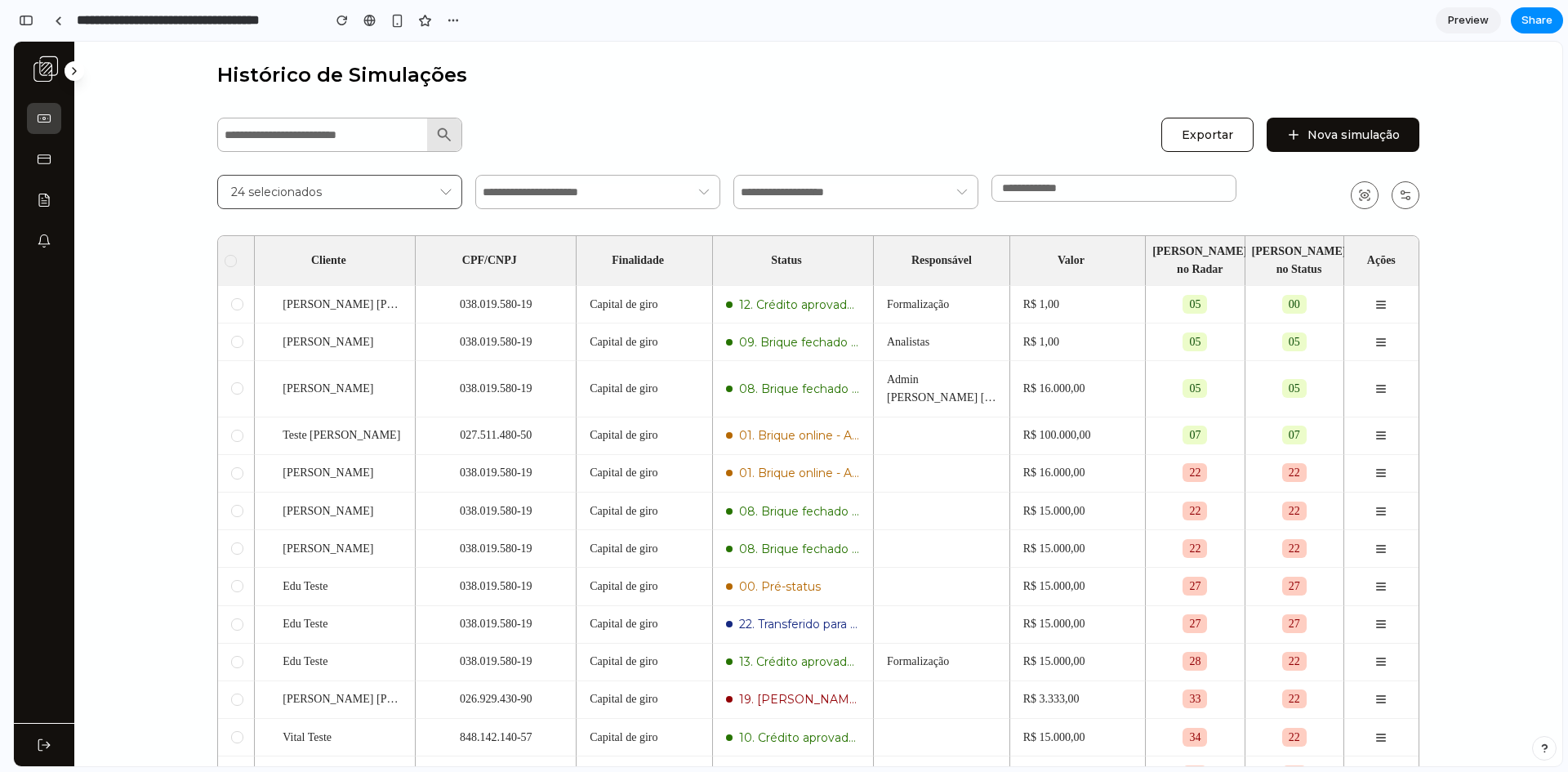
click at [1212, 197] on div "*" at bounding box center [1114, 188] width 245 height 27
click at [1211, 194] on input "*" at bounding box center [1113, 188] width 224 height 12
click at [1211, 194] on input "**" at bounding box center [1113, 188] width 224 height 12
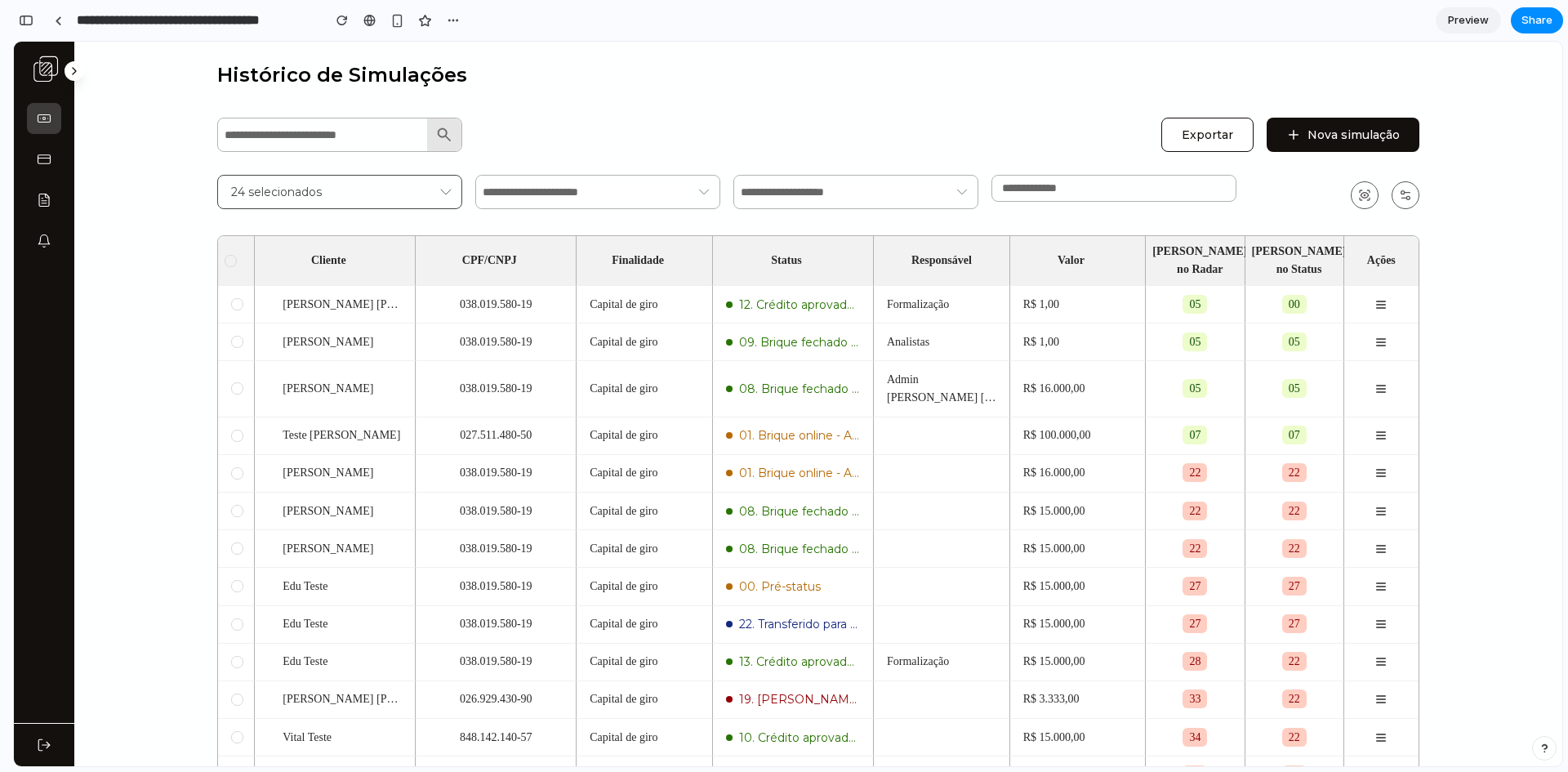
type input "*"
click at [1213, 187] on input "*" at bounding box center [1113, 188] width 224 height 12
click at [1053, 141] on div "Exportar Nova simulação" at bounding box center [818, 133] width 1202 height 37
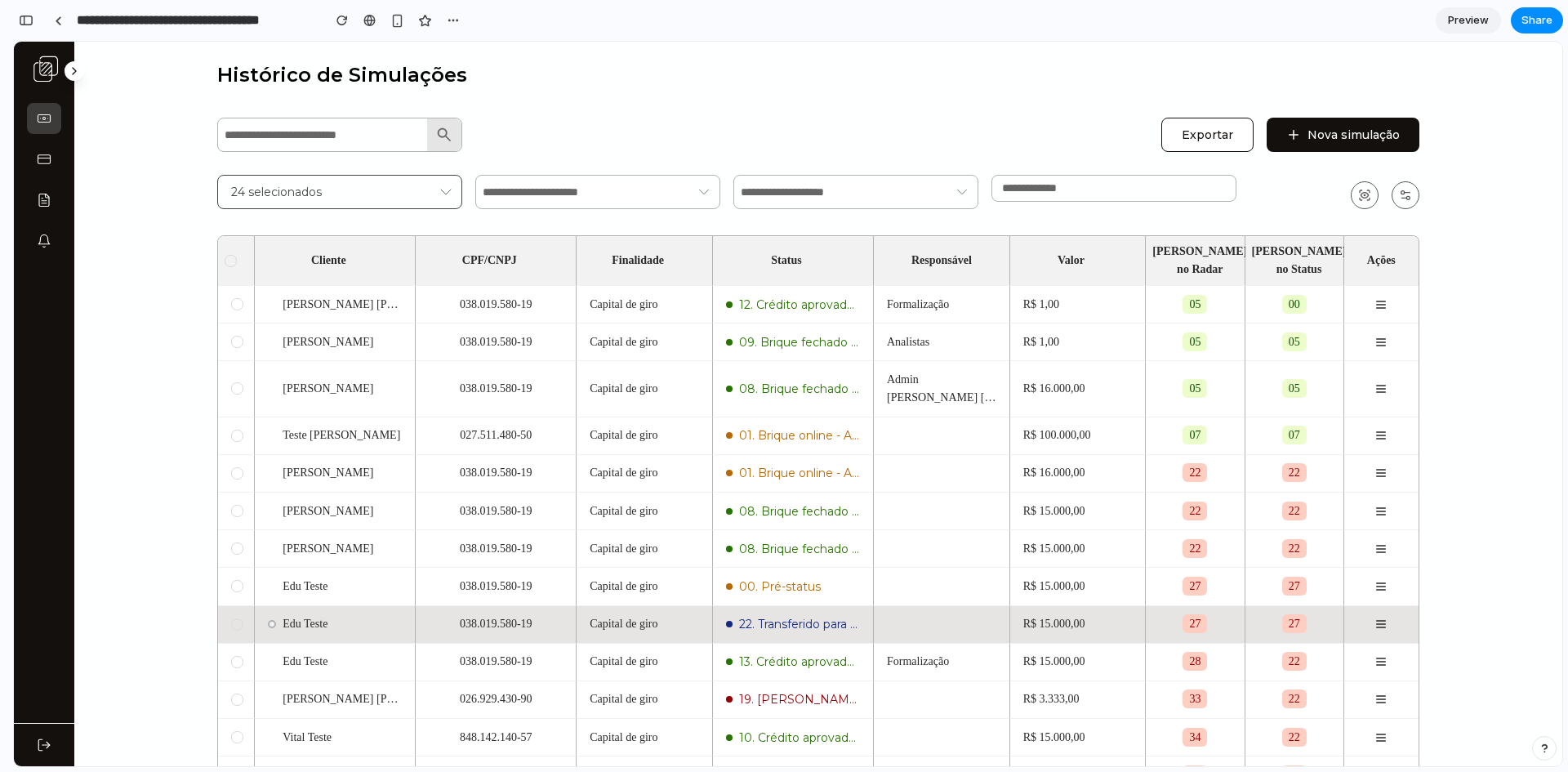
click at [234, 619] on div at bounding box center [237, 625] width 12 height 12
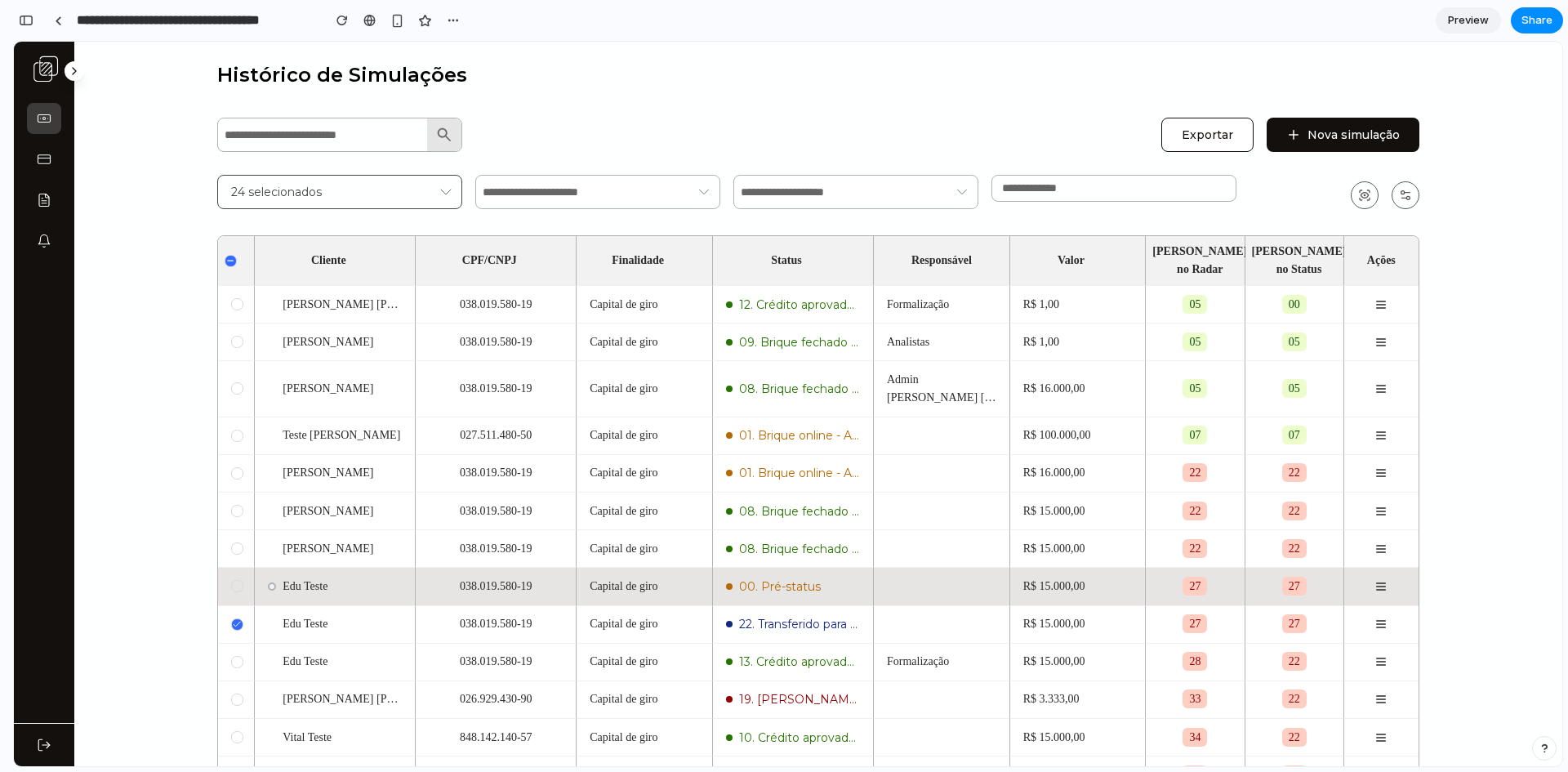
click at [233, 581] on div at bounding box center [237, 586] width 12 height 12
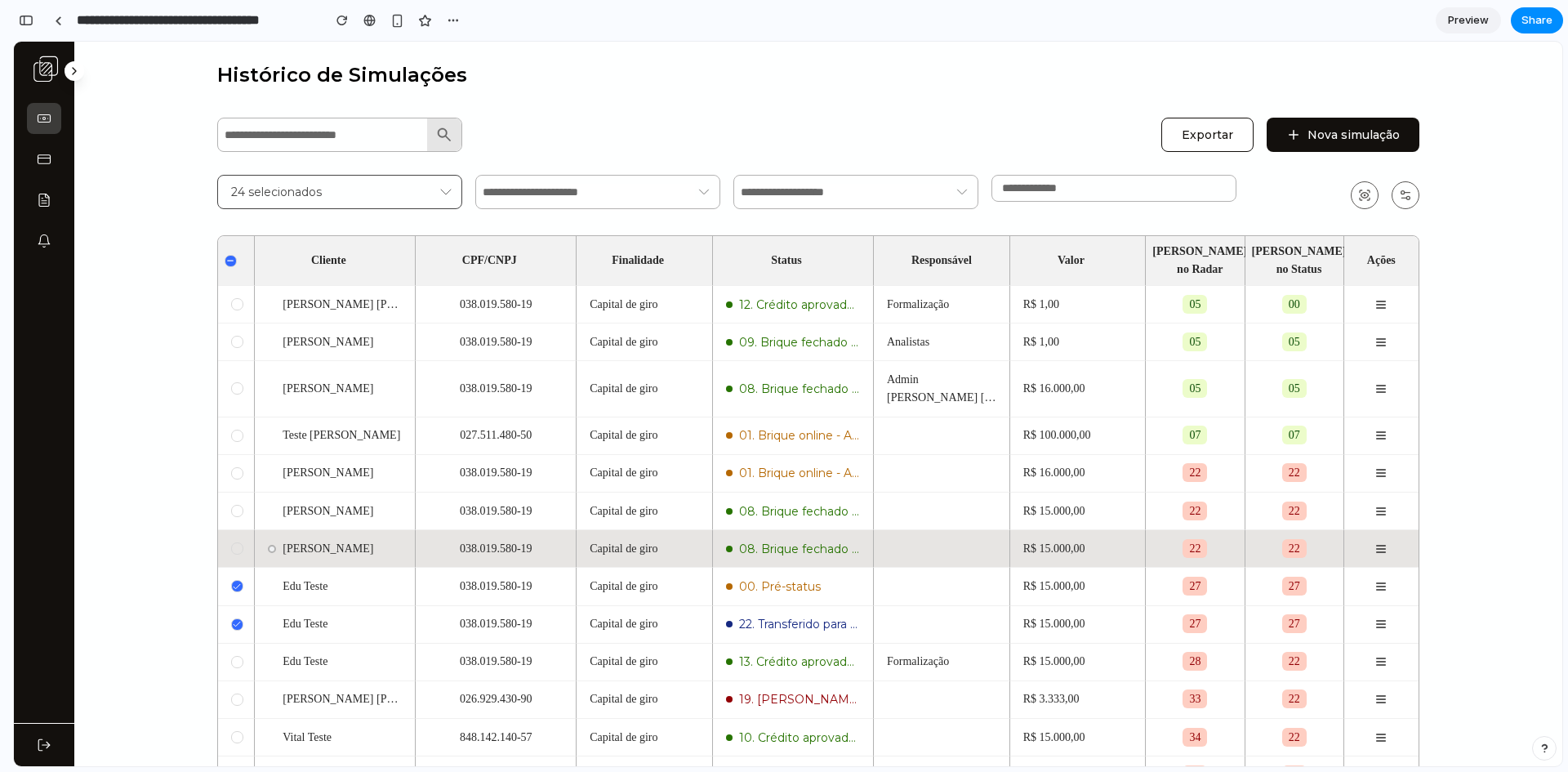
click at [234, 542] on div at bounding box center [237, 548] width 12 height 12
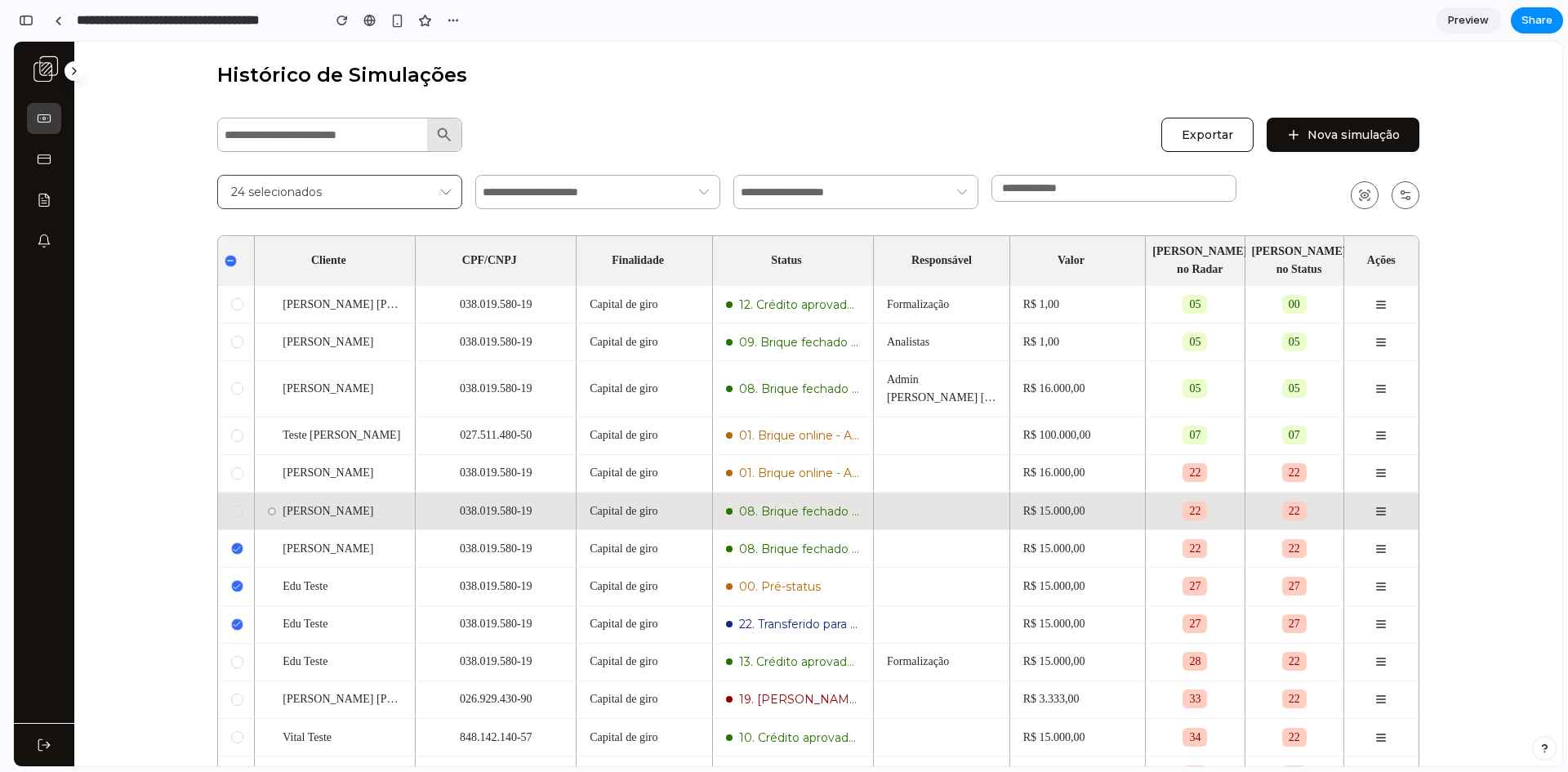
click at [231, 504] on td at bounding box center [236, 511] width 37 height 37
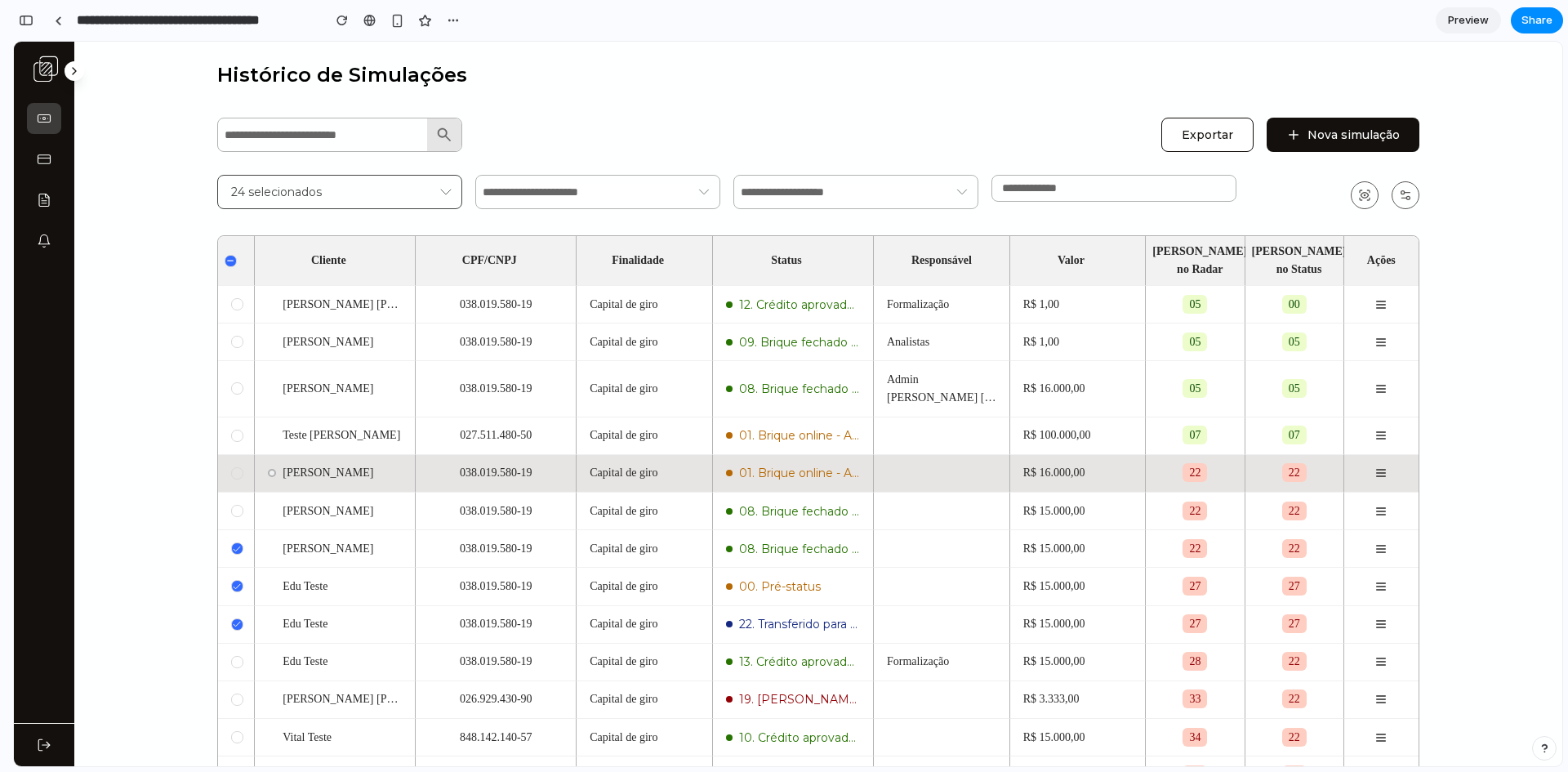
drag, startPoint x: 230, startPoint y: 488, endPoint x: 234, endPoint y: 470, distance: 18.4
click at [231, 505] on div at bounding box center [237, 511] width 12 height 12
click at [228, 463] on td at bounding box center [236, 473] width 37 height 37
click at [231, 468] on div at bounding box center [237, 473] width 12 height 12
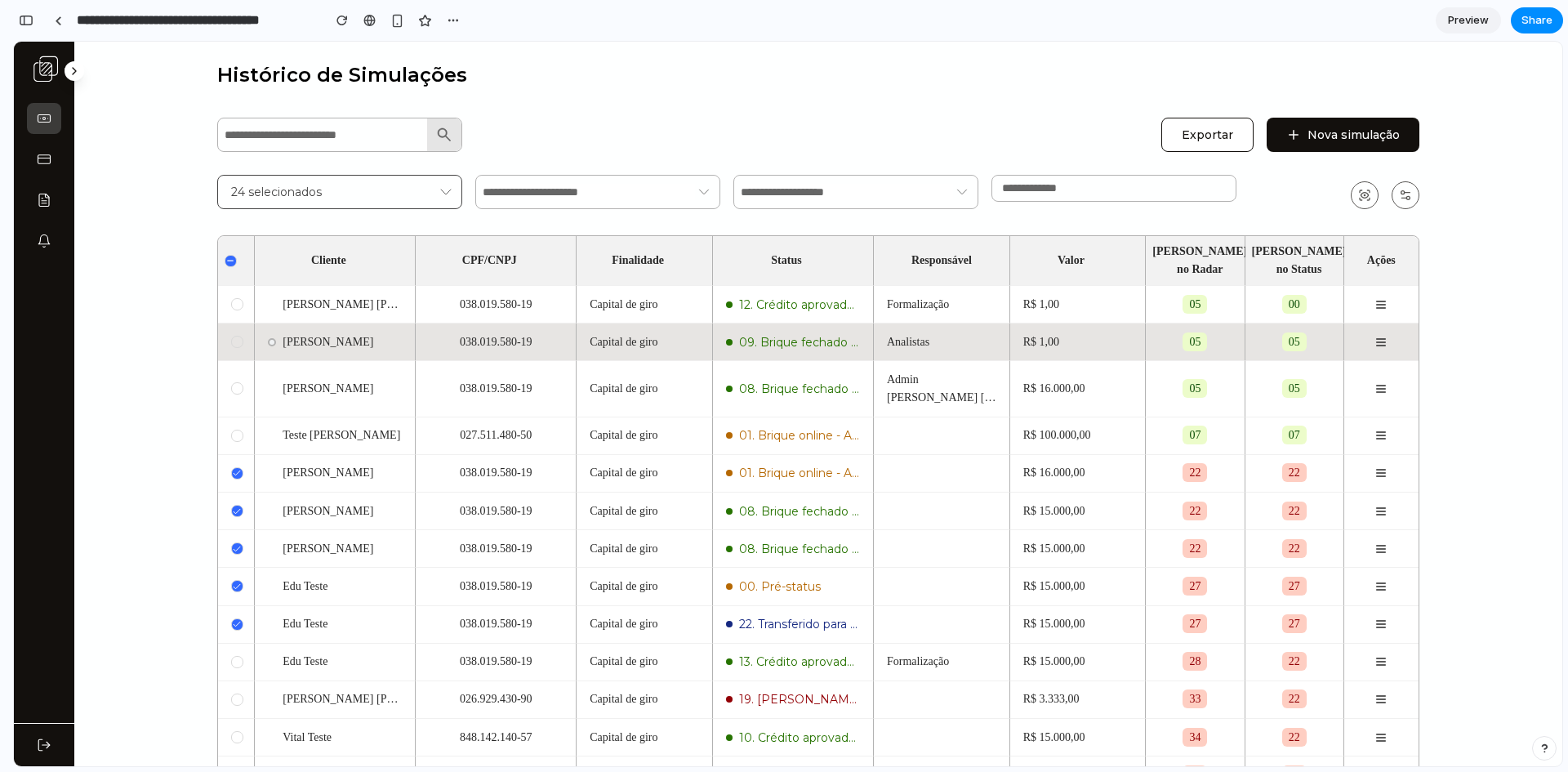
click at [231, 336] on div at bounding box center [237, 342] width 12 height 12
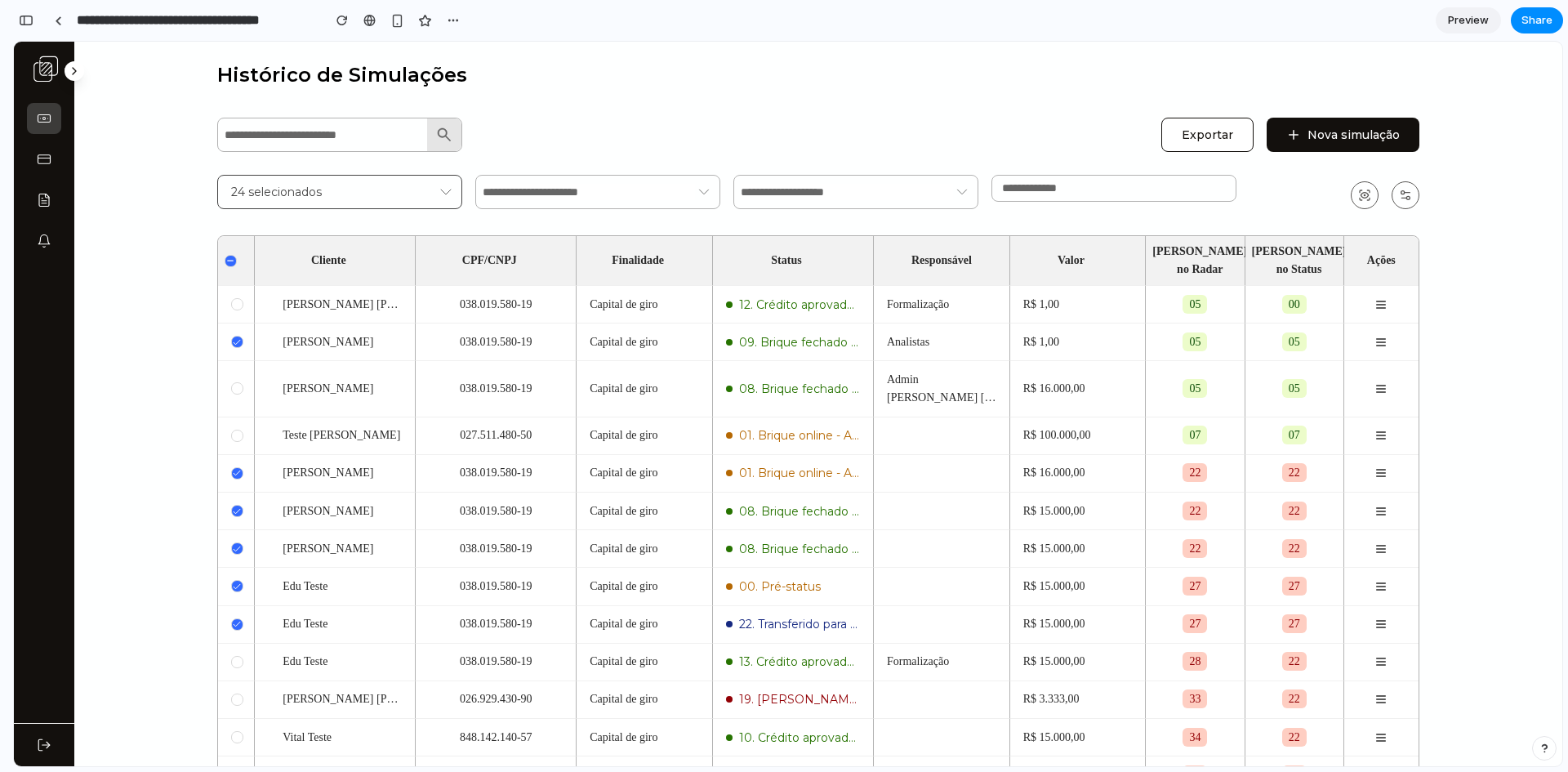
click at [226, 256] on icon at bounding box center [230, 260] width 8 height 8
click at [224, 255] on div at bounding box center [230, 261] width 12 height 12
click at [227, 256] on icon at bounding box center [231, 260] width 8 height 8
click at [224, 255] on div at bounding box center [230, 261] width 12 height 12
click at [227, 256] on icon at bounding box center [231, 260] width 8 height 8
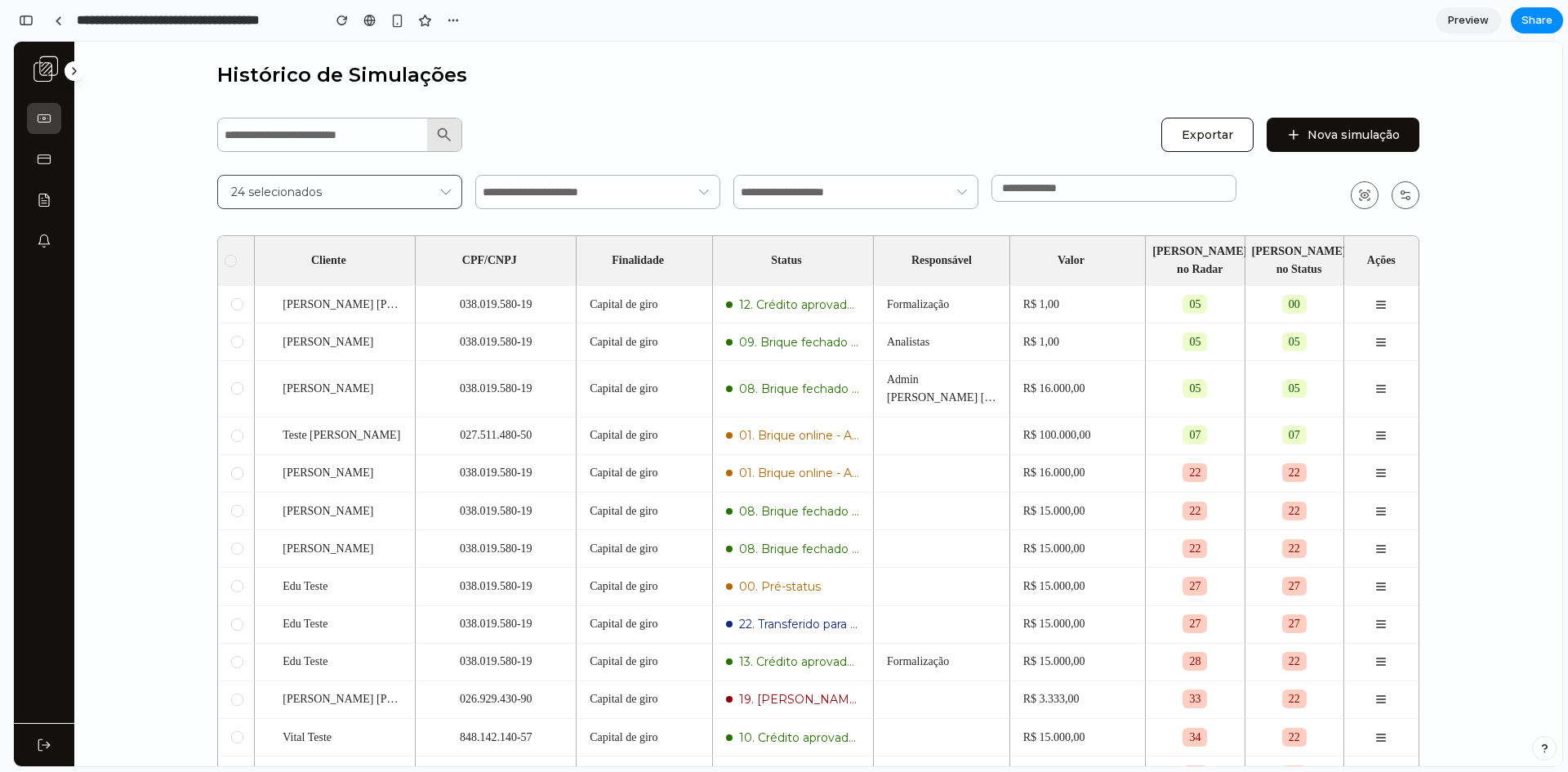
click at [195, 260] on main "Histórico de Simulações Exportar Nova simulação 24 selecionados * Cliente CPF/C…" at bounding box center [818, 461] width 1488 height 839
click at [225, 255] on div at bounding box center [230, 261] width 12 height 12
click at [226, 256] on icon at bounding box center [230, 260] width 8 height 8
click at [280, 205] on div "24 selecionados" at bounding box center [346, 191] width 230 height 32
click at [768, 185] on div "Exportar Nova simulação 24 selecionados *" at bounding box center [818, 162] width 1202 height 95
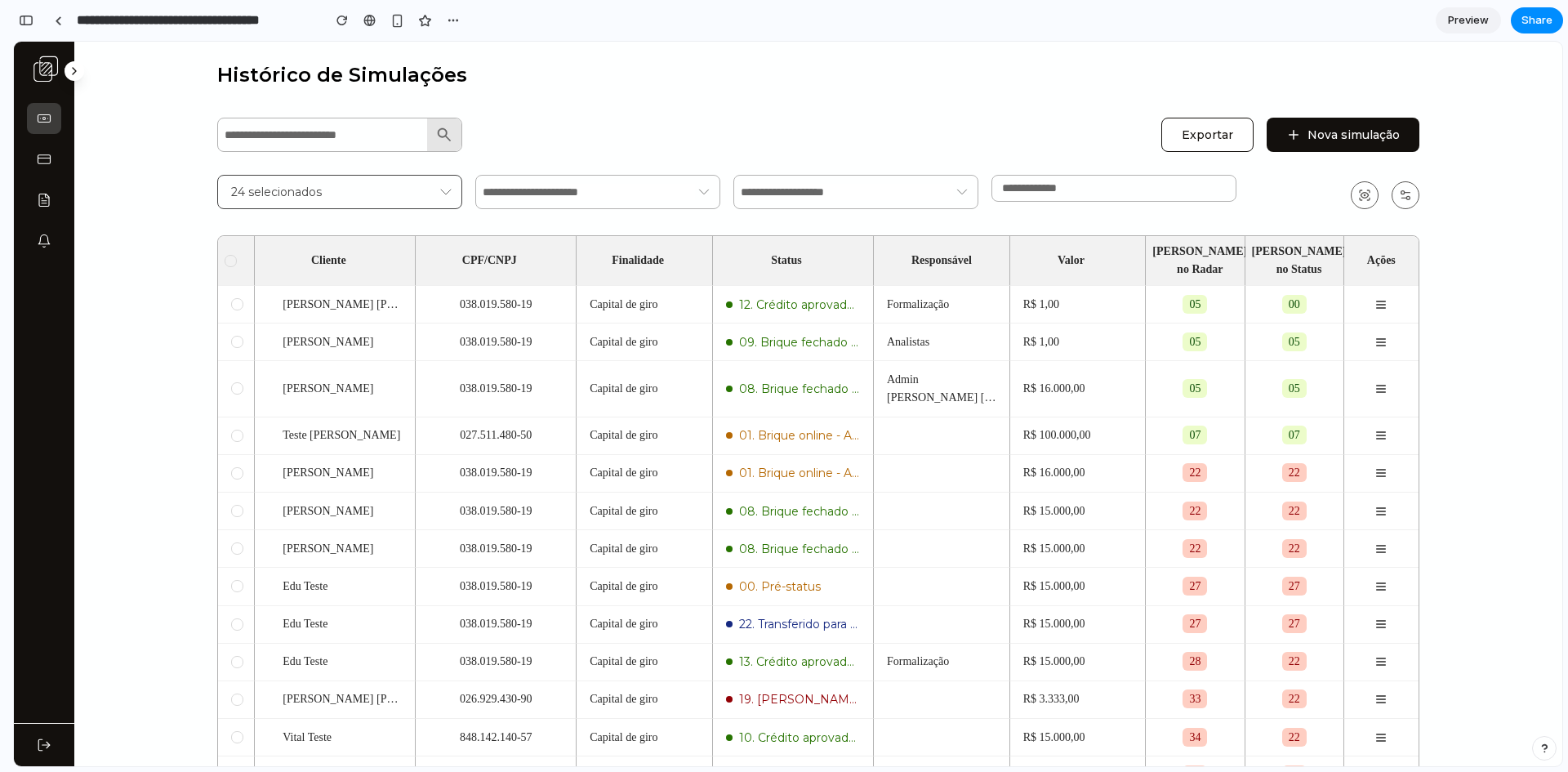
click at [795, 189] on input "text" at bounding box center [846, 192] width 212 height 17
click at [792, 185] on input "text" at bounding box center [846, 192] width 212 height 17
drag, startPoint x: 792, startPoint y: 185, endPoint x: 897, endPoint y: 184, distance: 105.0
click at [793, 185] on input "text" at bounding box center [846, 192] width 212 height 17
click at [959, 194] on icon at bounding box center [962, 192] width 18 height 20
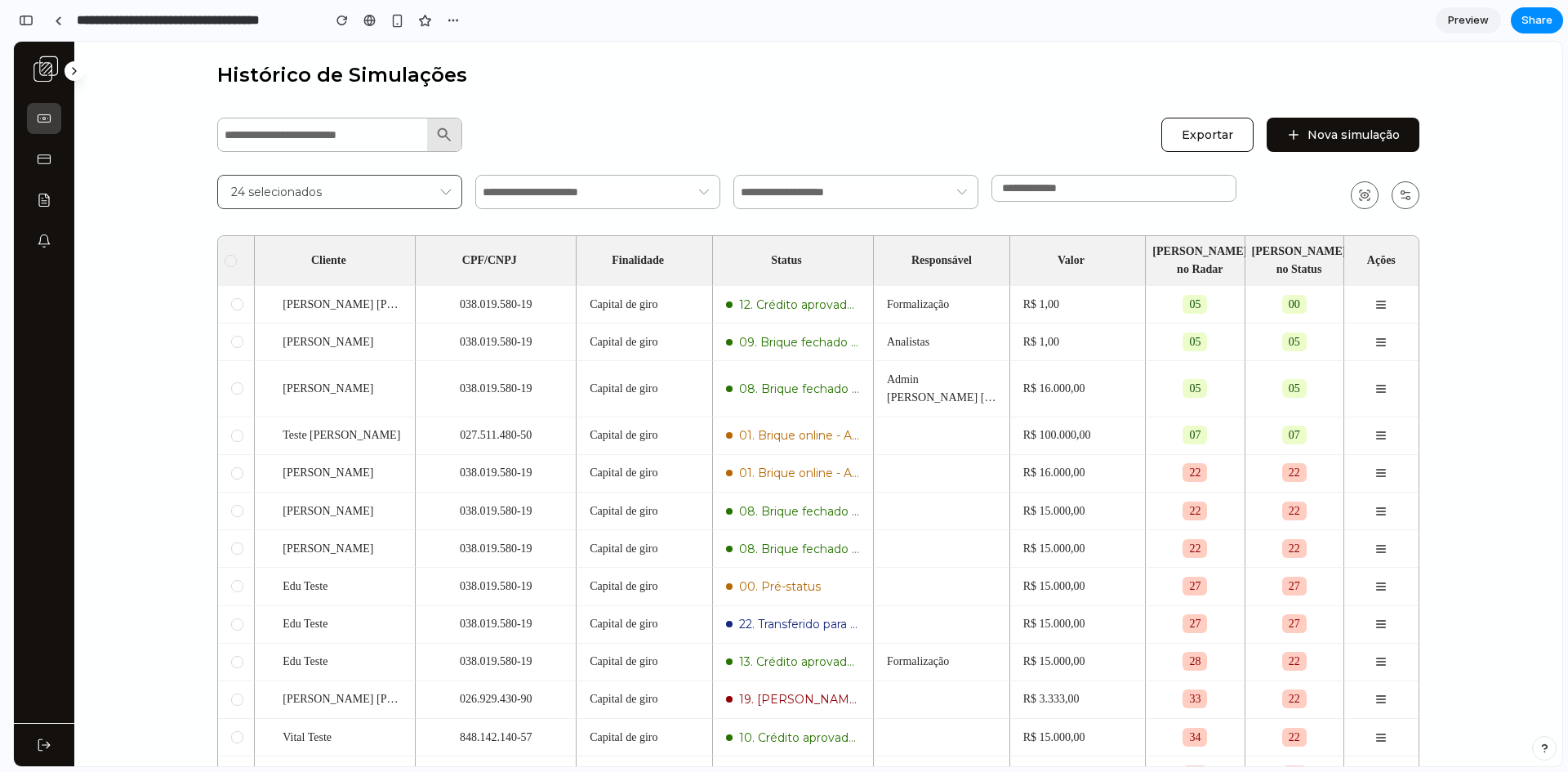
drag, startPoint x: 1248, startPoint y: 228, endPoint x: 1210, endPoint y: 215, distance: 40.2
click at [1239, 227] on div "Exportar Nova simulação 24 selecionados * Cliente CPF/CNPJ Finalidade Status Re…" at bounding box center [818, 478] width 1202 height 726
click at [1049, 185] on input "*" at bounding box center [1113, 188] width 224 height 12
click at [1014, 148] on div "Exportar Nova simulação" at bounding box center [818, 133] width 1202 height 37
click at [219, 251] on th at bounding box center [236, 261] width 37 height 50
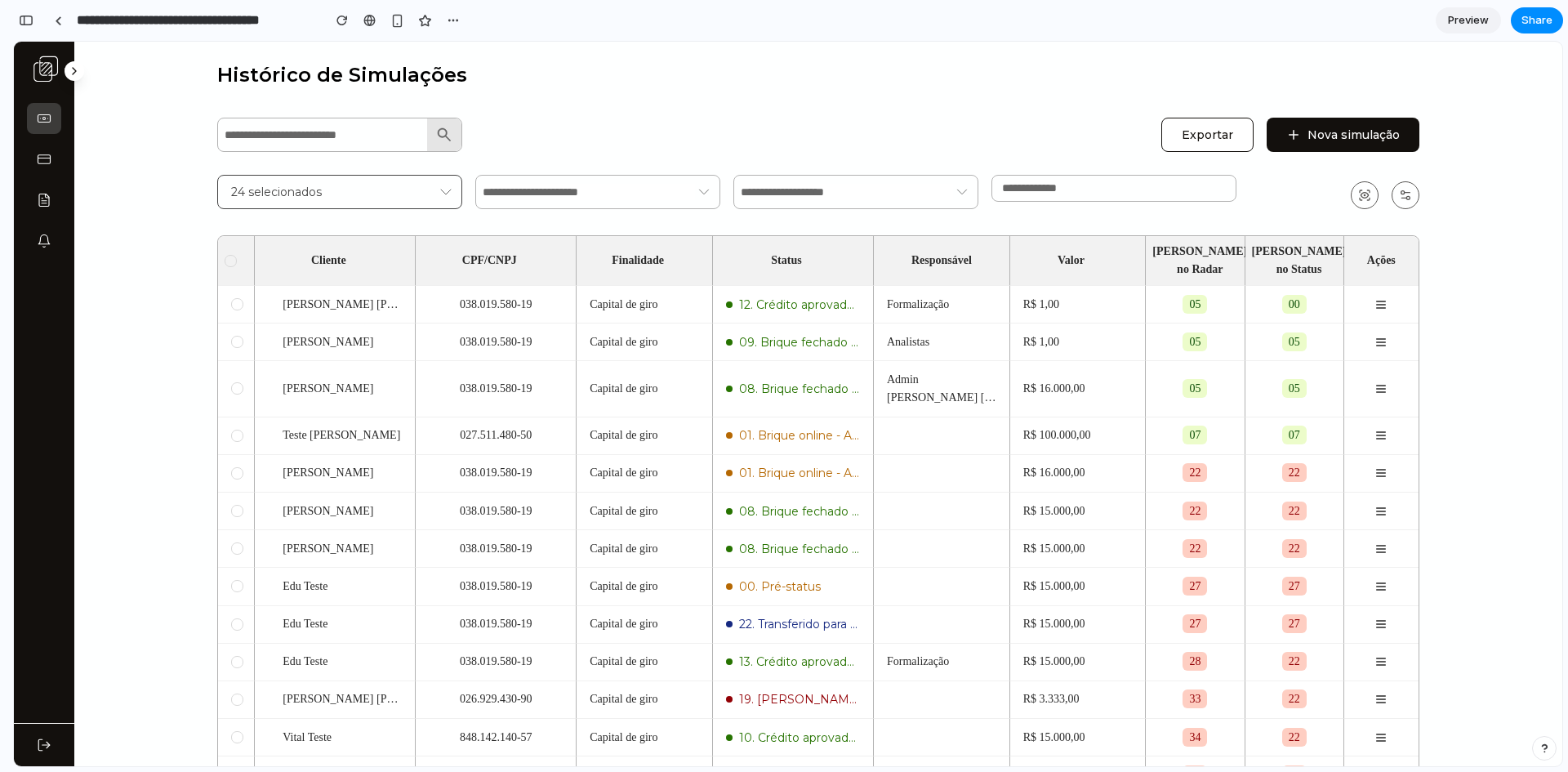
click at [224, 255] on div at bounding box center [230, 261] width 12 height 12
click at [227, 256] on icon at bounding box center [231, 260] width 8 height 8
click at [224, 255] on div at bounding box center [230, 261] width 12 height 12
click at [224, 257] on div at bounding box center [230, 261] width 12 height 12
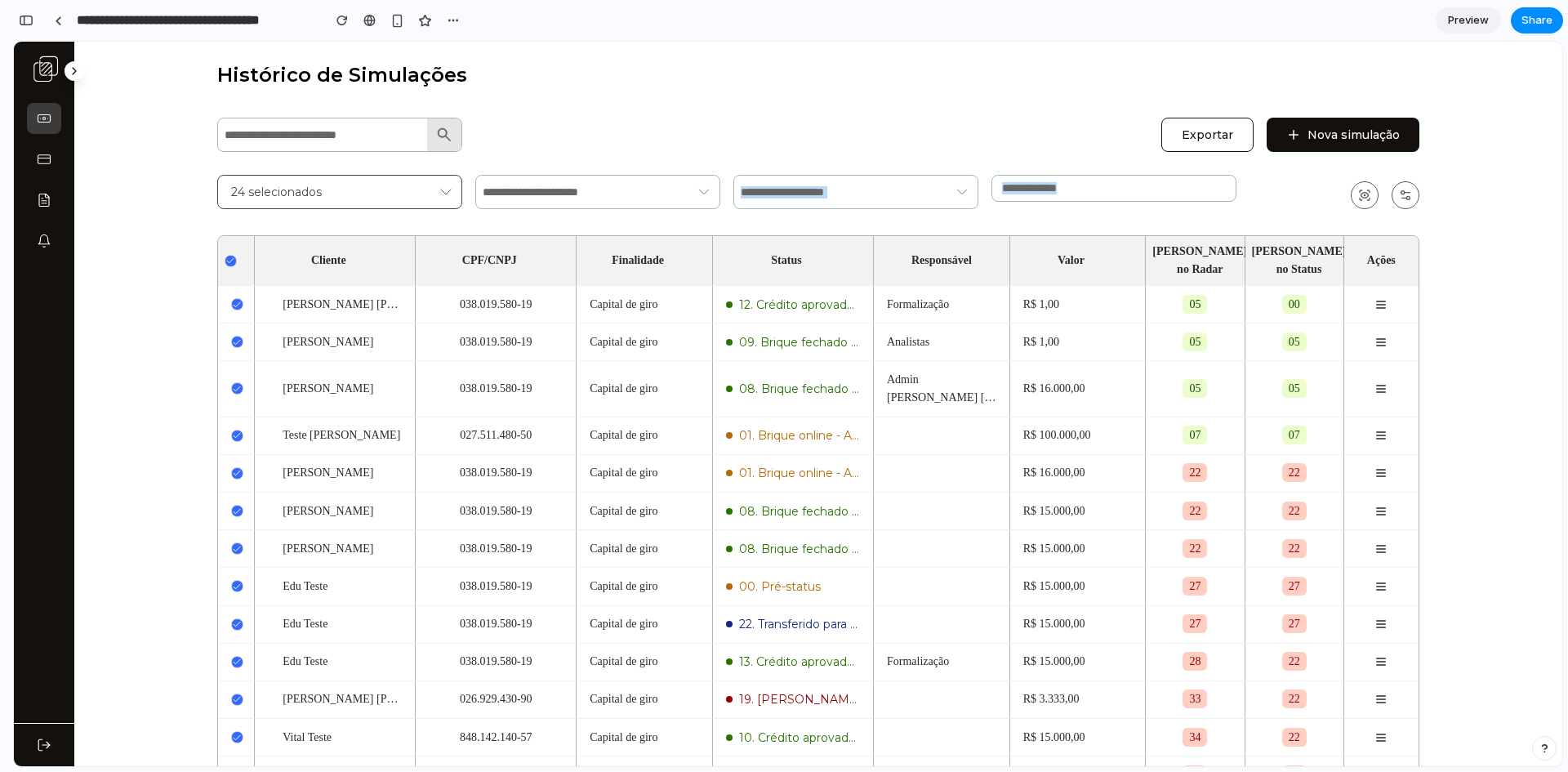
click at [222, 258] on th at bounding box center [236, 261] width 37 height 50
click at [221, 258] on th at bounding box center [236, 261] width 37 height 50
click at [226, 256] on icon at bounding box center [230, 260] width 8 height 8
click at [224, 255] on div at bounding box center [230, 261] width 12 height 12
click at [226, 256] on icon at bounding box center [230, 260] width 8 height 8
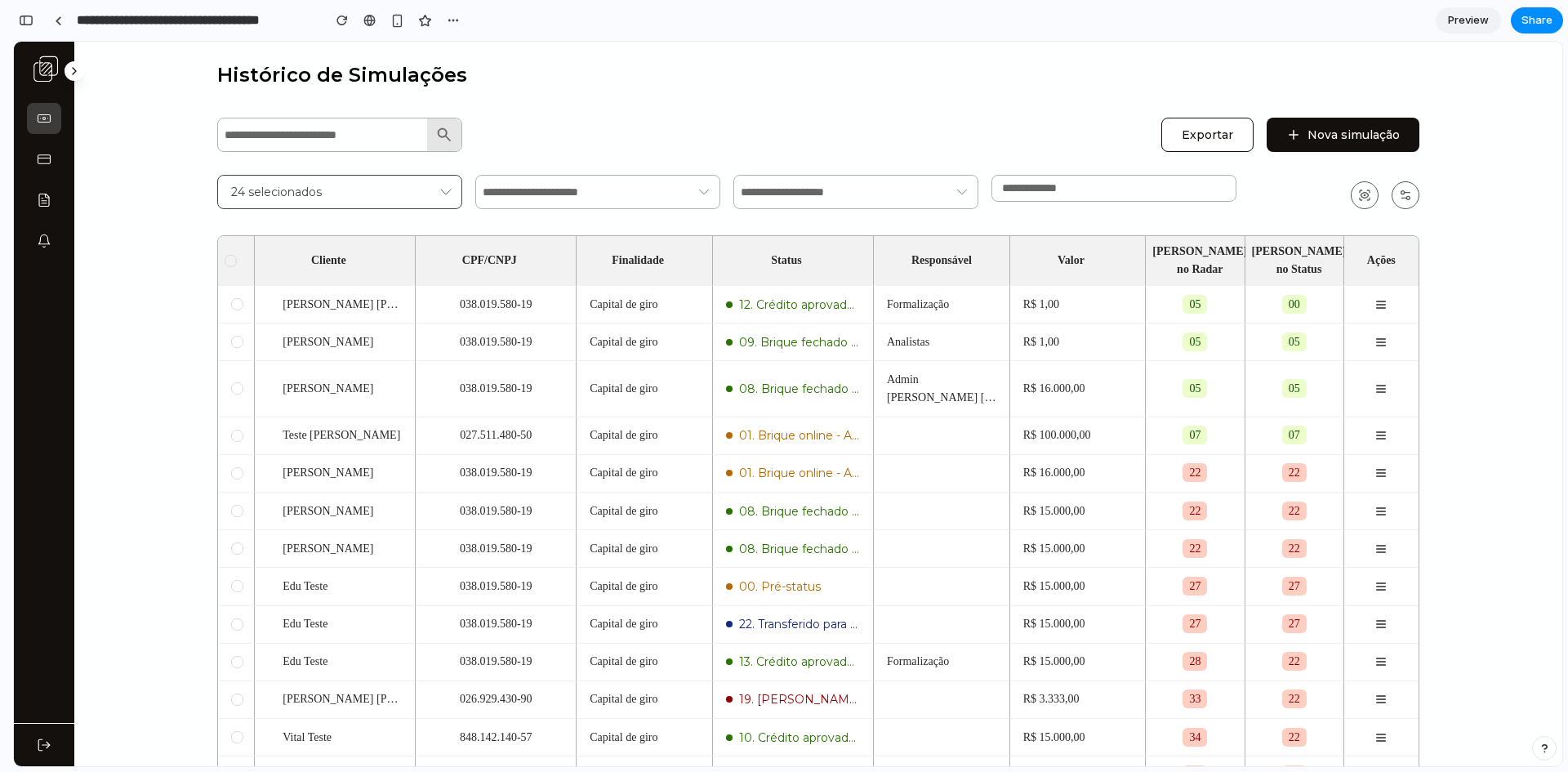
click at [179, 285] on main "Histórico de Simulações Exportar Nova simulação 24 selecionados * Cliente CPF/C…" at bounding box center [818, 461] width 1488 height 839
click at [227, 255] on div at bounding box center [230, 261] width 12 height 12
click at [227, 258] on icon at bounding box center [230, 260] width 7 height 4
click at [224, 255] on div at bounding box center [230, 261] width 12 height 12
click at [227, 256] on icon at bounding box center [231, 260] width 8 height 8
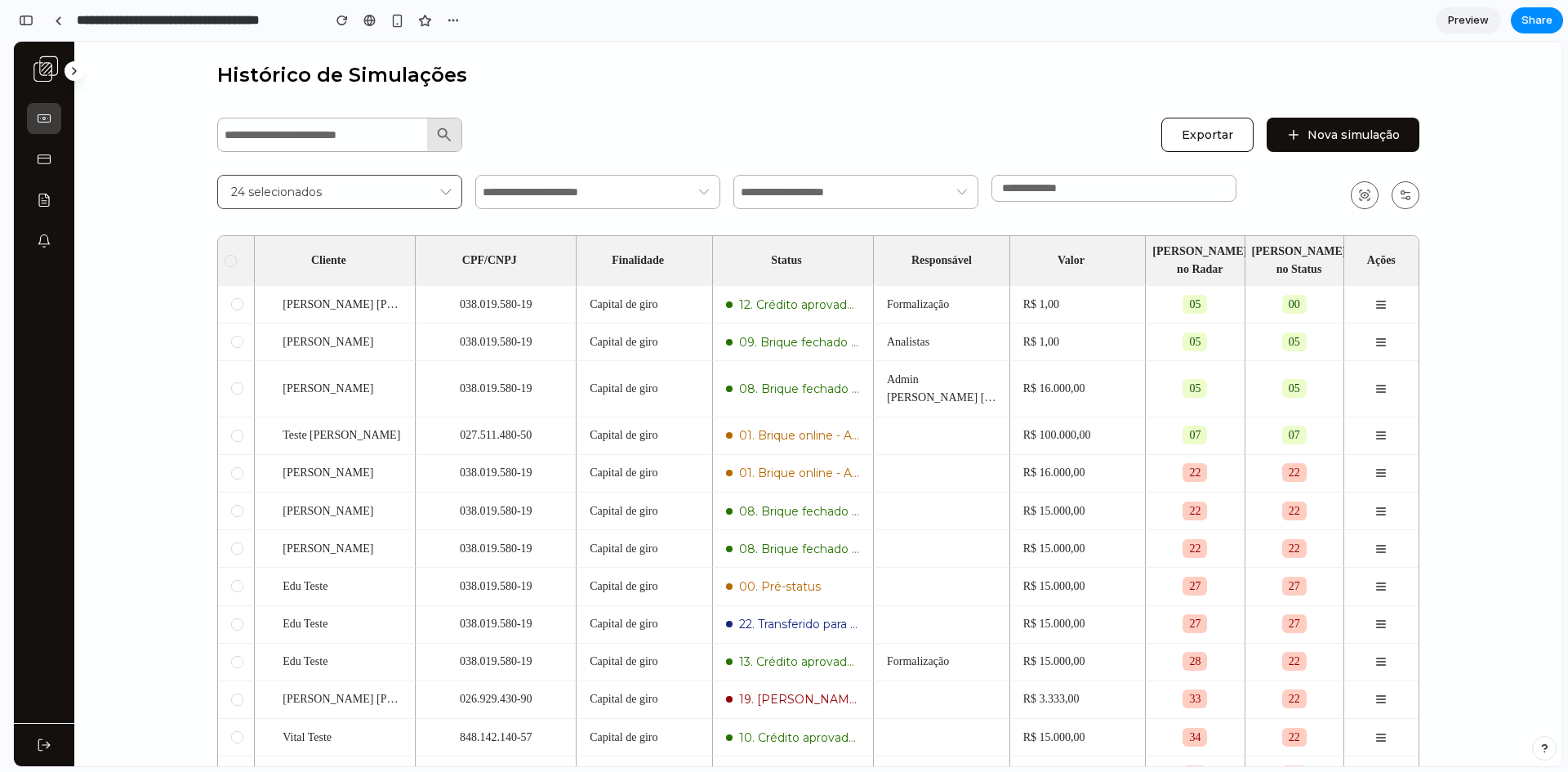
click at [184, 283] on main "Histórico de Simulações Exportar Nova simulação 24 selecionados * Cliente CPF/C…" at bounding box center [818, 461] width 1488 height 839
